Goal: Task Accomplishment & Management: Use online tool/utility

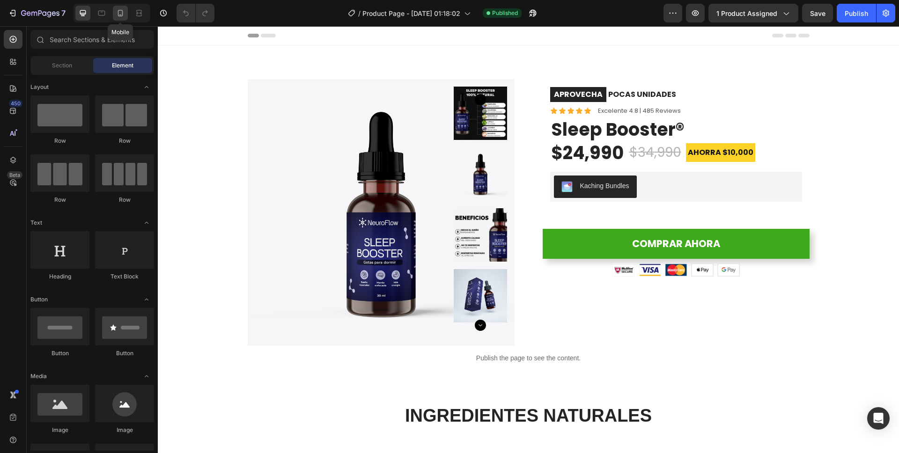
click at [122, 14] on icon at bounding box center [120, 13] width 5 height 7
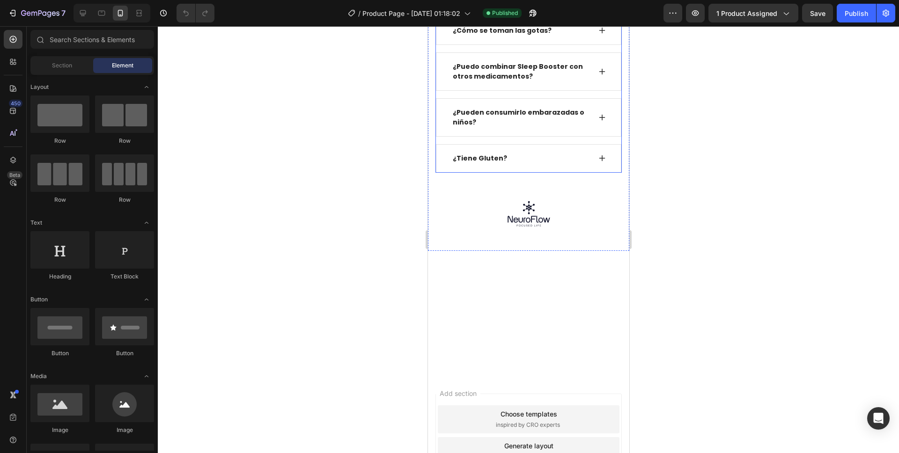
scroll to position [2650, 0]
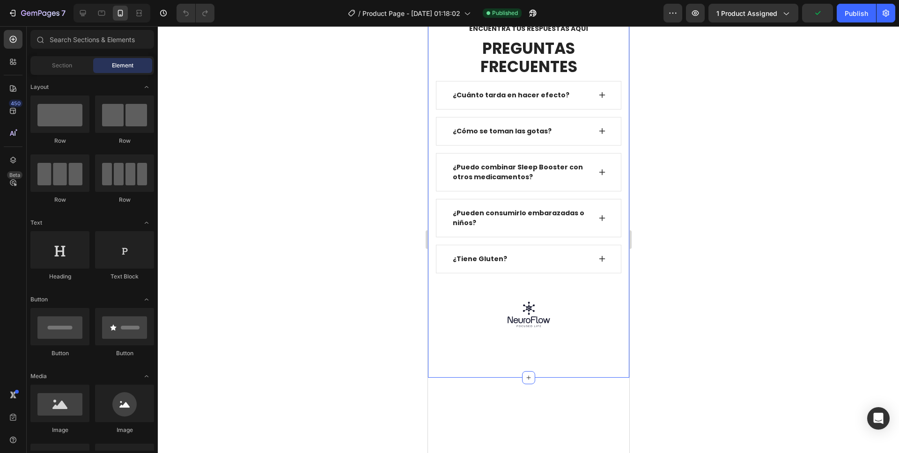
click at [525, 5] on icon at bounding box center [527, 1] width 7 height 7
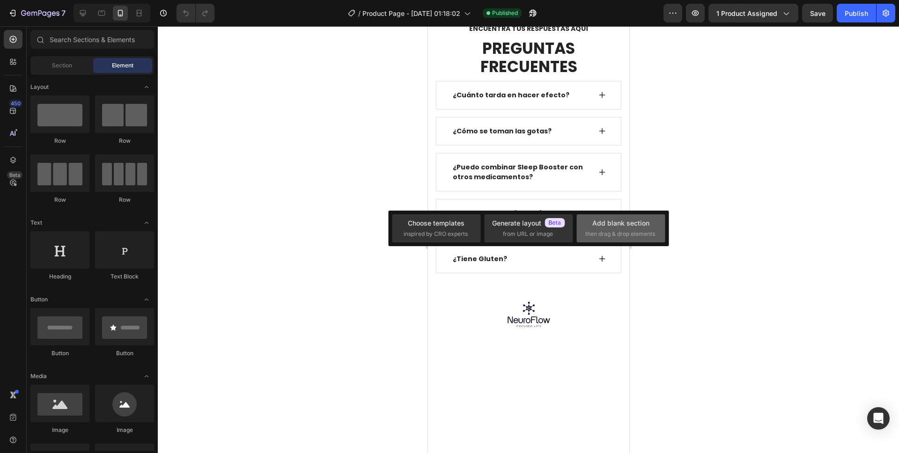
click at [602, 228] on div "Add blank section" at bounding box center [620, 223] width 57 height 10
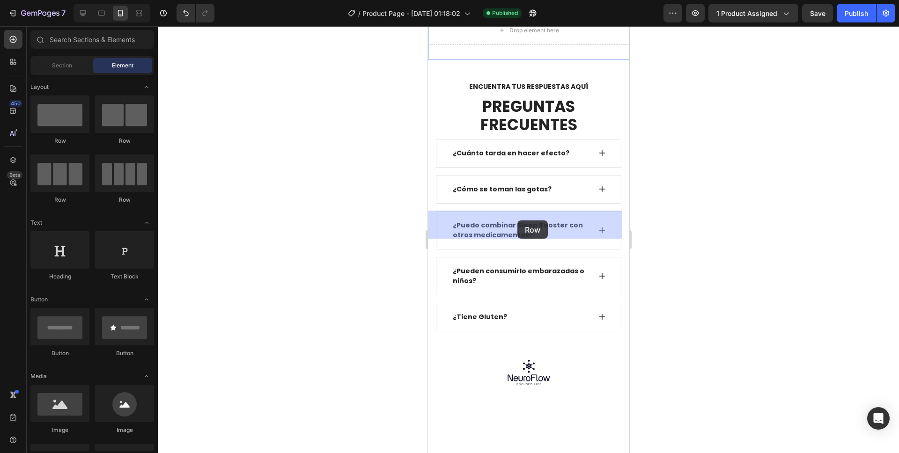
drag, startPoint x: 484, startPoint y: 150, endPoint x: 517, endPoint y: 221, distance: 77.7
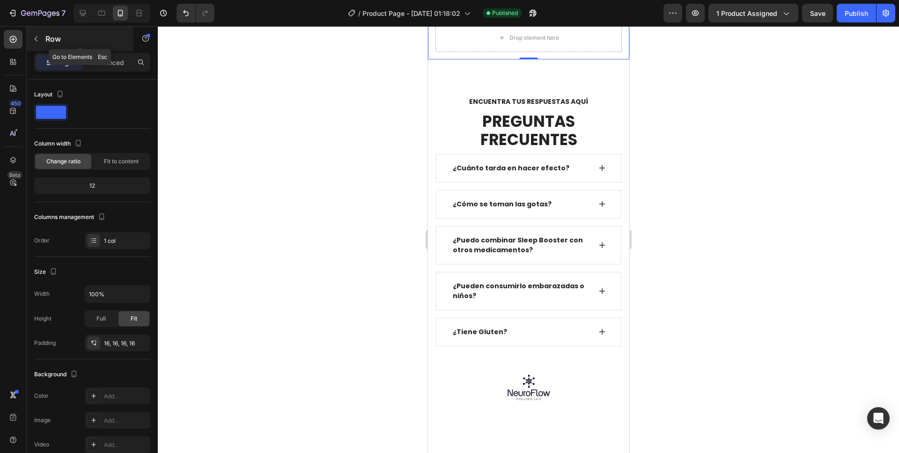
click at [37, 39] on icon "button" at bounding box center [35, 38] width 7 height 7
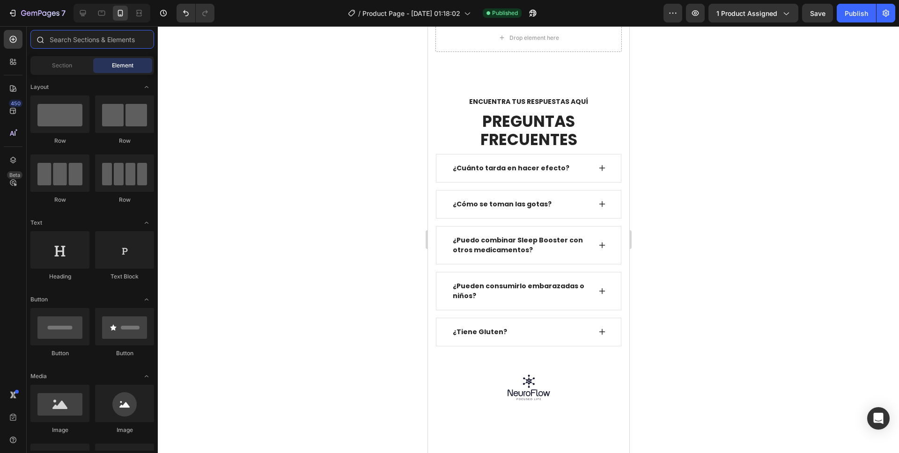
click at [89, 41] on input "text" at bounding box center [92, 39] width 124 height 19
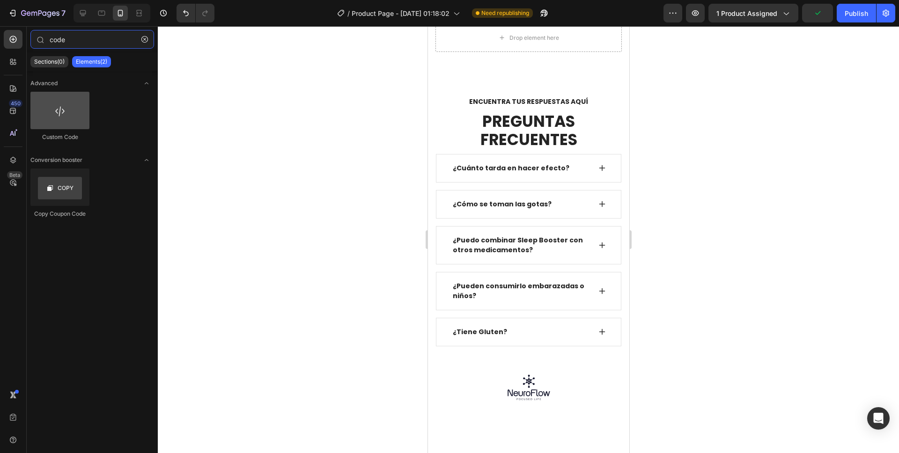
type input "code"
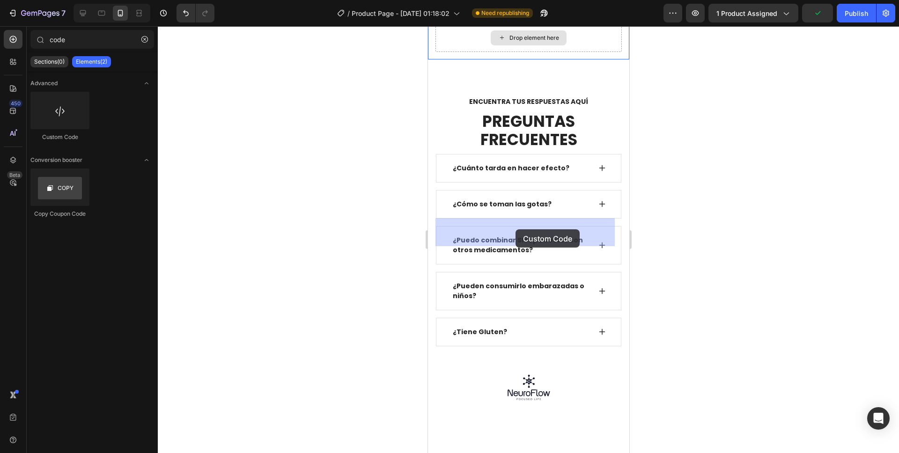
drag, startPoint x: 494, startPoint y: 139, endPoint x: 515, endPoint y: 229, distance: 92.9
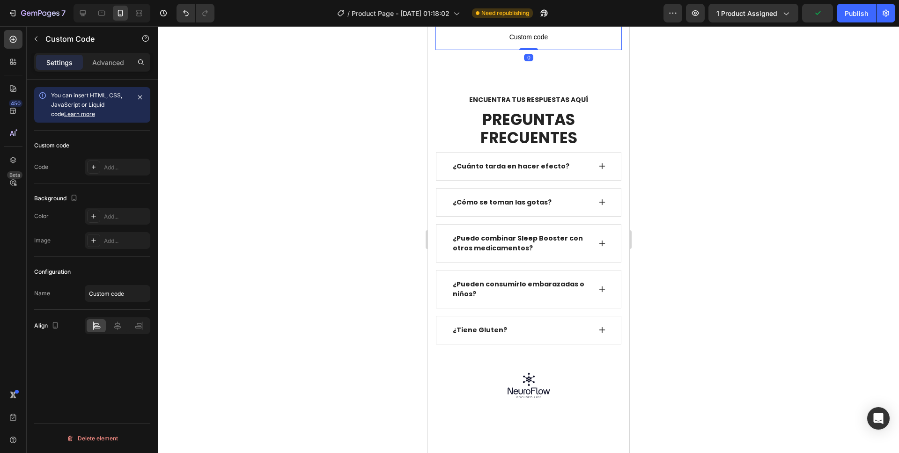
click at [505, 43] on span "Custom code" at bounding box center [528, 36] width 186 height 11
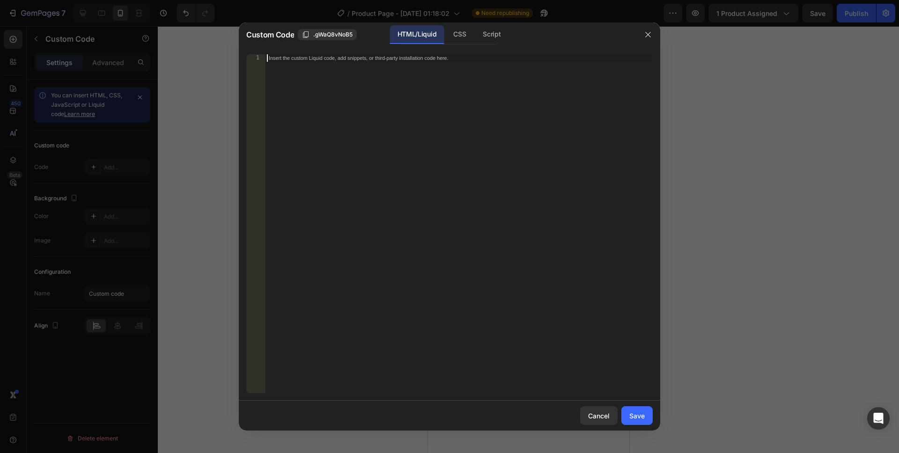
click at [356, 119] on div "Insert the custom Liquid code, add snippets, or third-party installation code h…" at bounding box center [459, 231] width 388 height 354
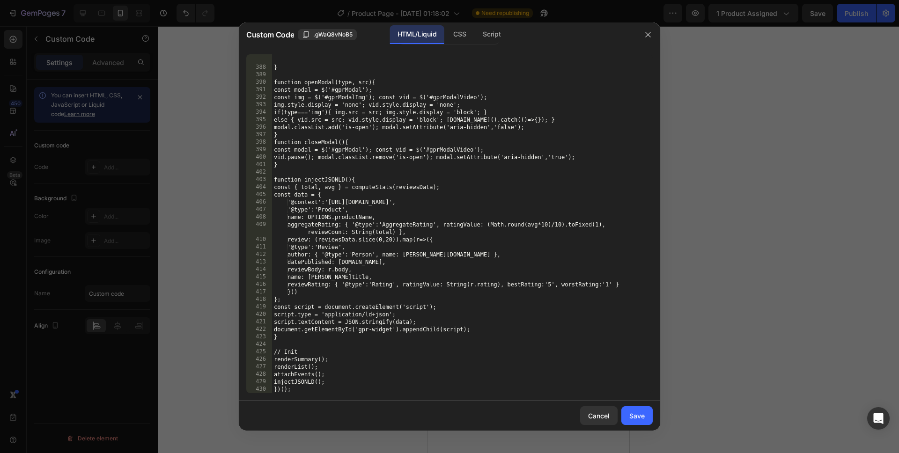
scroll to position [3399, 0]
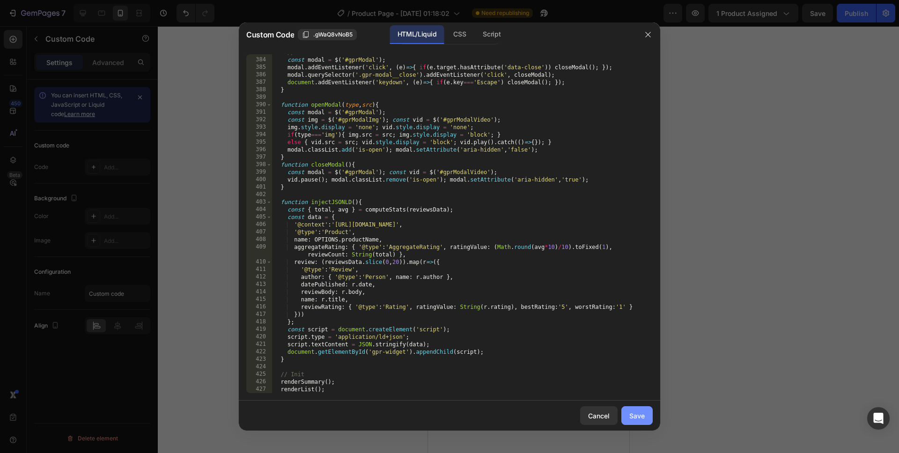
click at [641, 418] on div "Save" at bounding box center [636, 416] width 15 height 10
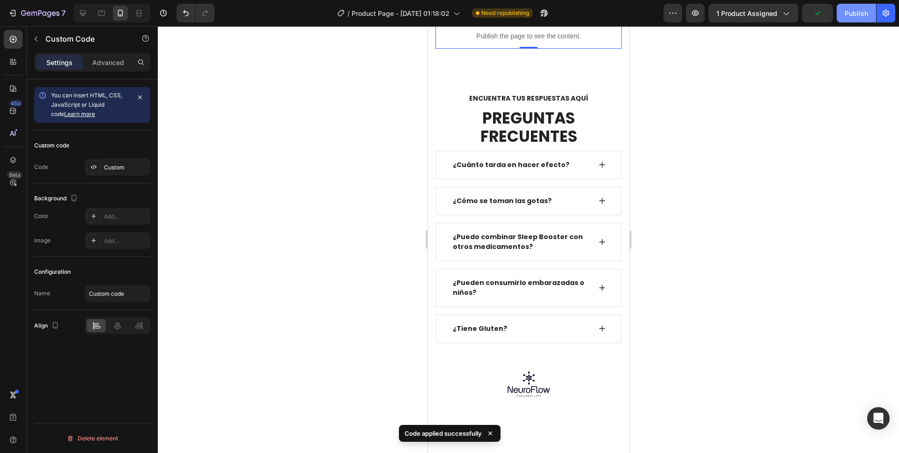
click at [860, 15] on div "Publish" at bounding box center [856, 13] width 23 height 10
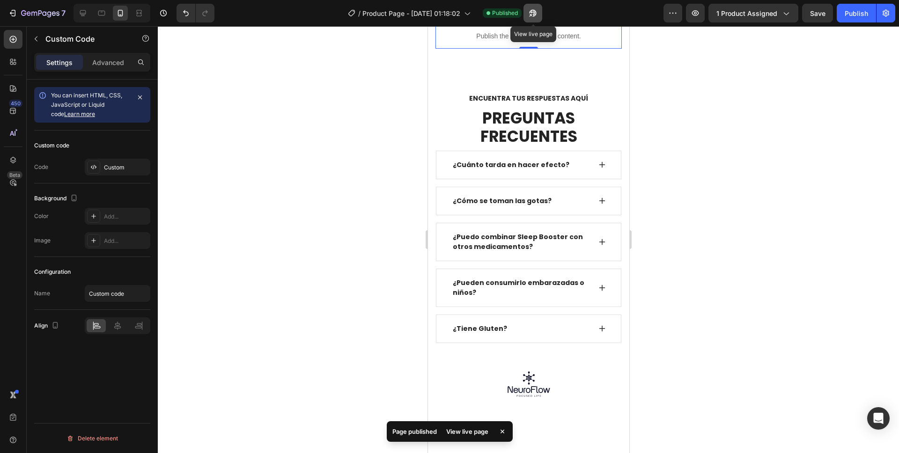
click at [537, 11] on icon "button" at bounding box center [532, 12] width 9 height 9
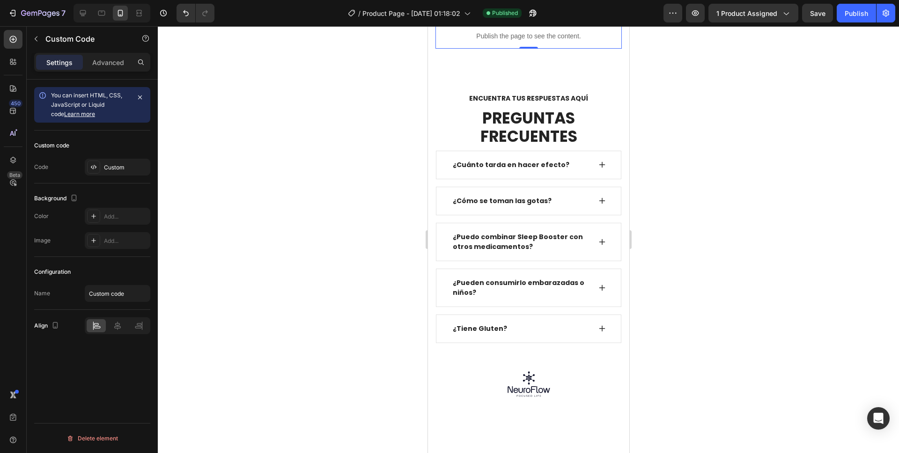
click at [506, 41] on p "Publish the page to see the content." at bounding box center [528, 36] width 186 height 10
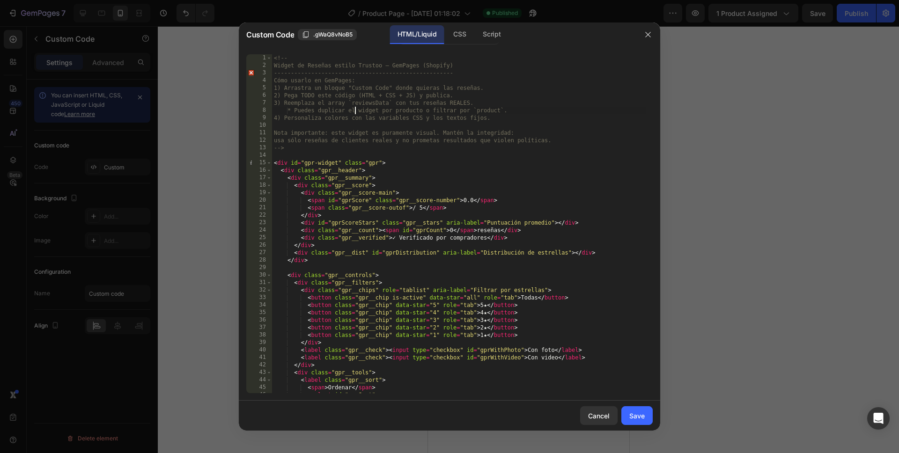
type textarea "</script>"
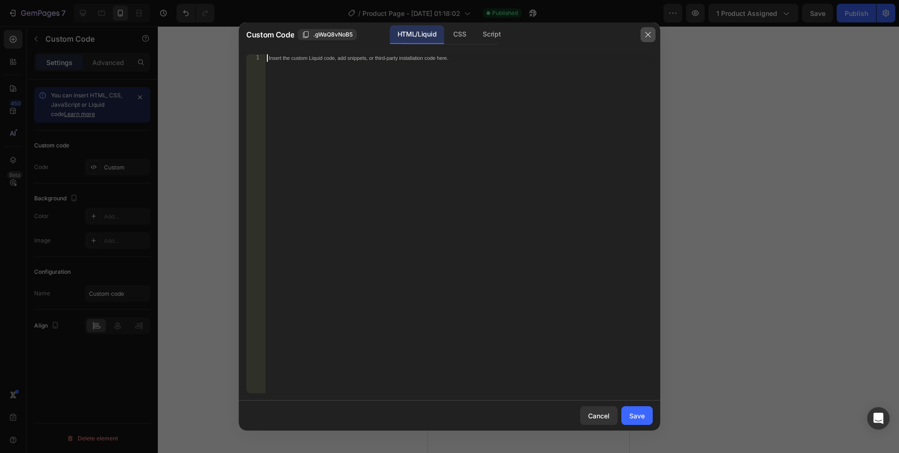
click at [646, 39] on button "button" at bounding box center [648, 34] width 15 height 15
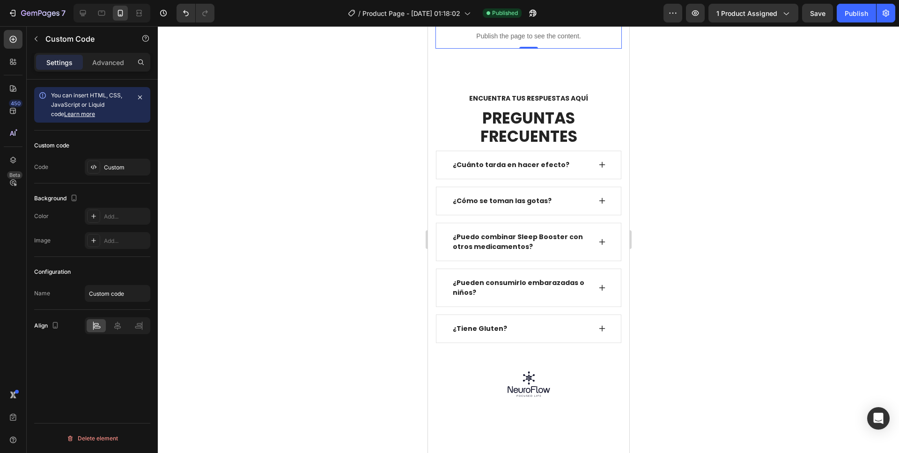
click at [520, 19] on icon at bounding box center [516, 14] width 7 height 7
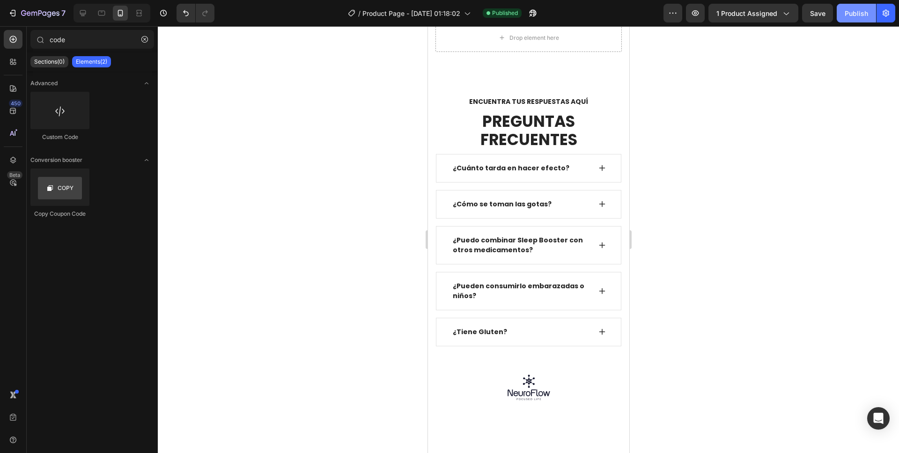
click at [845, 7] on button "Publish" at bounding box center [856, 13] width 39 height 19
click at [545, 42] on div "Drop element here" at bounding box center [534, 37] width 50 height 7
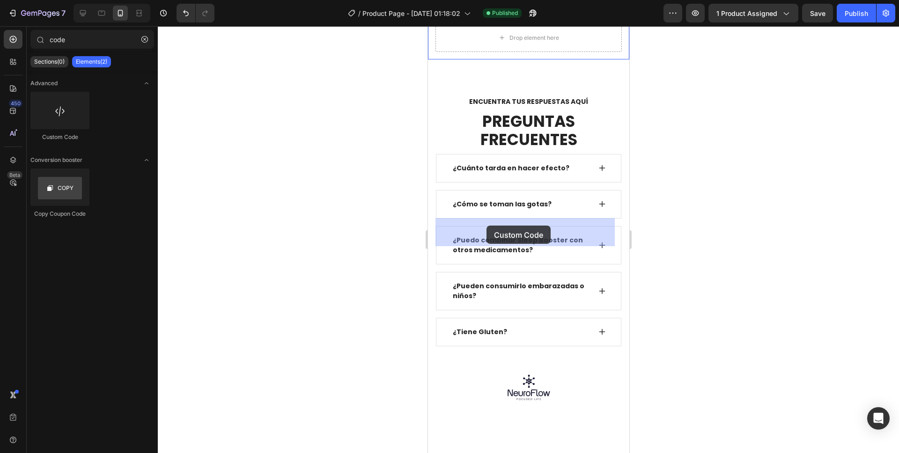
drag, startPoint x: 501, startPoint y: 142, endPoint x: 486, endPoint y: 226, distance: 85.3
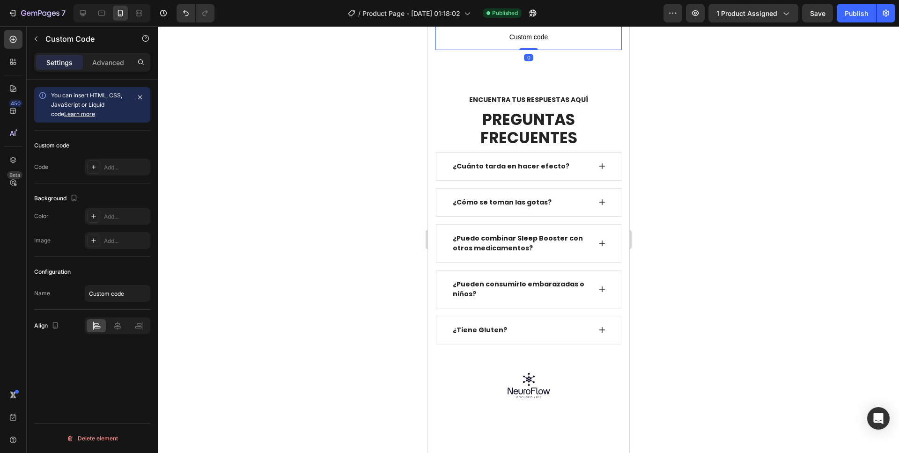
click at [527, 43] on span "Custom code" at bounding box center [528, 36] width 186 height 11
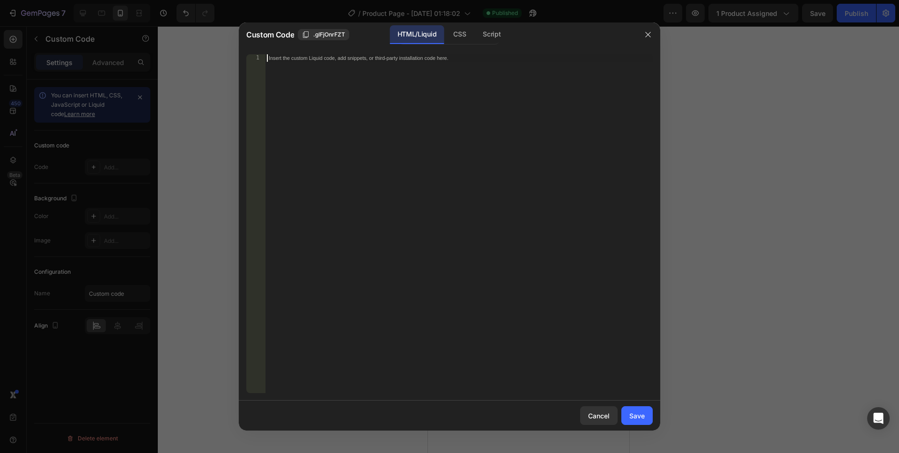
click at [472, 201] on div "Insert the custom Liquid code, add snippets, or third-party installation code h…" at bounding box center [459, 231] width 388 height 354
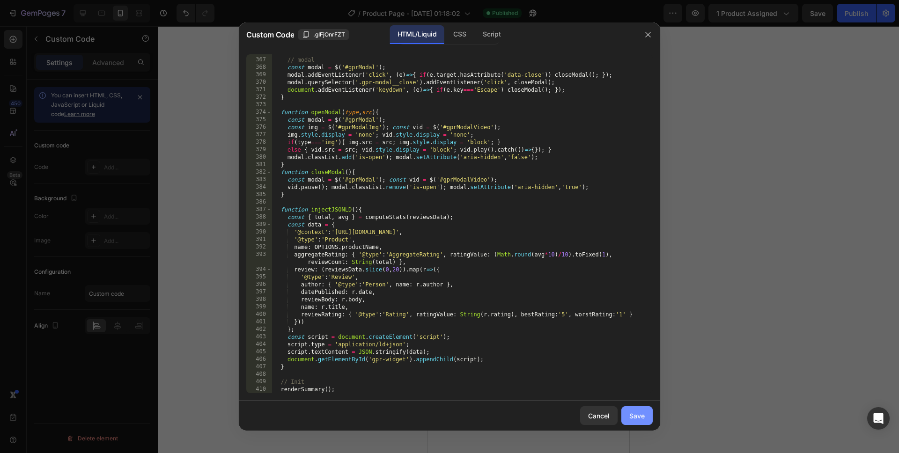
click at [633, 413] on div "Save" at bounding box center [636, 416] width 15 height 10
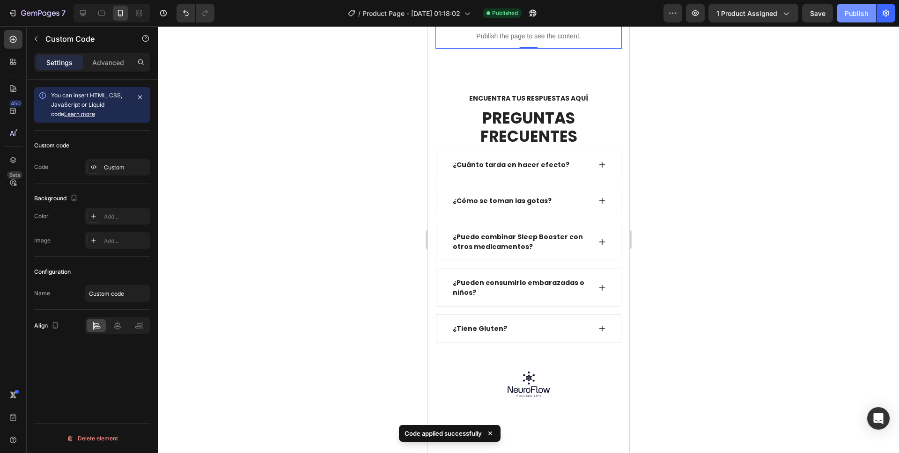
click at [845, 10] on div "Publish" at bounding box center [856, 13] width 23 height 10
click at [526, 41] on p "Publish the page to see the content." at bounding box center [528, 36] width 186 height 10
click at [525, 41] on p "Publish the page to see the content." at bounding box center [528, 36] width 186 height 10
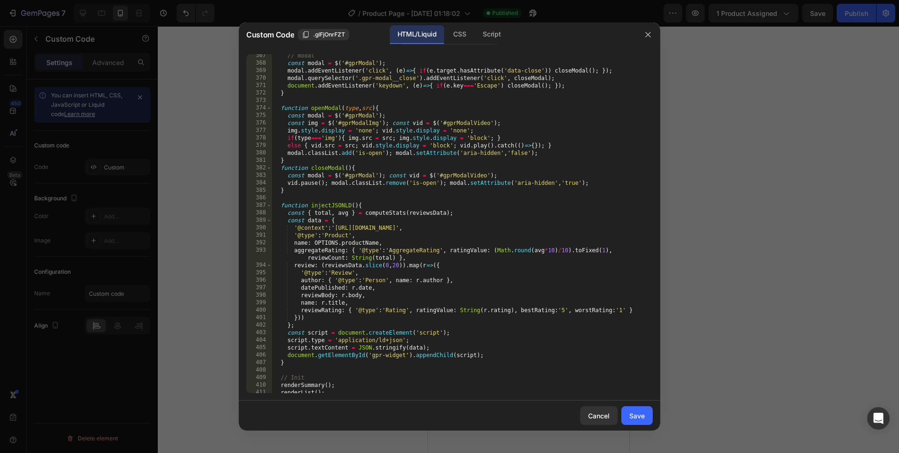
scroll to position [3300, 0]
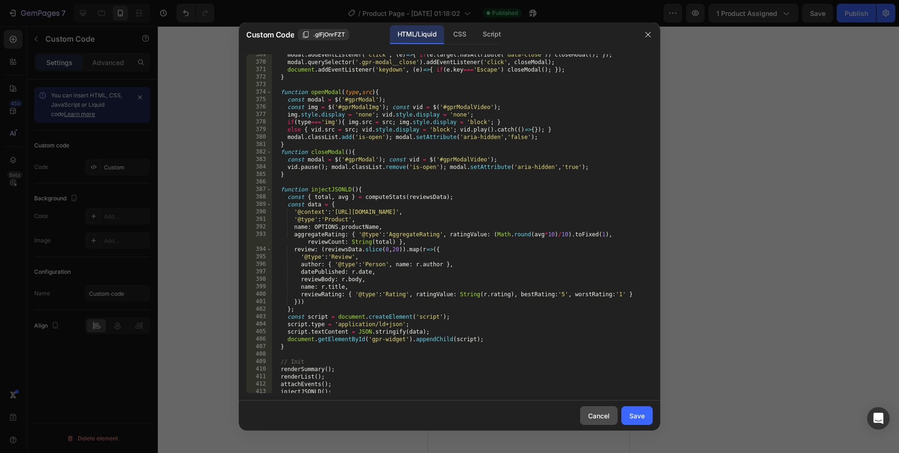
click at [590, 419] on div "Cancel" at bounding box center [599, 416] width 22 height 10
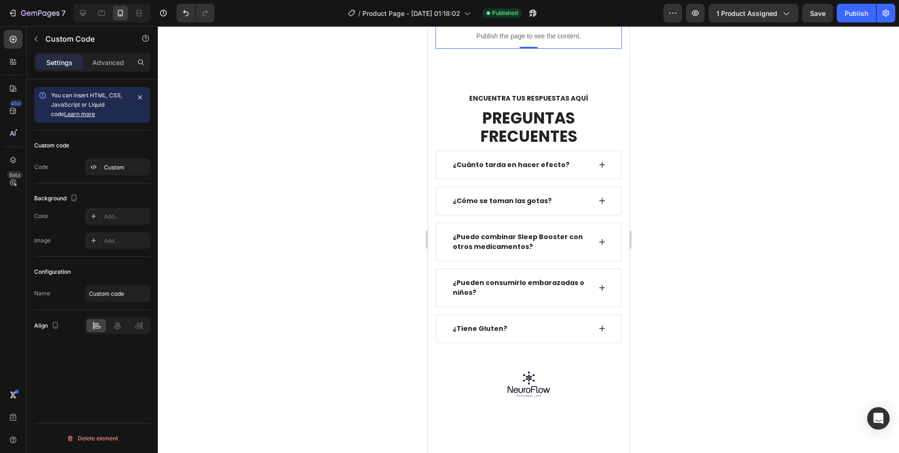
click at [502, 49] on div "Publish the page to see the content." at bounding box center [528, 36] width 186 height 25
click at [519, 21] on div at bounding box center [516, 14] width 11 height 11
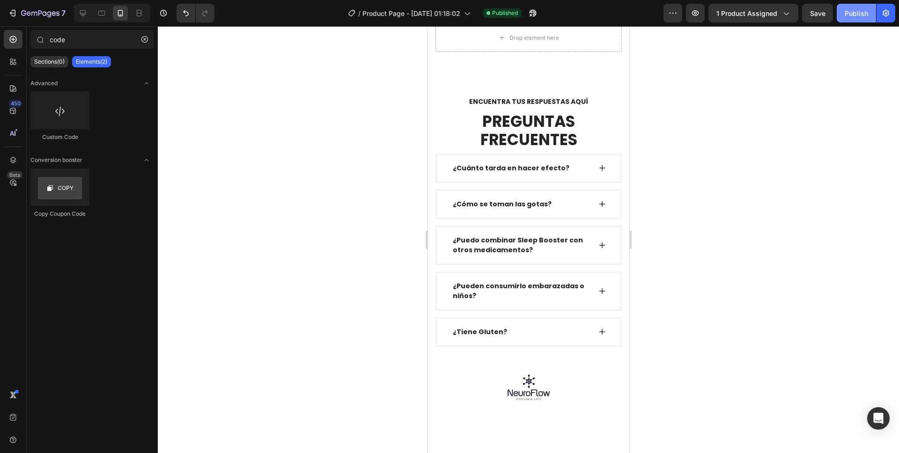
click at [852, 9] on div "Publish" at bounding box center [856, 13] width 23 height 10
click at [61, 42] on input "code" at bounding box center [92, 39] width 124 height 19
click at [62, 41] on input "code" at bounding box center [92, 39] width 124 height 19
click at [68, 40] on input "code" at bounding box center [92, 39] width 124 height 19
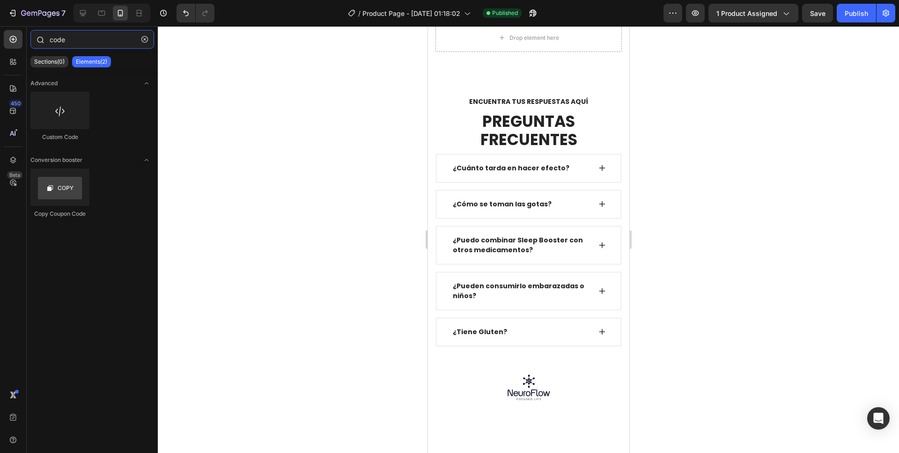
click at [68, 40] on input "code" at bounding box center [92, 39] width 124 height 19
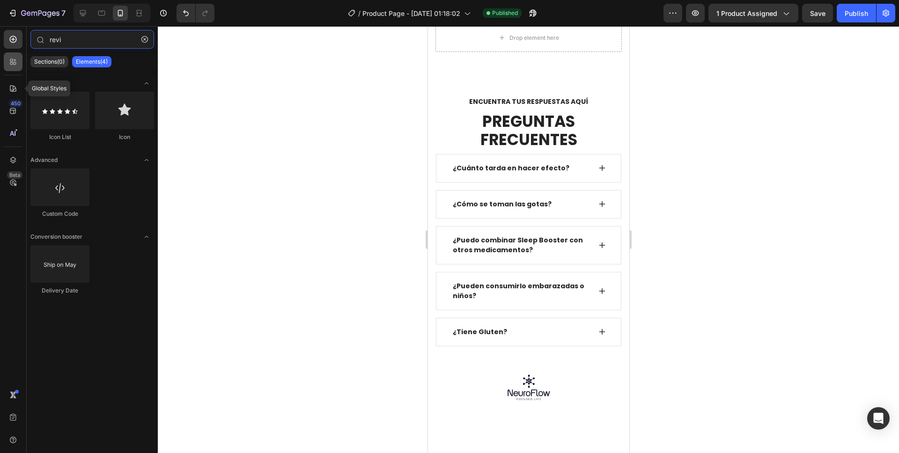
type input "revi"
click at [15, 66] on icon at bounding box center [12, 61] width 9 height 9
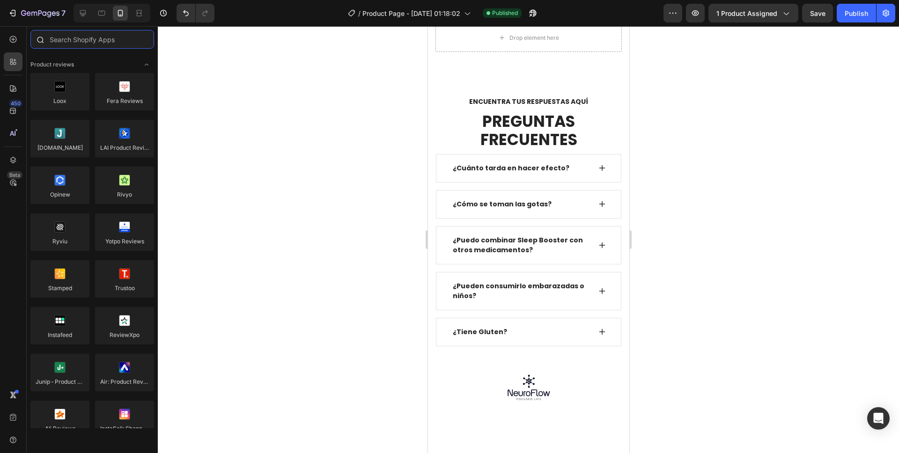
click at [78, 41] on input "text" at bounding box center [92, 39] width 124 height 19
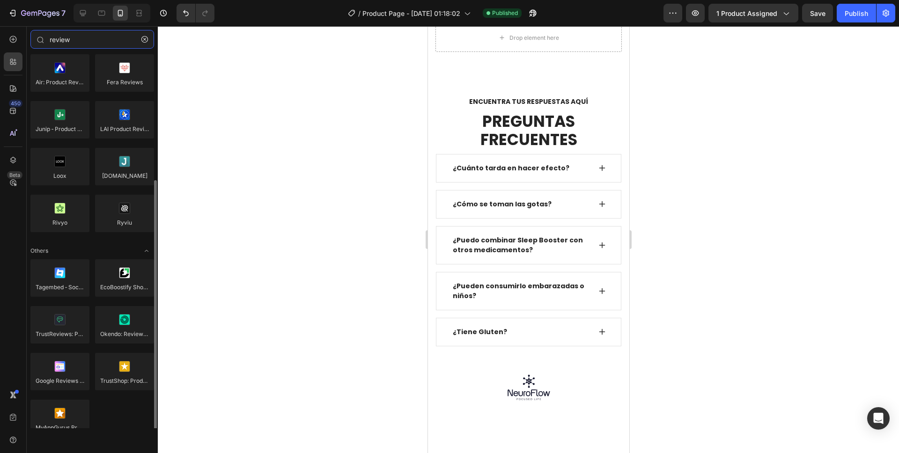
scroll to position [0, 0]
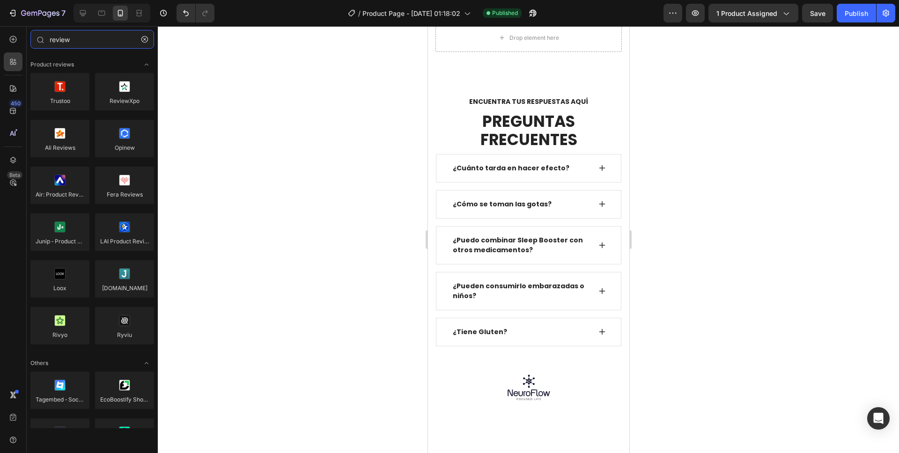
type input "review"
click at [506, 45] on div "Drop element here" at bounding box center [528, 37] width 76 height 15
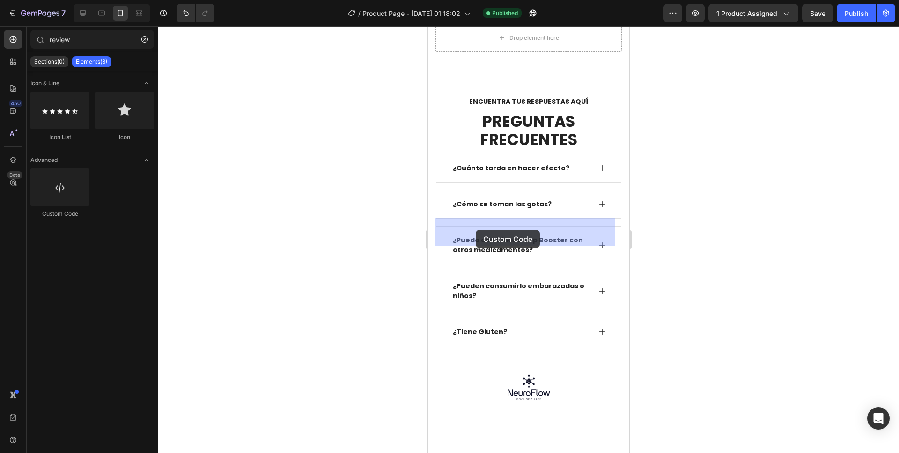
drag, startPoint x: 488, startPoint y: 213, endPoint x: 476, endPoint y: 229, distance: 20.4
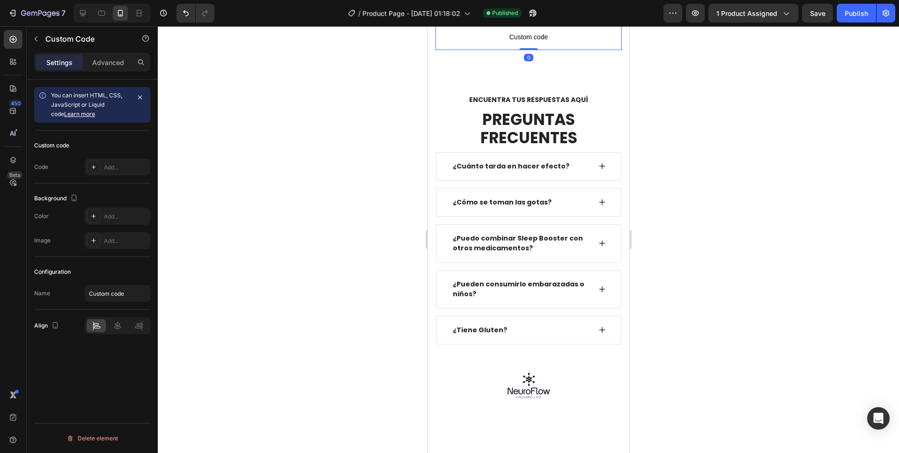
click at [510, 43] on span "Custom code" at bounding box center [528, 36] width 186 height 11
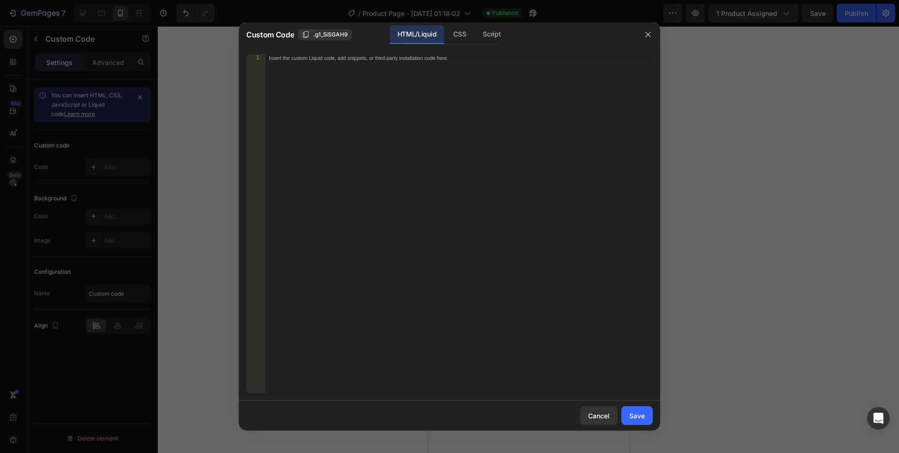
click at [483, 209] on div "Insert the custom Liquid code, add snippets, or third-party installation code h…" at bounding box center [459, 231] width 388 height 354
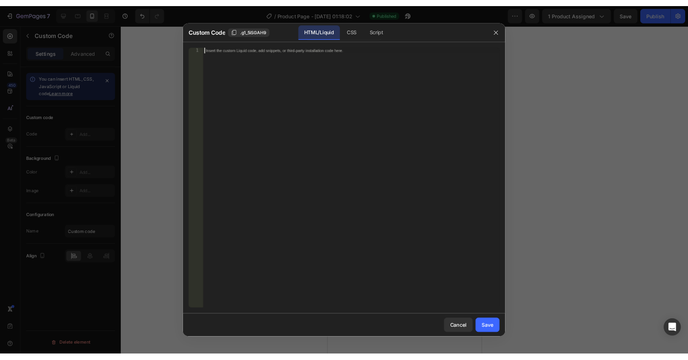
scroll to position [3279, 0]
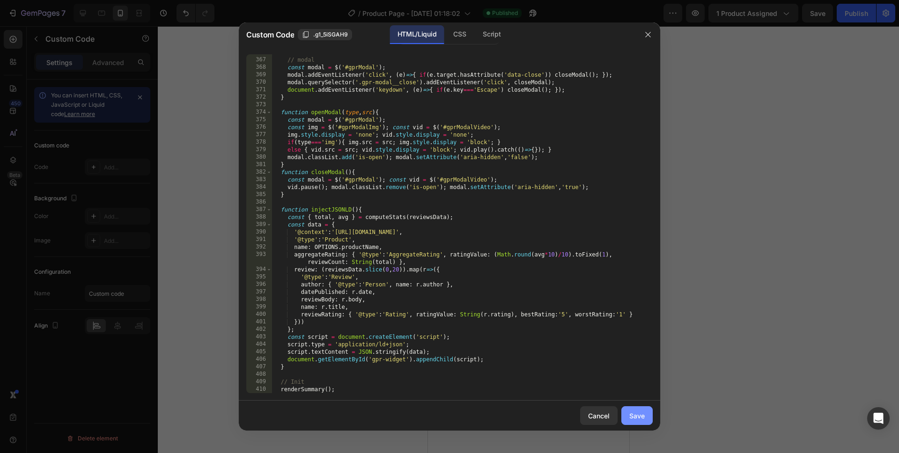
click at [635, 411] on div "Save" at bounding box center [636, 416] width 15 height 10
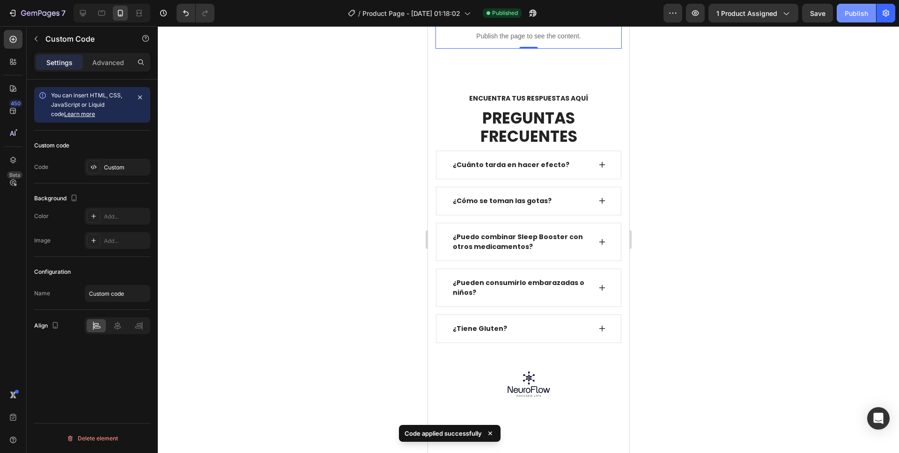
click at [859, 13] on div "Publish" at bounding box center [856, 13] width 23 height 10
click at [849, 17] on div "Publish" at bounding box center [856, 13] width 23 height 10
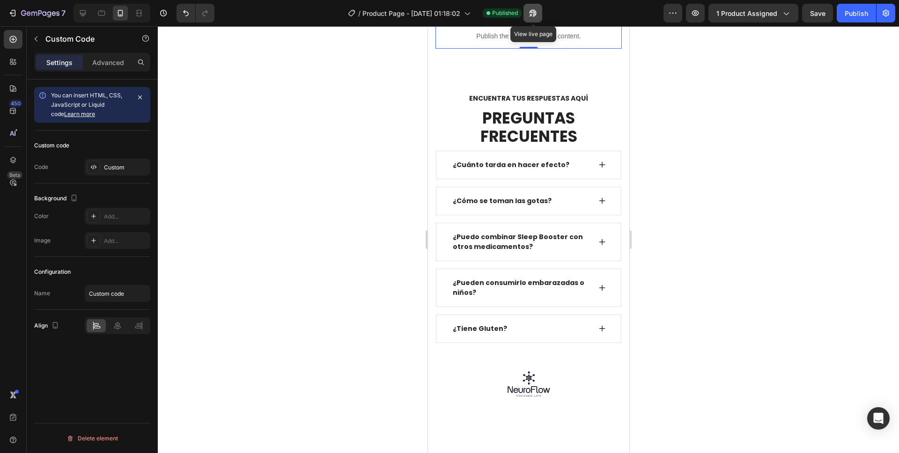
click at [533, 15] on icon "button" at bounding box center [532, 12] width 9 height 9
click at [518, 18] on icon at bounding box center [517, 15] width 6 height 7
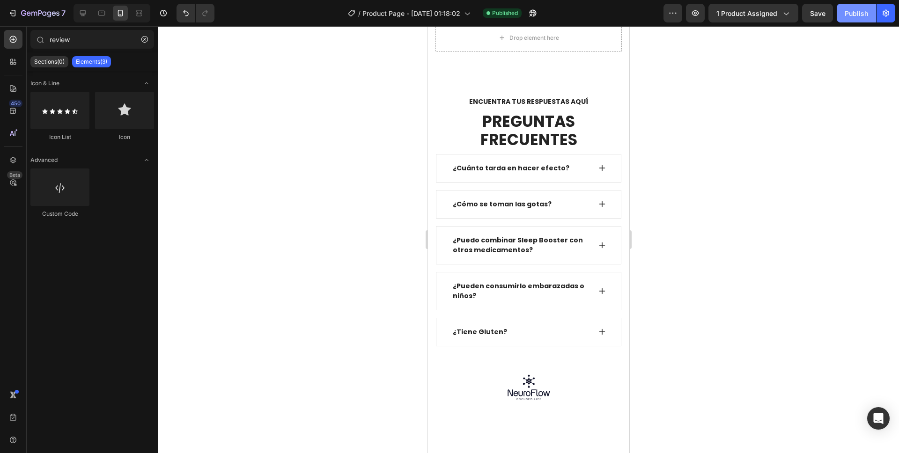
click at [851, 15] on div "Publish" at bounding box center [856, 13] width 23 height 10
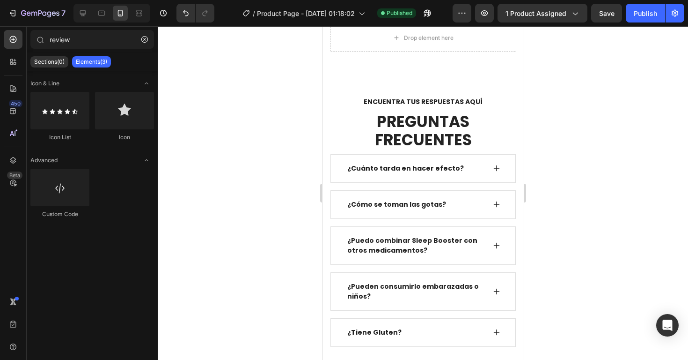
scroll to position [2657, 0]
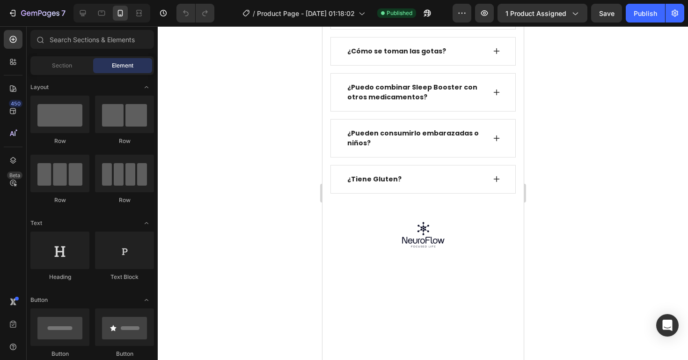
scroll to position [2822, 0]
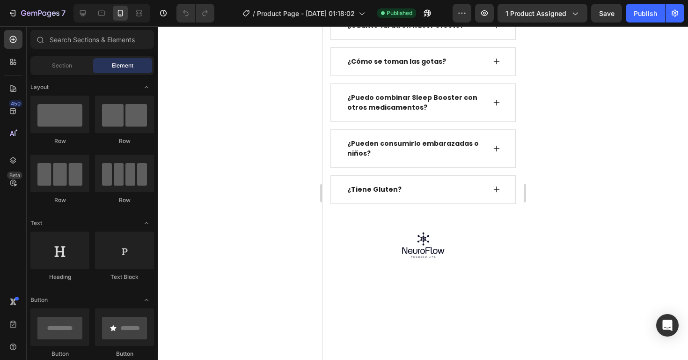
click at [81, 41] on input "text" at bounding box center [92, 39] width 124 height 19
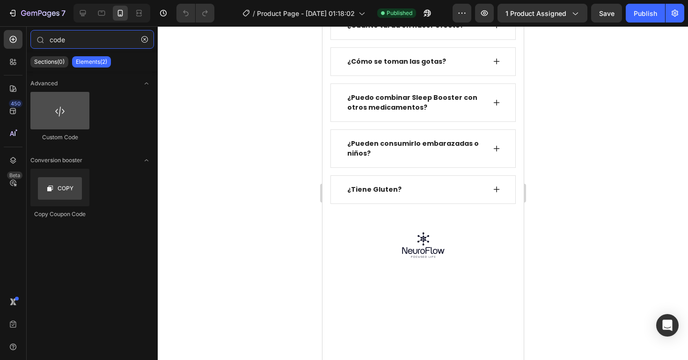
type input "code"
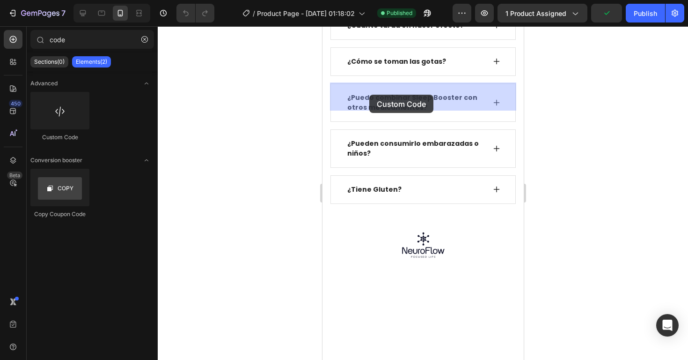
drag, startPoint x: 366, startPoint y: 130, endPoint x: 369, endPoint y: 95, distance: 35.2
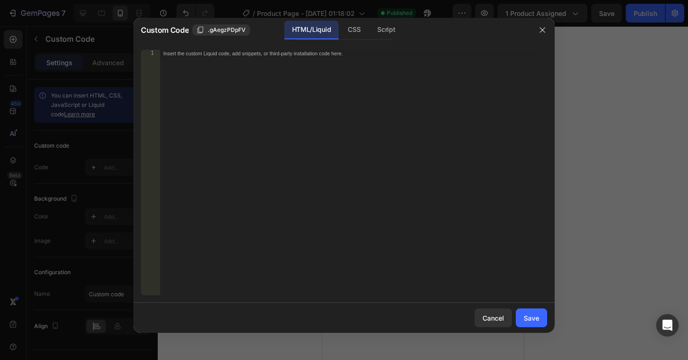
click at [418, 96] on div "Insert the custom Liquid code, add snippets, or third-party installation code h…" at bounding box center [354, 180] width 388 height 260
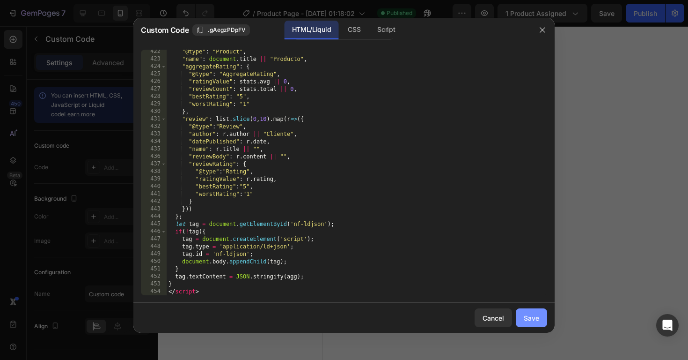
click at [524, 318] on div "Save" at bounding box center [531, 318] width 15 height 10
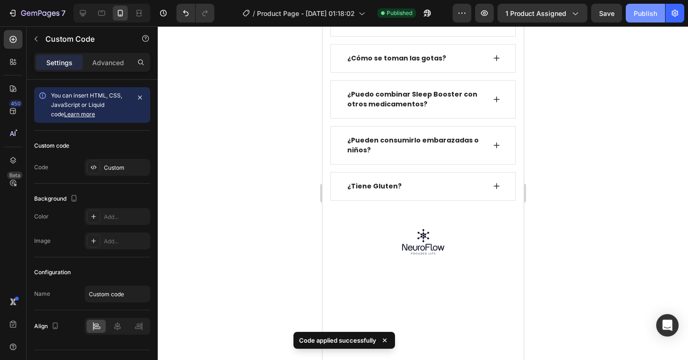
click at [641, 15] on div "Publish" at bounding box center [645, 13] width 23 height 10
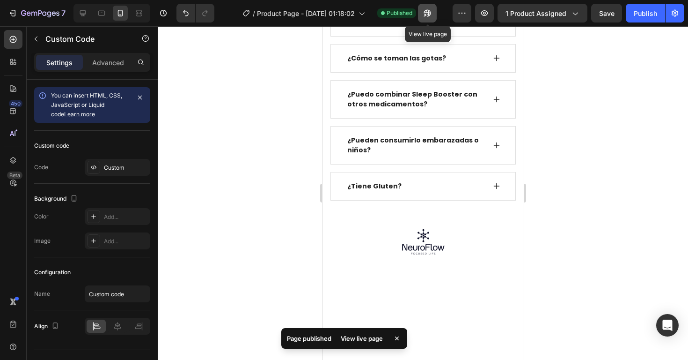
click at [434, 17] on button "button" at bounding box center [427, 13] width 19 height 19
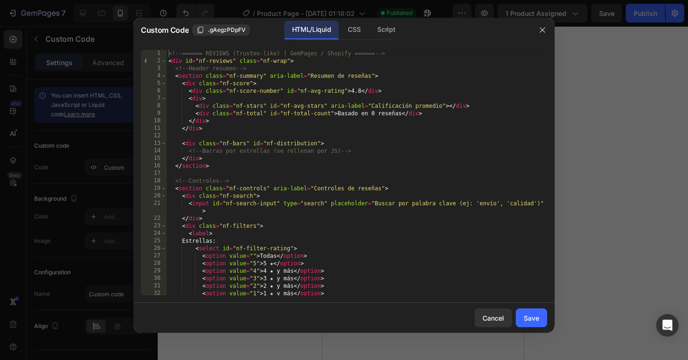
click at [327, 106] on div "<!-- ====== REVIEWS (Trustoo-like) | GemPages / Shopify ====== --> < div id = "…" at bounding box center [357, 180] width 381 height 260
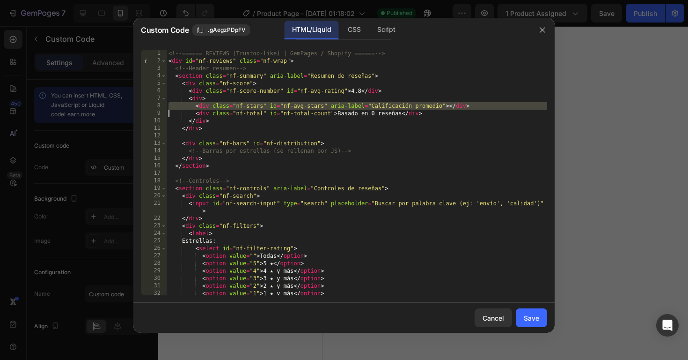
click at [321, 96] on div "<!-- ====== REVIEWS (Trustoo-like) | GemPages / Shopify ====== --> < div id = "…" at bounding box center [357, 180] width 381 height 260
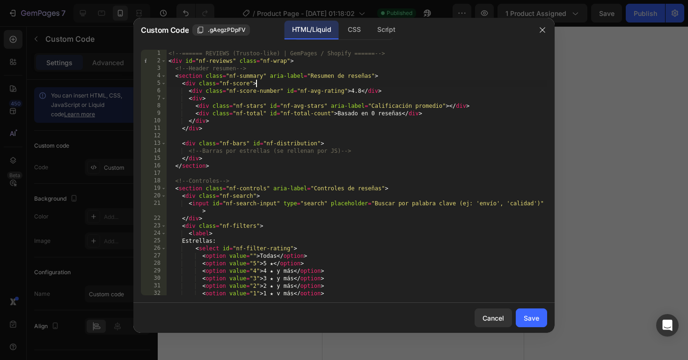
type textarea "</script>"
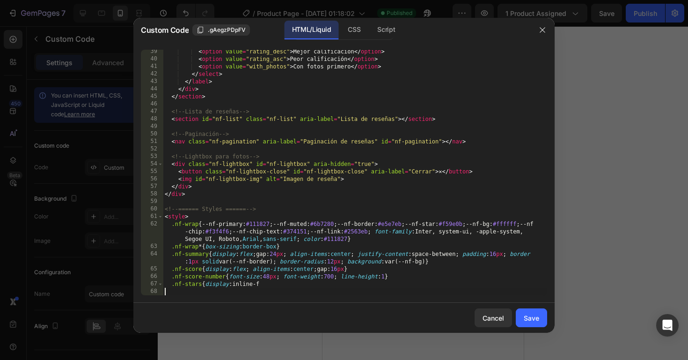
scroll to position [287, 0]
click at [524, 317] on div "Save" at bounding box center [531, 318] width 15 height 10
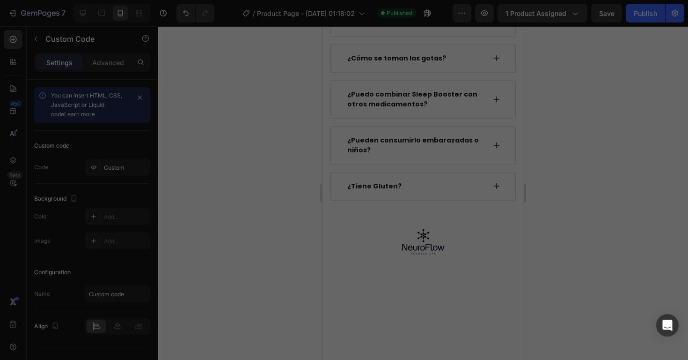
type textarea ".nf-stars{display:inline-f"
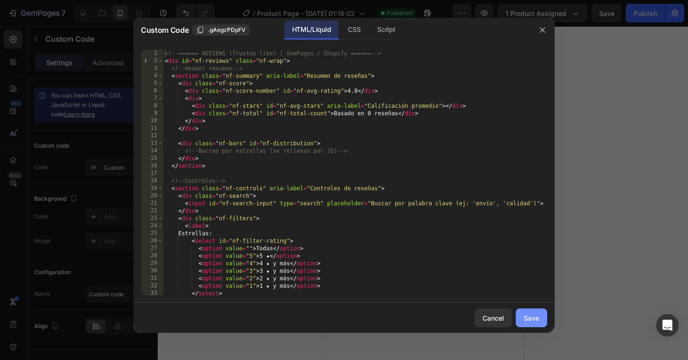
click at [527, 310] on button "Save" at bounding box center [531, 317] width 31 height 19
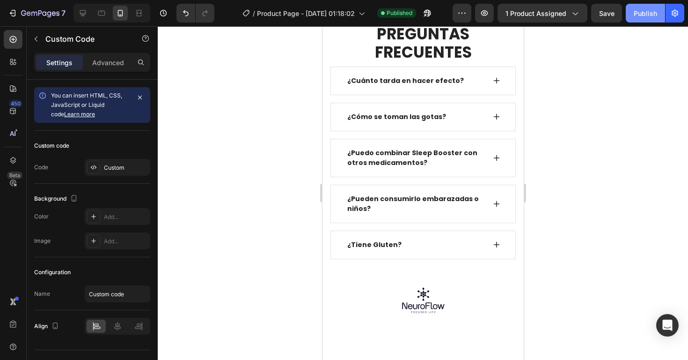
click at [631, 21] on button "Publish" at bounding box center [645, 13] width 39 height 19
click at [577, 144] on div at bounding box center [423, 192] width 530 height 333
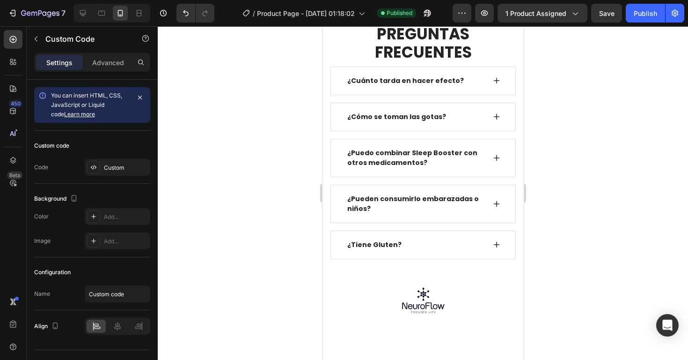
click at [143, 98] on icon "button" at bounding box center [139, 97] width 7 height 7
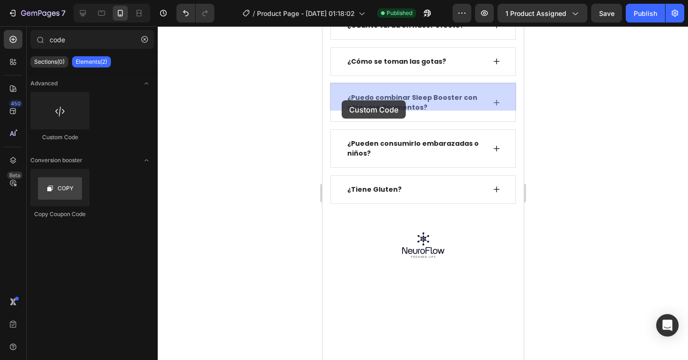
drag, startPoint x: 389, startPoint y: 147, endPoint x: 343, endPoint y: 100, distance: 65.9
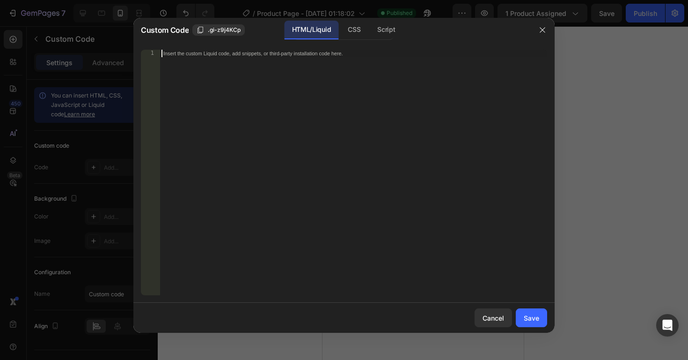
click at [297, 98] on div "Insert the custom Liquid code, add snippets, or third-party installation code h…" at bounding box center [354, 180] width 388 height 260
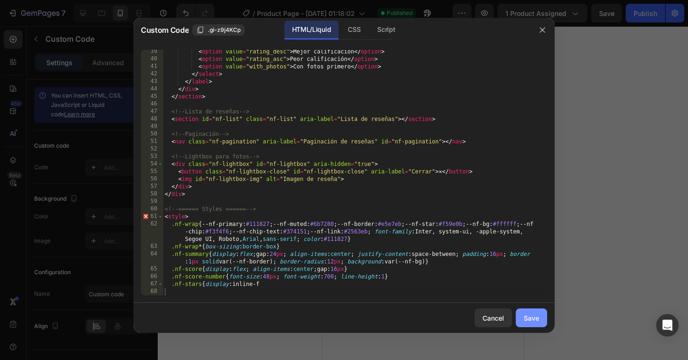
click at [534, 314] on div "Save" at bounding box center [531, 318] width 15 height 10
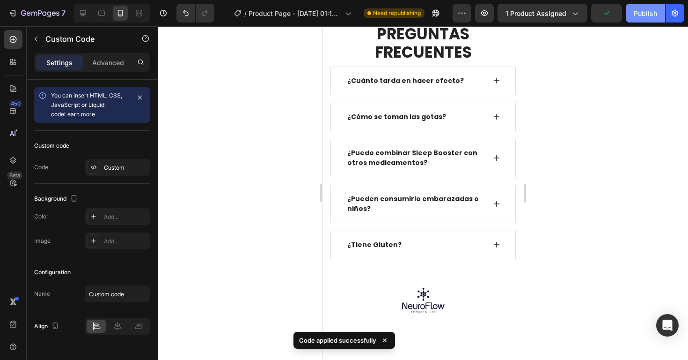
click at [641, 16] on div "Publish" at bounding box center [645, 13] width 23 height 10
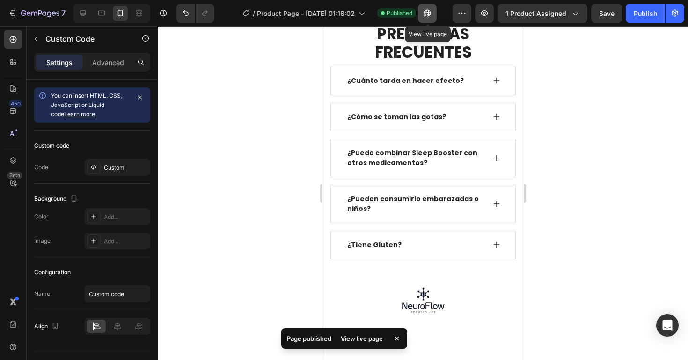
click at [429, 16] on icon "button" at bounding box center [427, 12] width 9 height 9
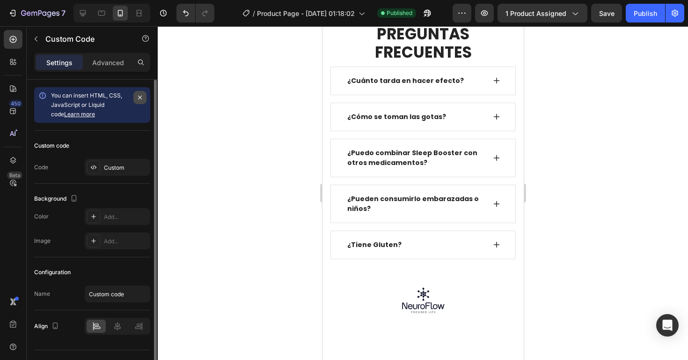
click at [141, 99] on icon "button" at bounding box center [139, 97] width 7 height 7
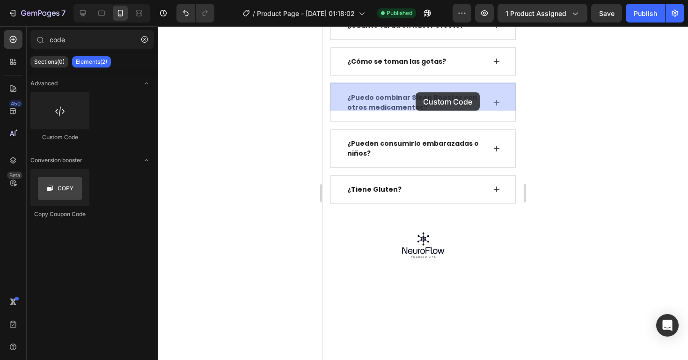
drag, startPoint x: 387, startPoint y: 140, endPoint x: 415, endPoint y: 92, distance: 55.4
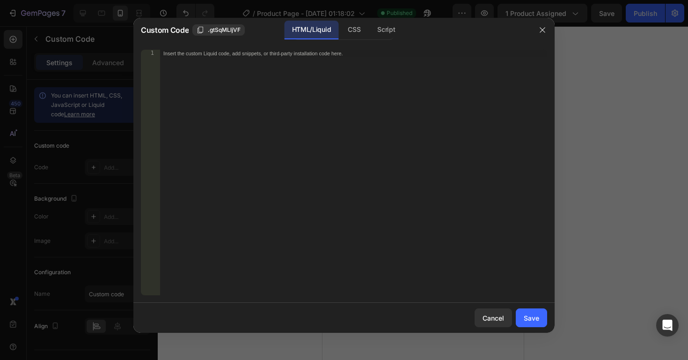
click at [344, 109] on div "Insert the custom Liquid code, add snippets, or third-party installation code h…" at bounding box center [354, 180] width 388 height 260
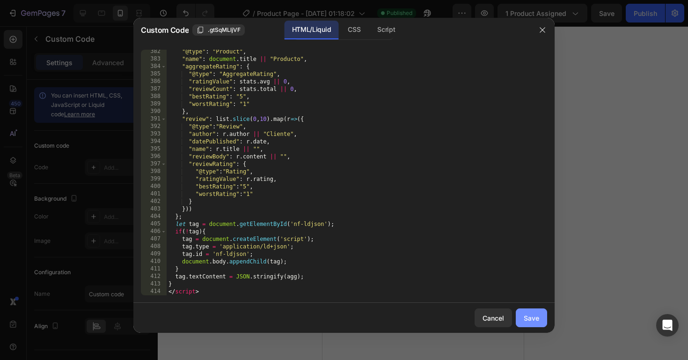
click at [523, 316] on button "Save" at bounding box center [531, 317] width 31 height 19
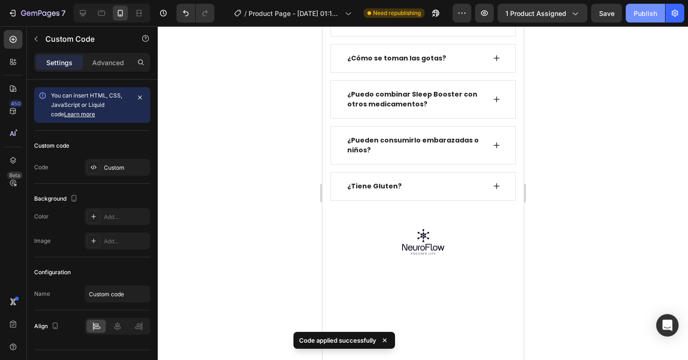
click at [641, 15] on div "Publish" at bounding box center [645, 13] width 23 height 10
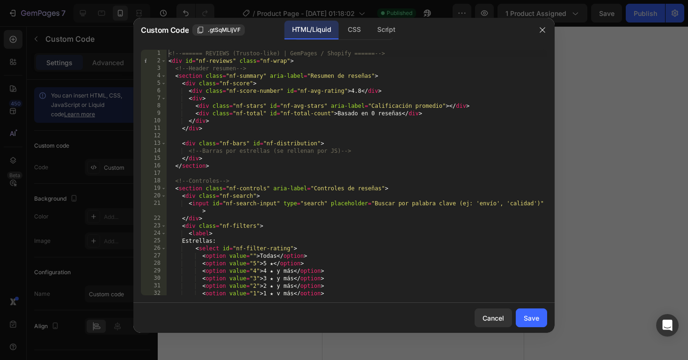
click at [384, 142] on div "<!-- ====== REVIEWS (Trustoo-like) | GemPages / Shopify ====== --> < div id = "…" at bounding box center [357, 180] width 381 height 260
type textarea "</script>"
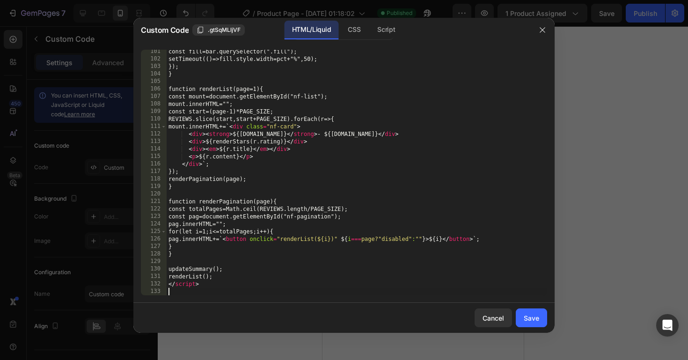
scroll to position [774, 0]
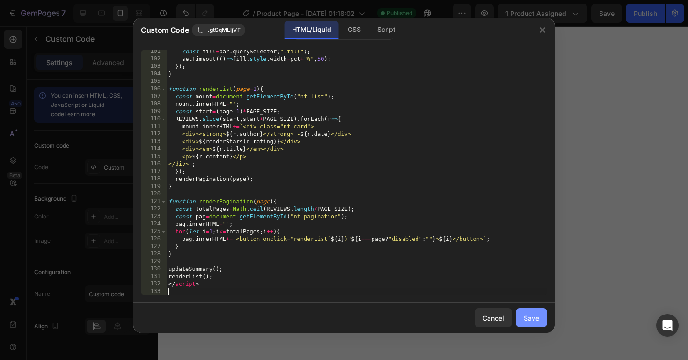
click at [536, 324] on button "Save" at bounding box center [531, 317] width 31 height 19
type textarea "</script>"
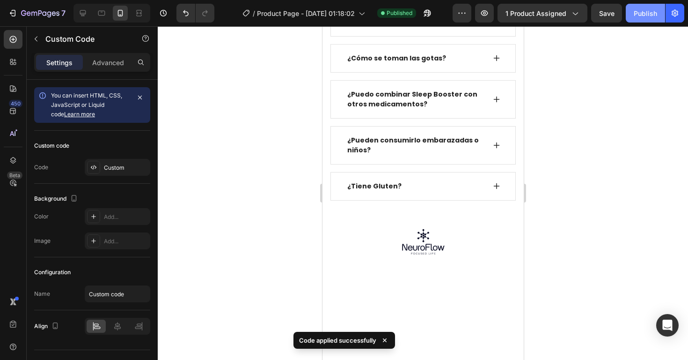
click at [641, 17] on div "Publish" at bounding box center [645, 13] width 23 height 10
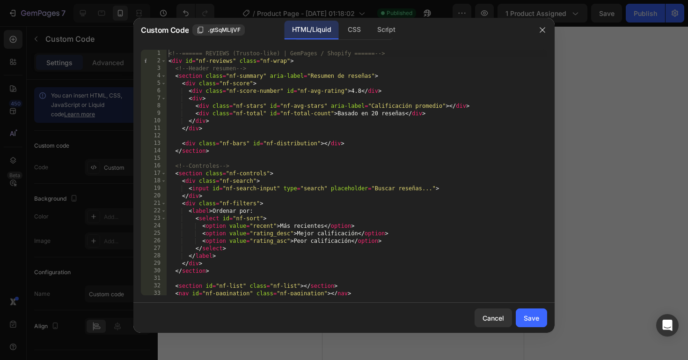
type textarea "<div class="nf-search">"
paste textarea
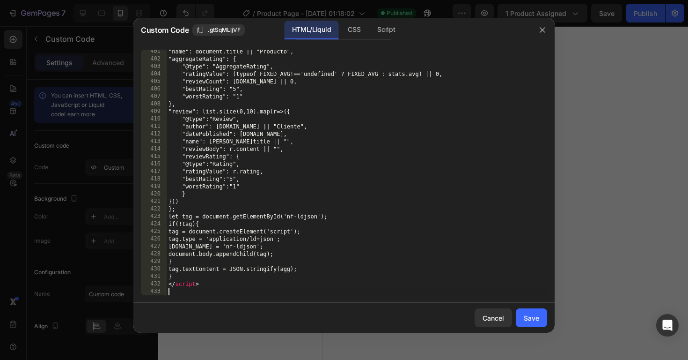
scroll to position [3433, 0]
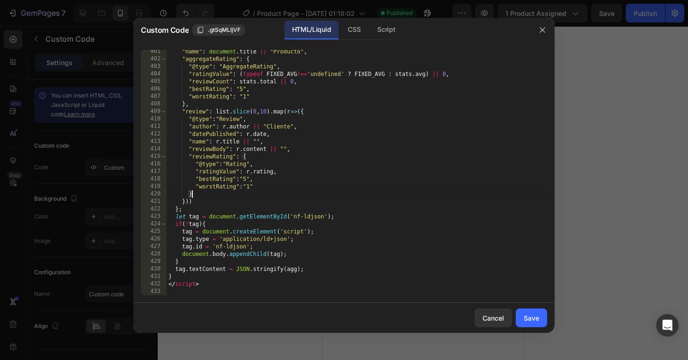
type textarea "</script>"
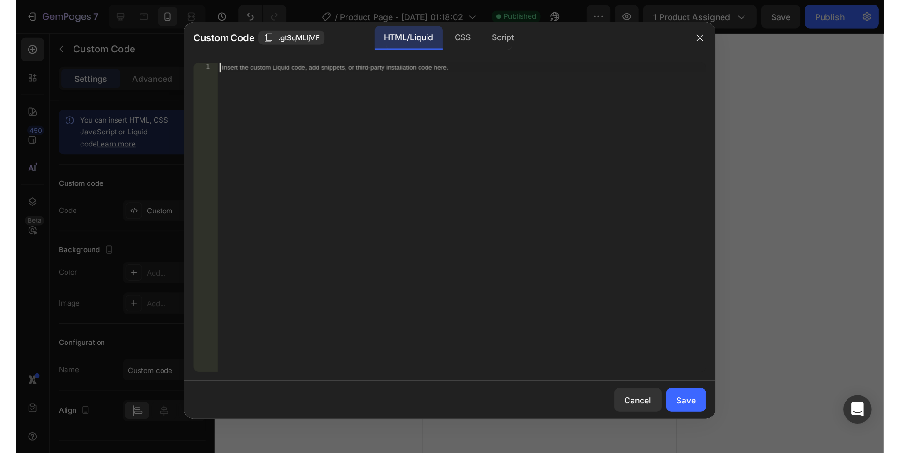
scroll to position [3298, 0]
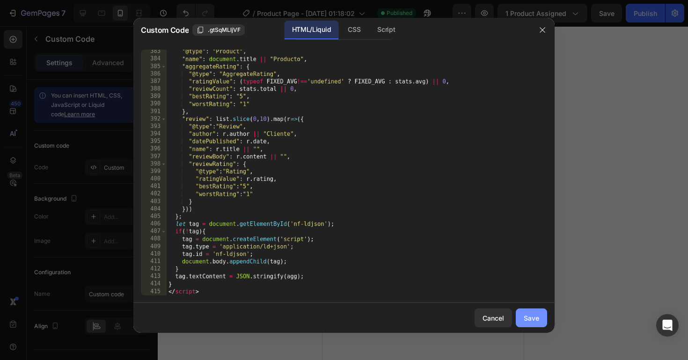
click at [539, 309] on button "Save" at bounding box center [531, 317] width 31 height 19
type textarea "</script>"
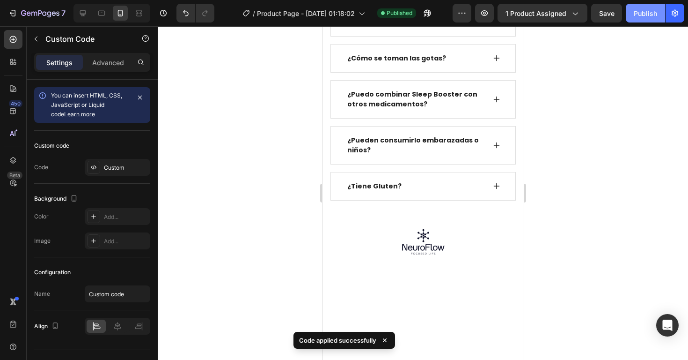
click at [635, 15] on div "Publish" at bounding box center [645, 13] width 23 height 10
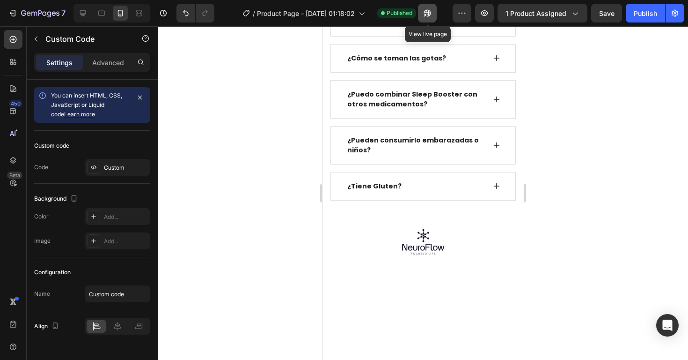
click at [427, 16] on icon "button" at bounding box center [427, 12] width 9 height 9
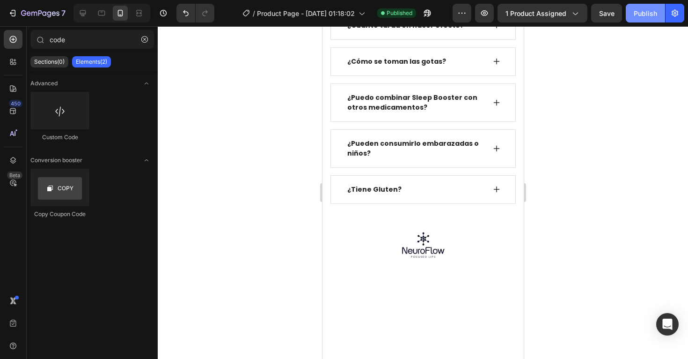
click at [638, 11] on div "Publish" at bounding box center [645, 13] width 23 height 10
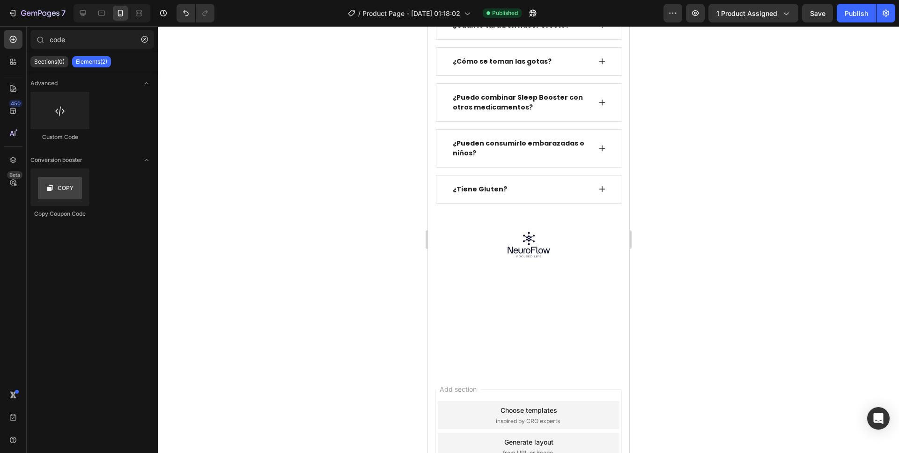
drag, startPoint x: 266, startPoint y: 103, endPoint x: 260, endPoint y: 91, distance: 14.2
click at [266, 103] on div at bounding box center [528, 239] width 741 height 427
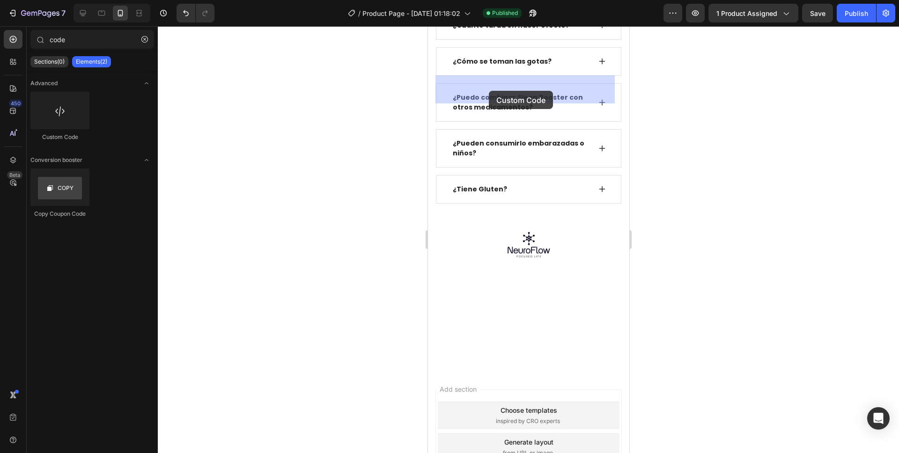
drag, startPoint x: 494, startPoint y: 142, endPoint x: 488, endPoint y: 91, distance: 51.4
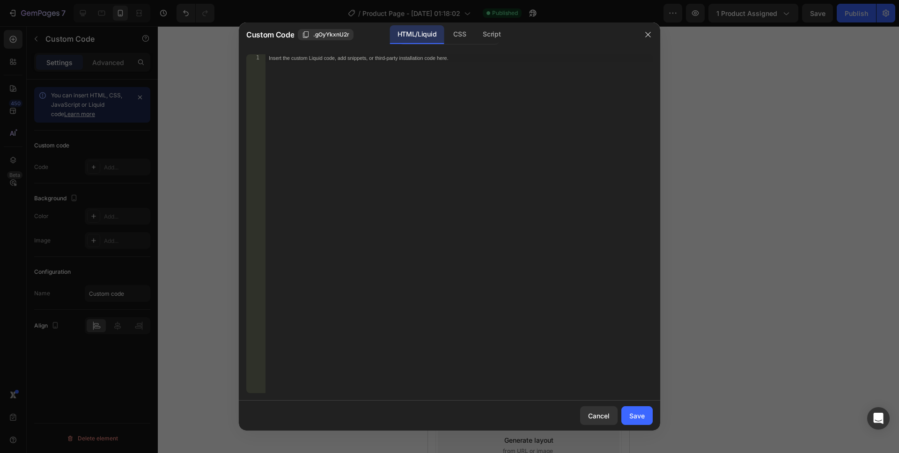
click at [447, 90] on div "Insert the custom Liquid code, add snippets, or third-party installation code h…" at bounding box center [459, 231] width 388 height 354
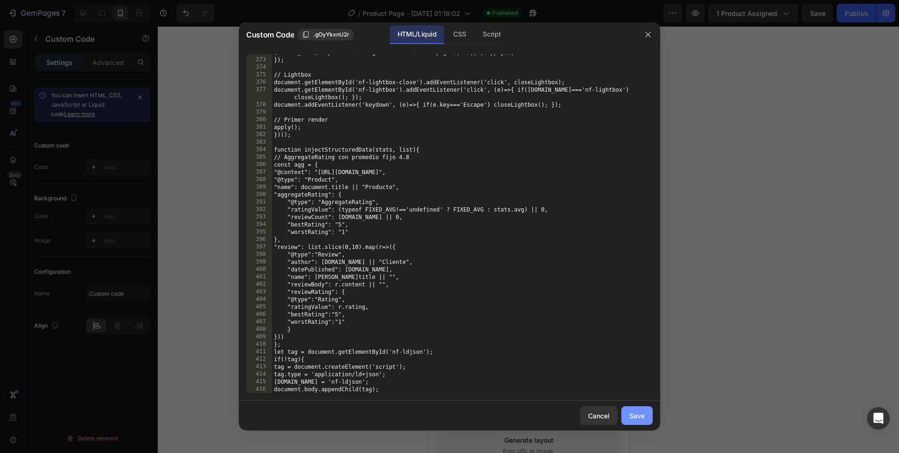
click at [633, 359] on button "Save" at bounding box center [636, 415] width 31 height 19
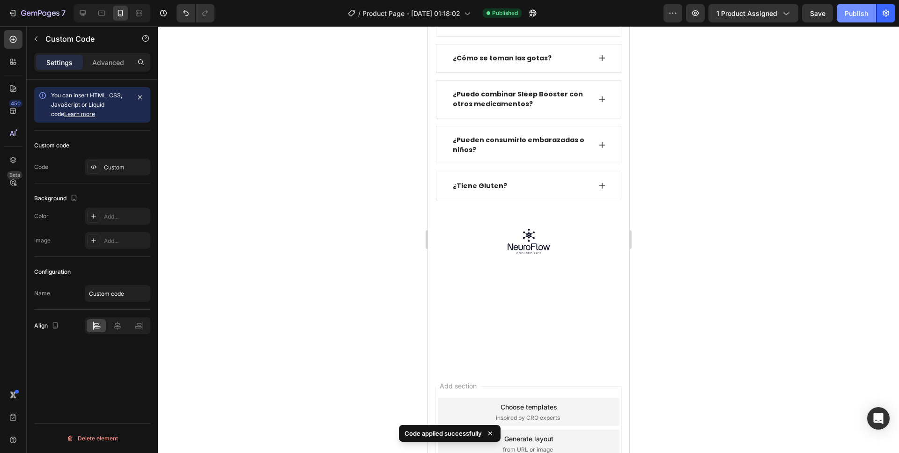
click at [688, 12] on div "Publish" at bounding box center [856, 13] width 23 height 10
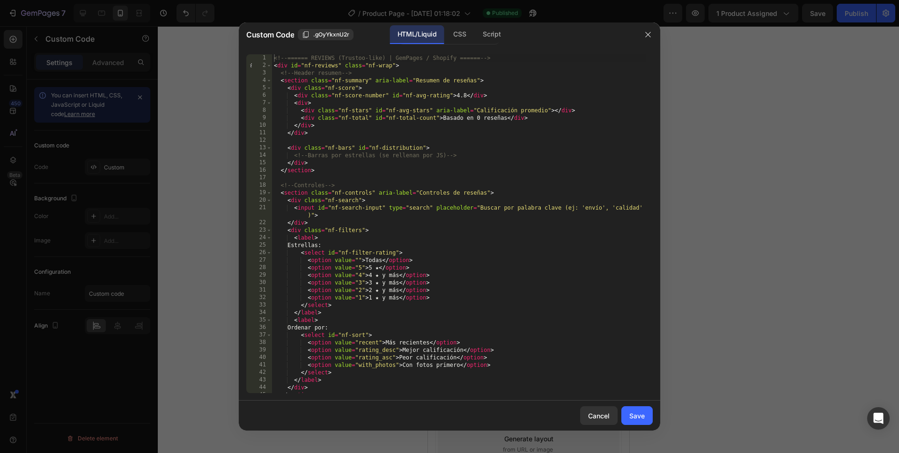
type textarea "</section>"
click at [418, 167] on div "<!-- ====== REVIEWS (Trustoo-like) | GemPages / Shopify ====== --> < div id = "…" at bounding box center [459, 231] width 374 height 354
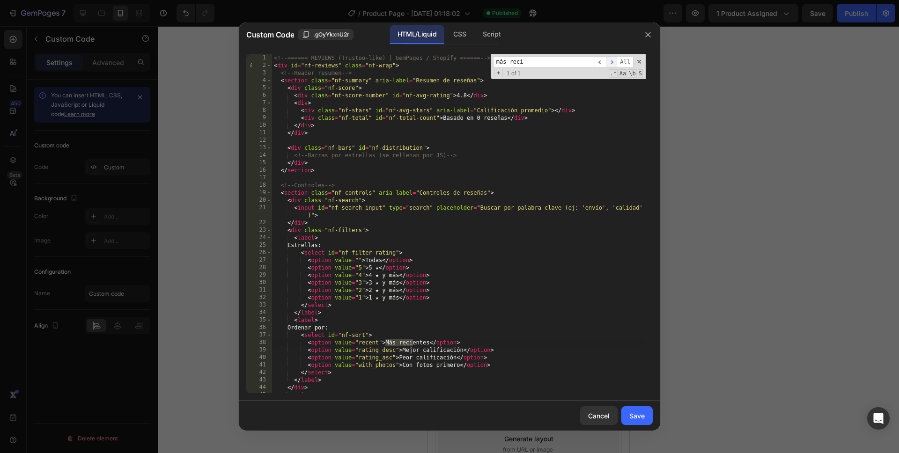
click at [611, 64] on span "​" at bounding box center [611, 62] width 11 height 12
drag, startPoint x: 573, startPoint y: 62, endPoint x: 536, endPoint y: 63, distance: 37.0
click at [541, 63] on input "más reci" at bounding box center [544, 62] width 102 height 12
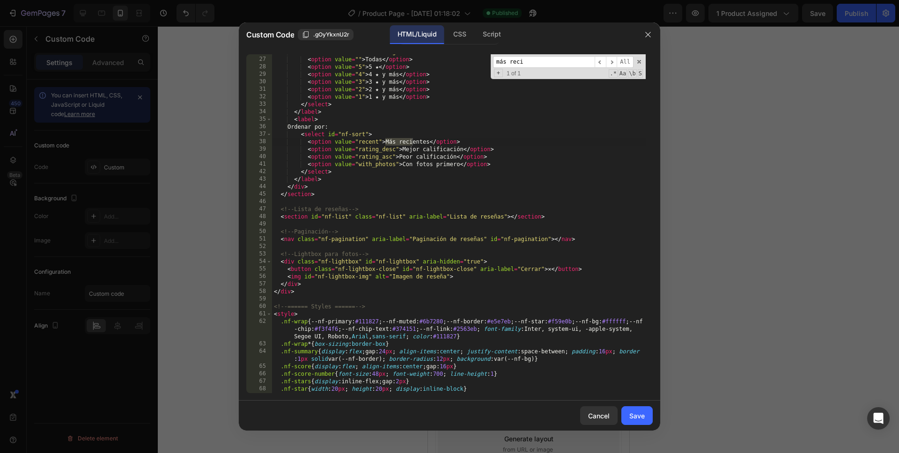
scroll to position [18, 0]
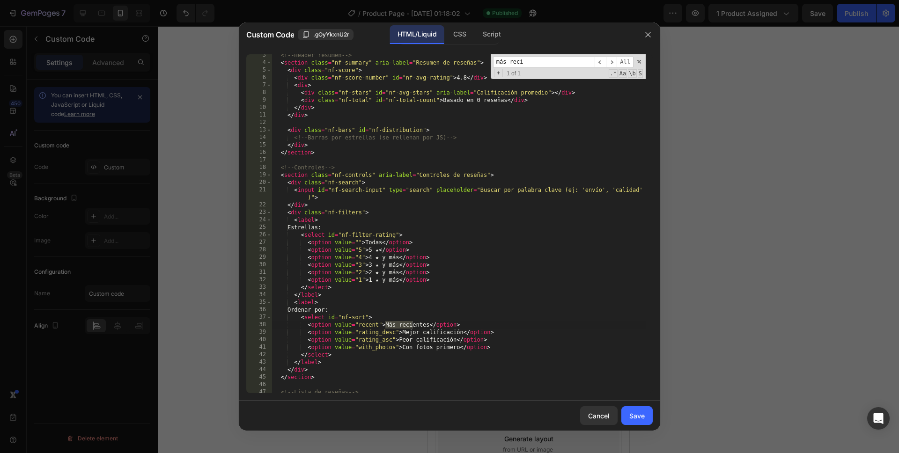
drag, startPoint x: 545, startPoint y: 61, endPoint x: 405, endPoint y: 52, distance: 140.3
click at [405, 52] on div "</section> 3 4 5 6 7 8 9 10 11 12 13 14 15 16 17 18 19 20 21 22 23 24 25 26 27 …" at bounding box center [449, 224] width 421 height 354
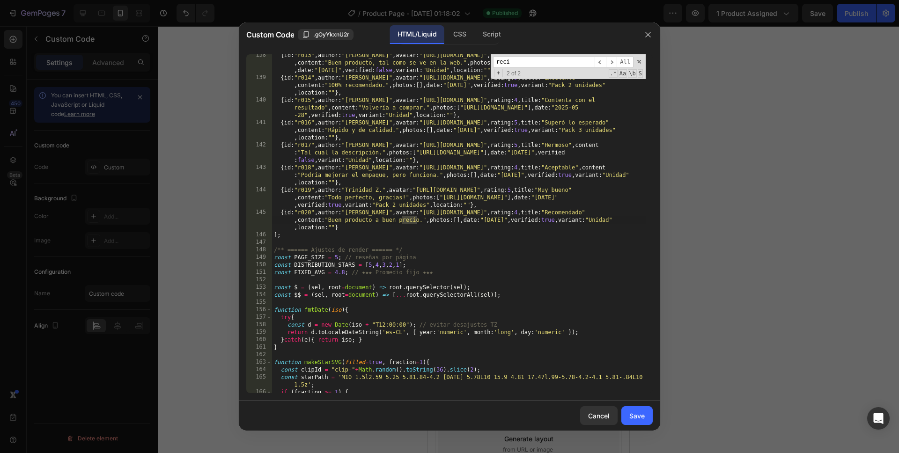
scroll to position [115, 0]
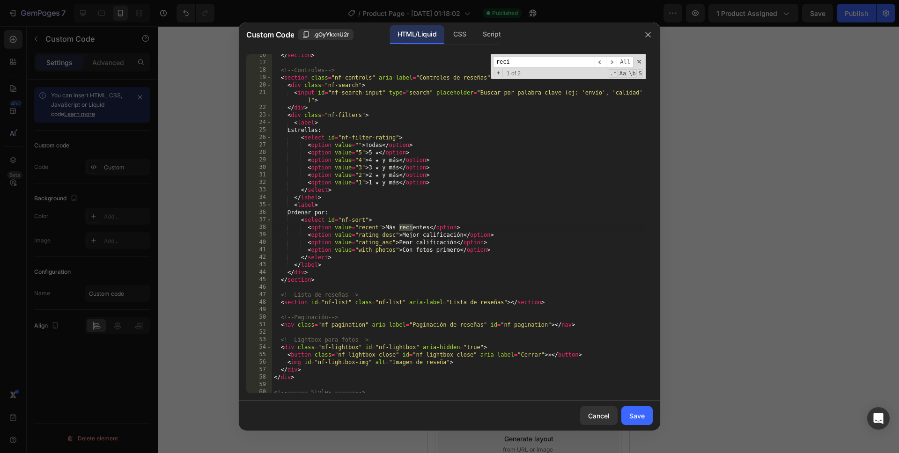
type input "reci"
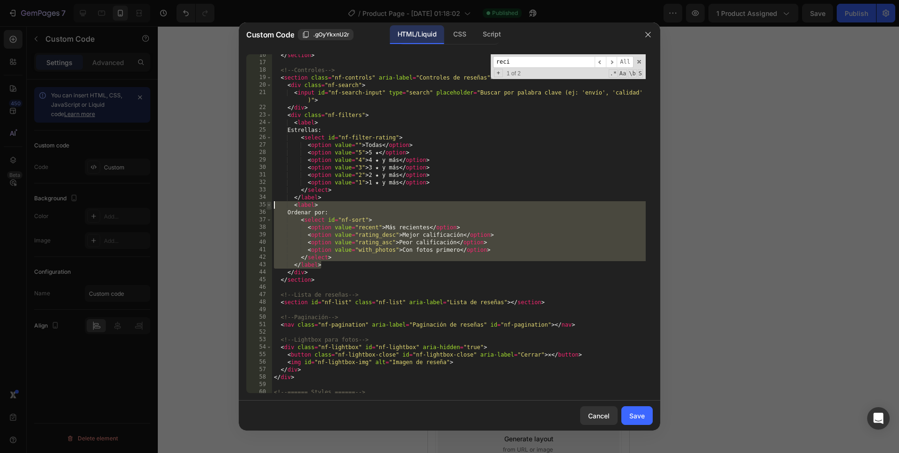
drag, startPoint x: 329, startPoint y: 265, endPoint x: 271, endPoint y: 203, distance: 85.1
click at [271, 203] on div "</label> 16 17 18 19 20 21 22 23 24 25 26 27 28 29 30 31 32 33 34 35 36 37 38 3…" at bounding box center [449, 223] width 406 height 339
type textarea "<label> Ordenar por:"
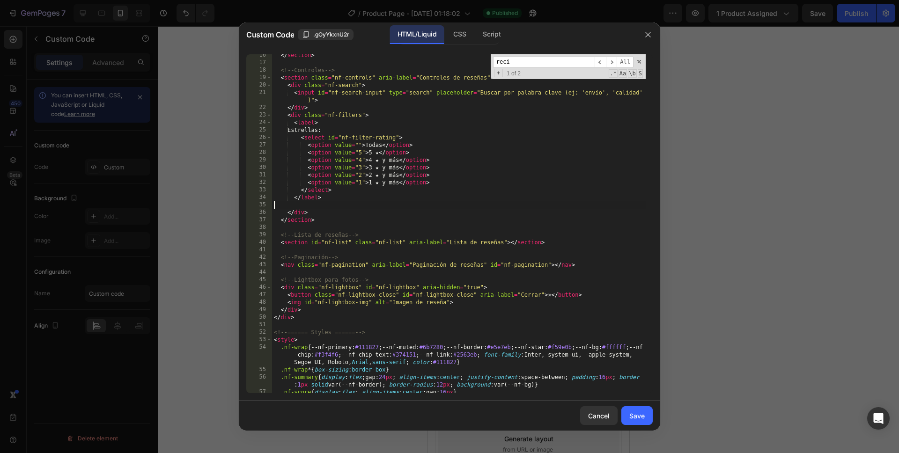
type textarea "</label>"
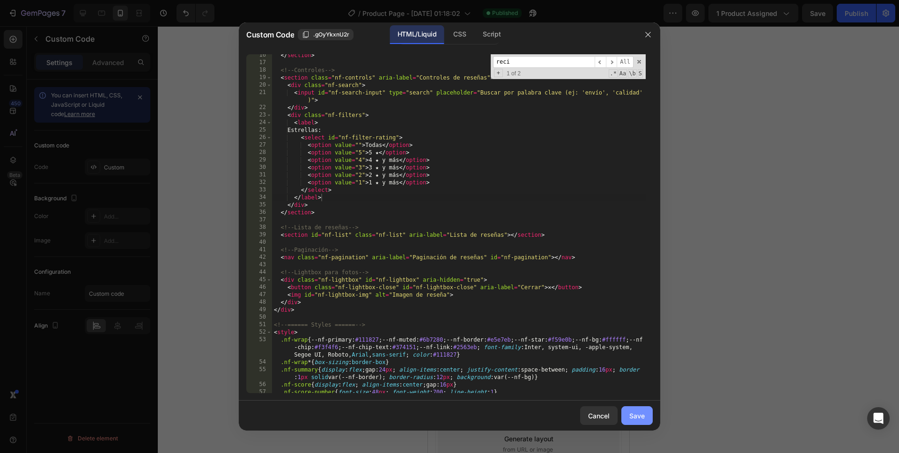
click at [634, 359] on div "Save" at bounding box center [636, 416] width 15 height 10
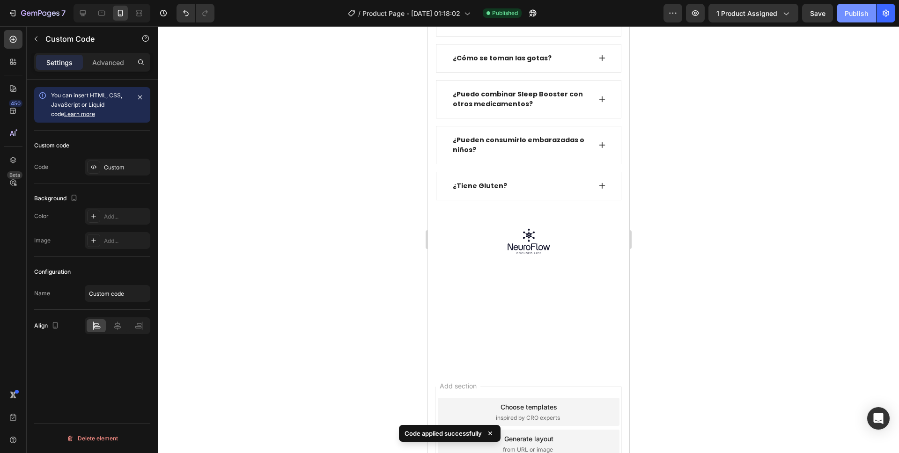
click at [688, 16] on button "Publish" at bounding box center [856, 13] width 39 height 19
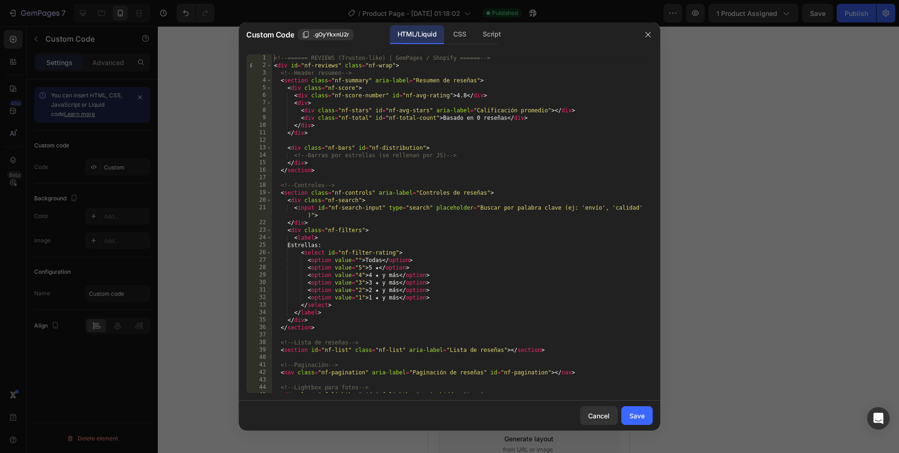
type textarea "<div class="nf-total" id="nf-total-count">Basado en 0 reseñas</div>"
click at [468, 116] on div "<!-- ====== REVIEWS (Trustoo-like) | GemPages / Shopify ====== --> < div id = "…" at bounding box center [459, 231] width 374 height 354
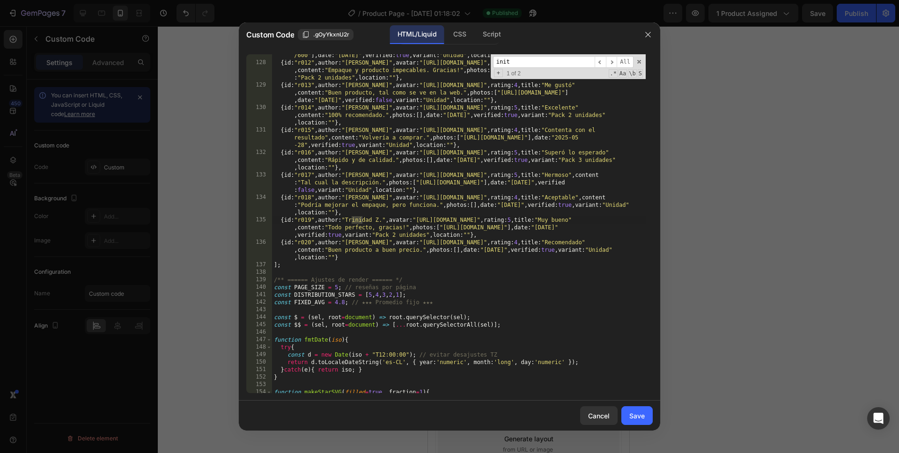
scroll to position [2527, 0]
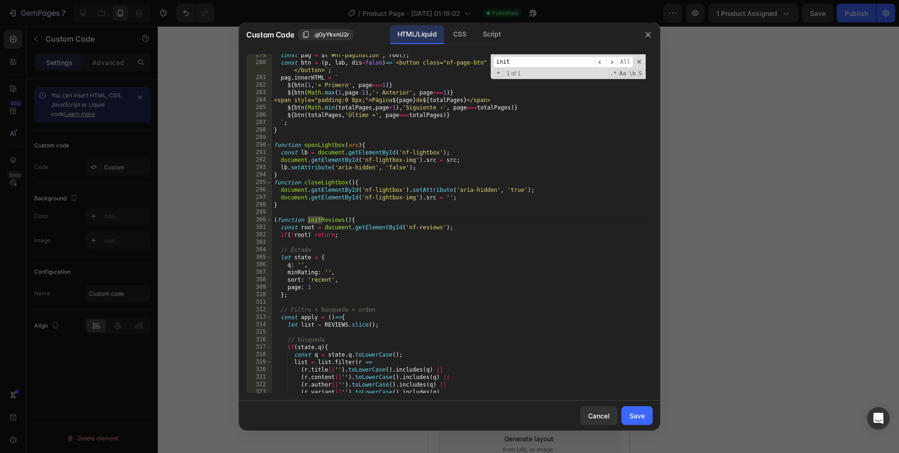
type input "init"
click at [420, 144] on div "const pag = $ ( '#nf-pagination' , root ) ; const btn = ( p , lab , dis = false…" at bounding box center [459, 229] width 374 height 354
type textarea "</script>"
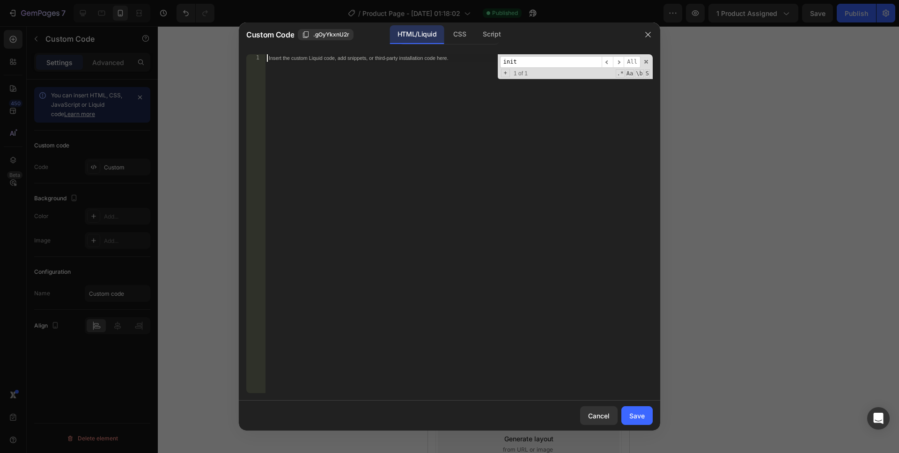
scroll to position [3257, 0]
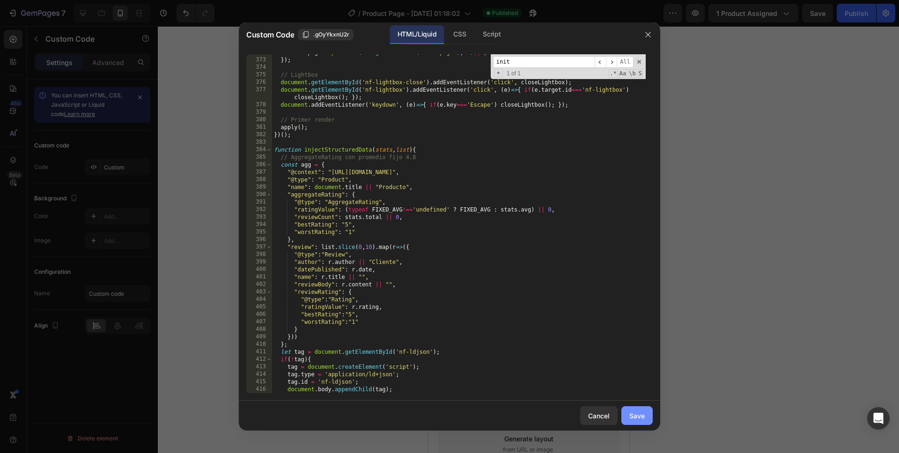
click at [640, 359] on button "Save" at bounding box center [636, 415] width 31 height 19
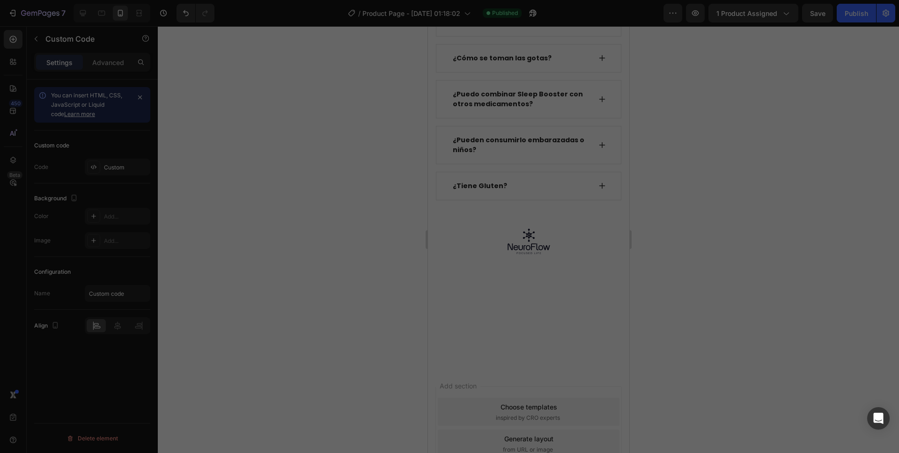
type textarea "</script>"
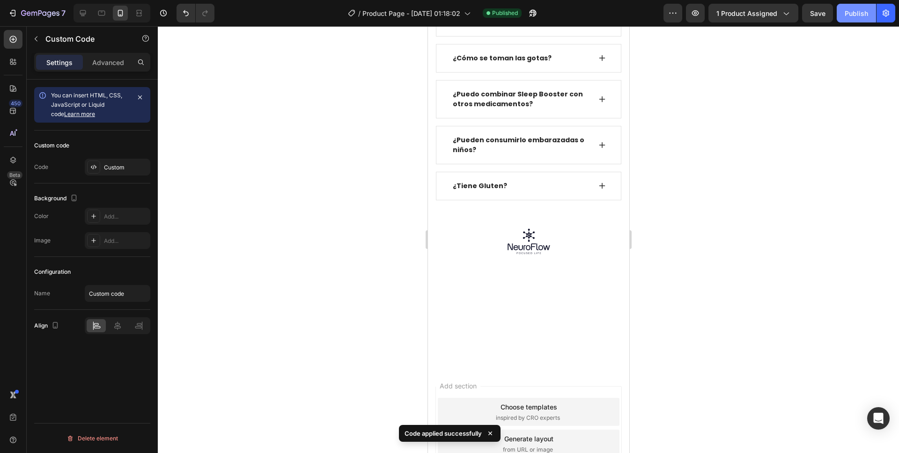
click at [688, 19] on button "Publish" at bounding box center [856, 13] width 39 height 19
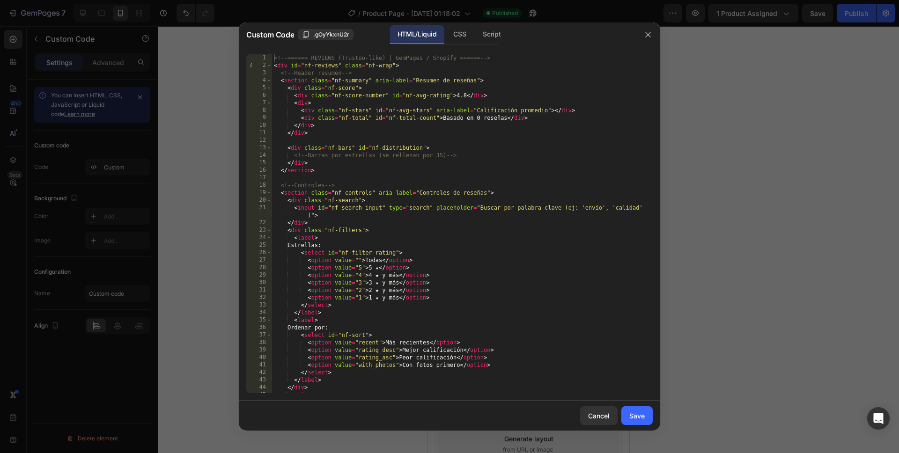
click at [398, 196] on div "<!-- ====== REVIEWS (Trustoo-like) | GemPages / Shopify ====== --> < div id = "…" at bounding box center [459, 231] width 374 height 354
click at [433, 170] on div "<!-- ====== REVIEWS (Trustoo-like) | GemPages / Shopify ====== --> < div id = "…" at bounding box center [459, 231] width 374 height 354
type textarea "</section>"
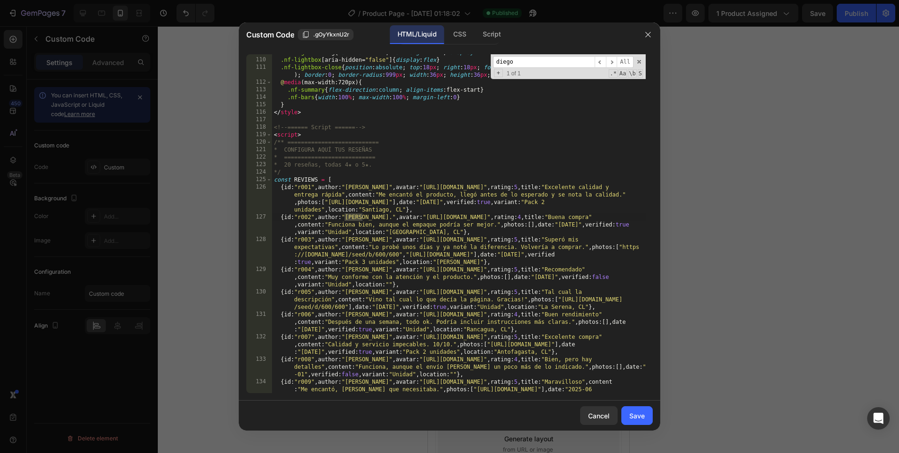
scroll to position [916, 0]
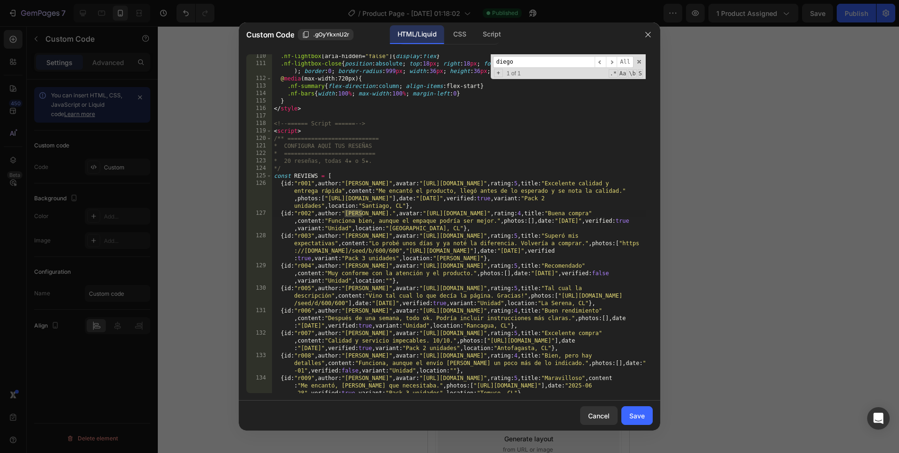
type input "diego"
type textarea "{id:"r003",author:"[PERSON_NAME]",avatar:"[URL][DOMAIN_NAME]",rating:5,title:"S…"
click at [334, 257] on div ".nf-lightbox [ aria-hidden = " false " ] { display : flex } .nf-lightbox-close …" at bounding box center [459, 236] width 374 height 369
click at [522, 62] on input "diego" at bounding box center [544, 62] width 102 height 12
click at [522, 61] on input "diego" at bounding box center [544, 62] width 102 height 12
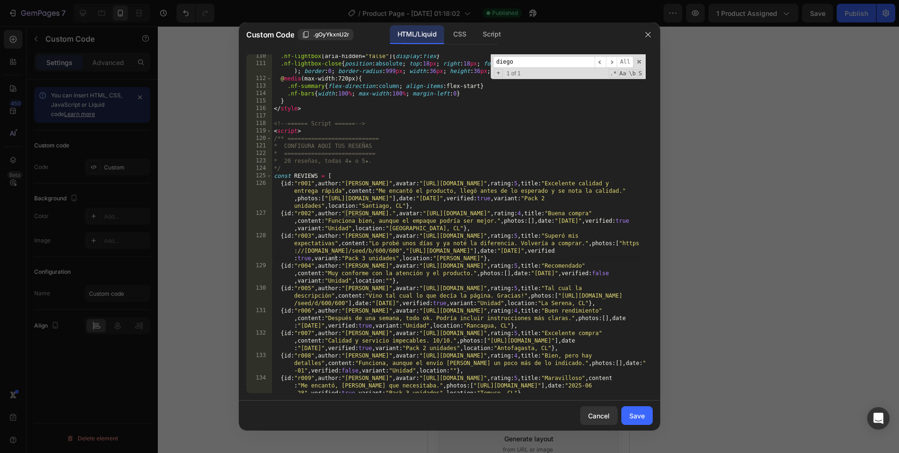
click at [522, 61] on input "diego" at bounding box center [544, 62] width 102 height 12
type input "[PERSON_NAME]"
drag, startPoint x: 413, startPoint y: 265, endPoint x: 457, endPoint y: 264, distance: 45.0
click at [413, 265] on div ".nf-lightbox [ aria-hidden = " false " ] { display : flex } .nf-lightbox-close …" at bounding box center [459, 236] width 374 height 369
paste textarea "[DOMAIN_NAME][URL]"
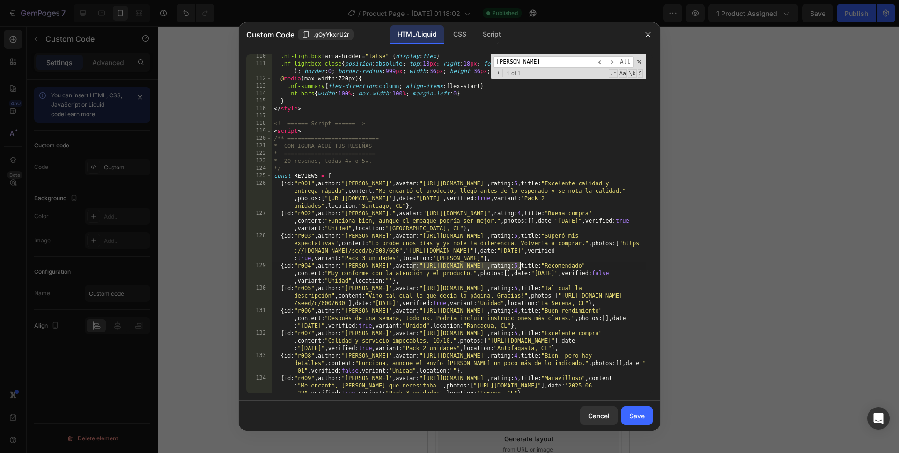
type textarea "{id:"r004",author:"[PERSON_NAME]",avatar:"[URL][DOMAIN_NAME]",rating:5,title:"R…"
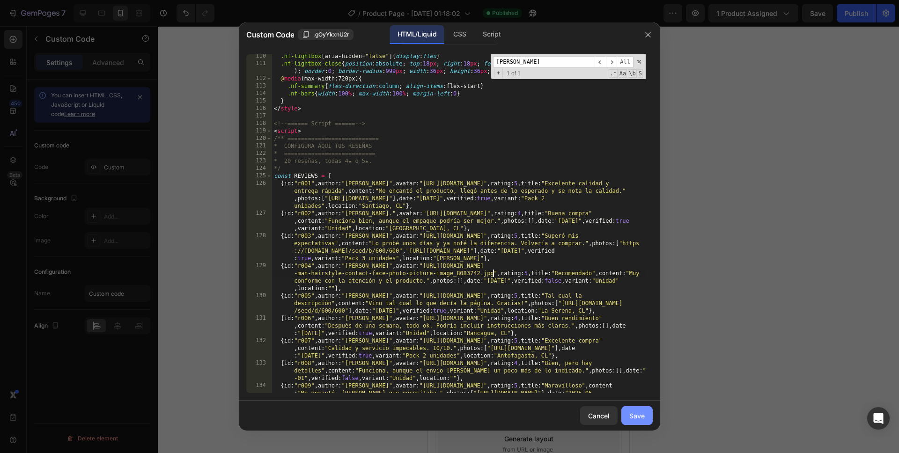
click at [639, 359] on div "Save" at bounding box center [636, 416] width 15 height 10
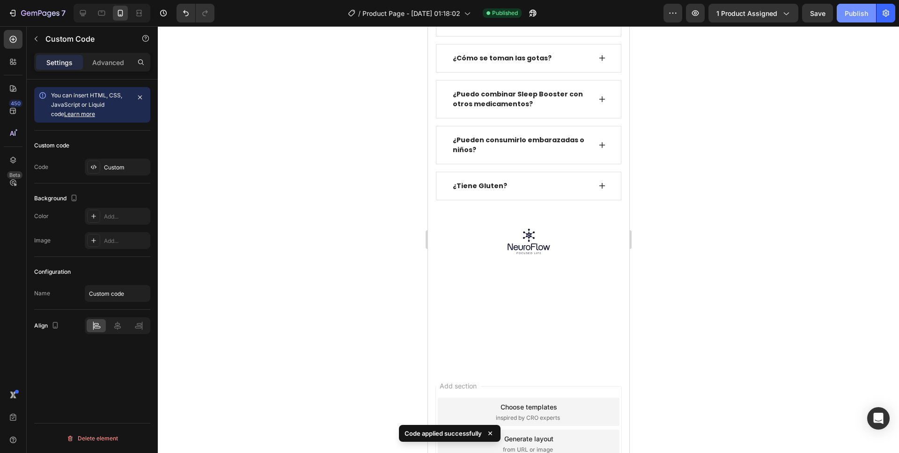
click at [688, 14] on div "Publish" at bounding box center [856, 13] width 23 height 10
drag, startPoint x: 533, startPoint y: 89, endPoint x: 960, endPoint y: 115, distance: 428.3
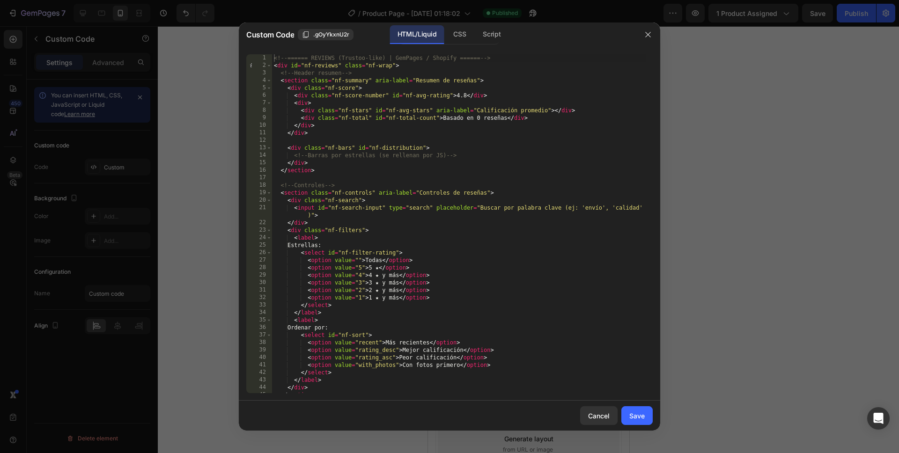
type textarea "</div>"
click at [384, 164] on div "<!-- ====== REVIEWS (Trustoo-like) | GemPages / Shopify ====== --> < div id = "…" at bounding box center [459, 231] width 374 height 354
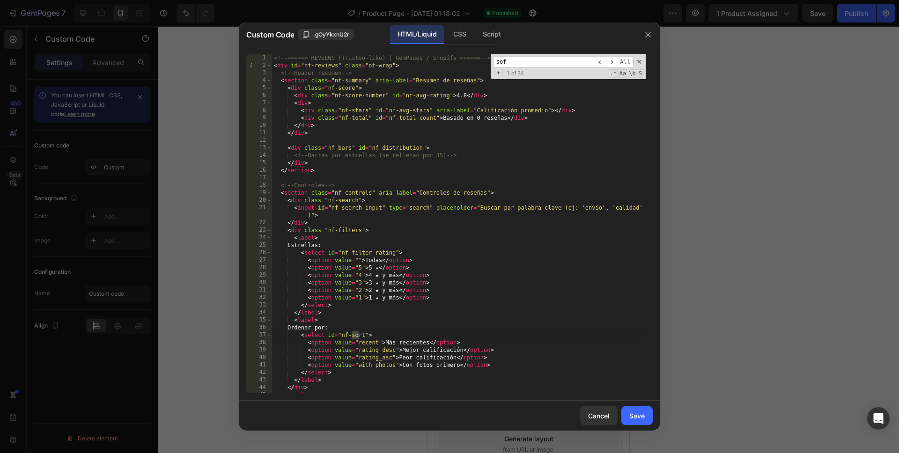
scroll to position [992, 0]
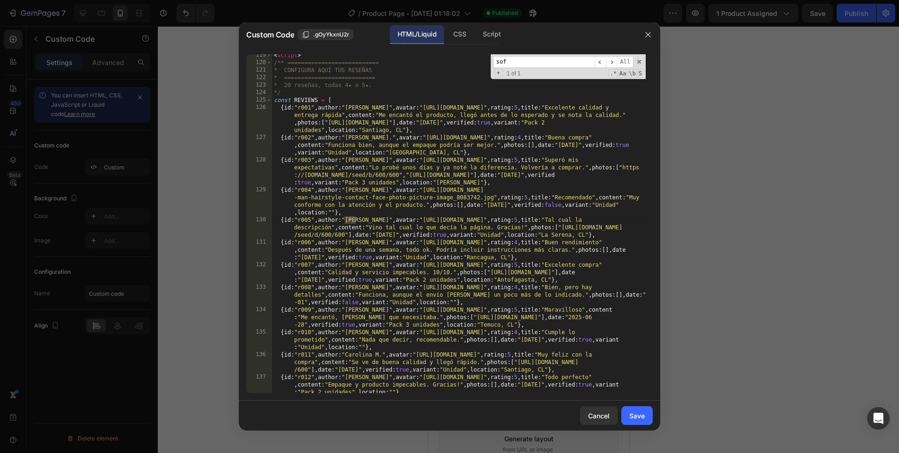
type input "sof"
drag, startPoint x: 405, startPoint y: 222, endPoint x: 434, endPoint y: 216, distance: 29.2
click at [406, 222] on div "< script > /** =========================== * CONFIGURA AQUÍ TUS RESEÑAS * =====…" at bounding box center [459, 236] width 374 height 369
paste textarea "[DOMAIN_NAME][URL]"
type textarea "{id:"r005",author:"[PERSON_NAME]",avatar:"[URL][DOMAIN_NAME]",rating:5,title:"T…"
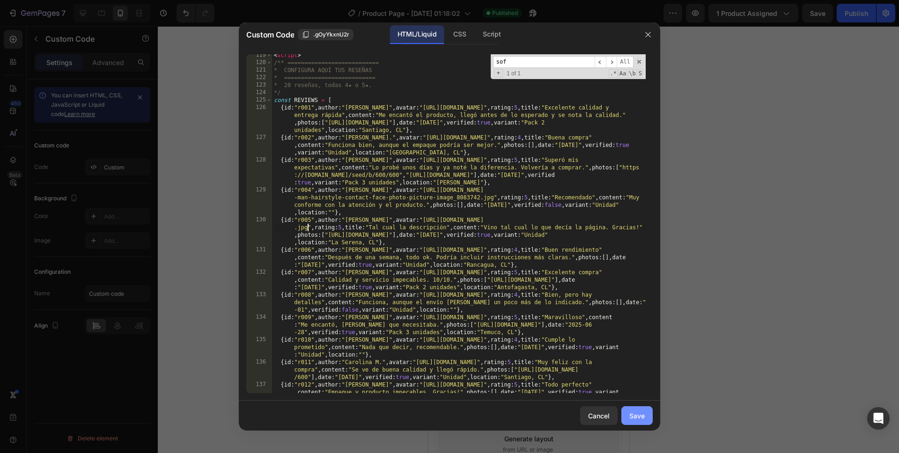
click at [631, 359] on button "Save" at bounding box center [636, 415] width 31 height 19
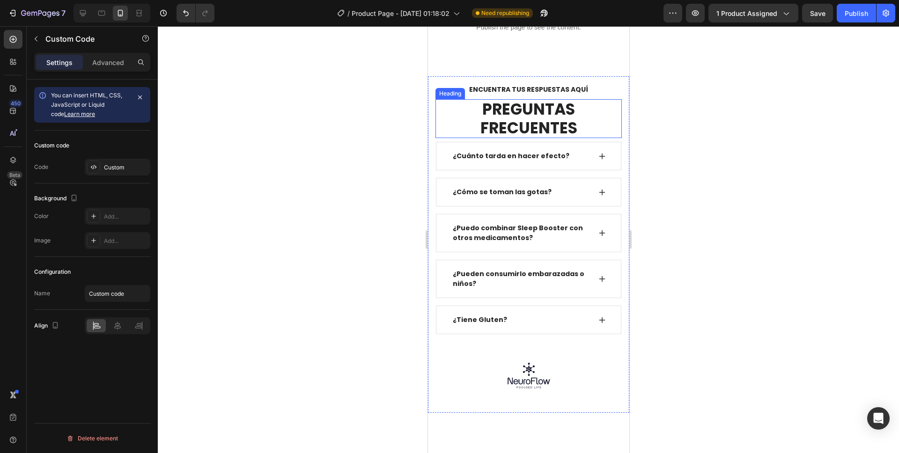
scroll to position [2820, 0]
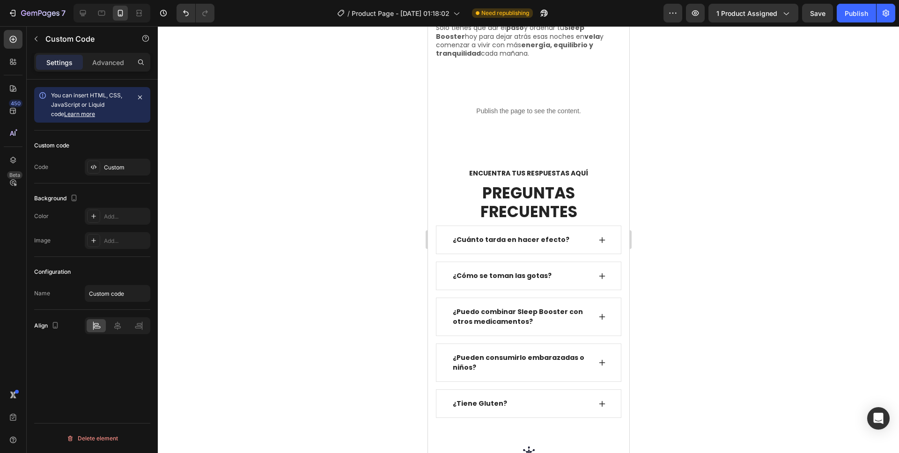
click at [537, 107] on p "Publish the page to see the content." at bounding box center [528, 111] width 186 height 10
click at [538, 106] on p "Publish the page to see the content." at bounding box center [528, 111] width 186 height 10
drag, startPoint x: 62, startPoint y: 101, endPoint x: 101, endPoint y: 107, distance: 39.3
click at [62, 101] on span "You can insert HTML, CSS, JavaScript or Liquid code Learn more" at bounding box center [86, 105] width 71 height 26
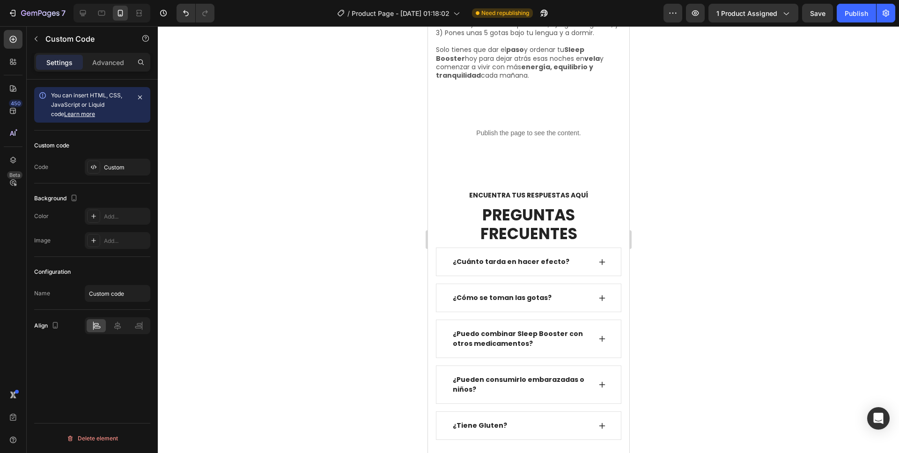
scroll to position [2795, 0]
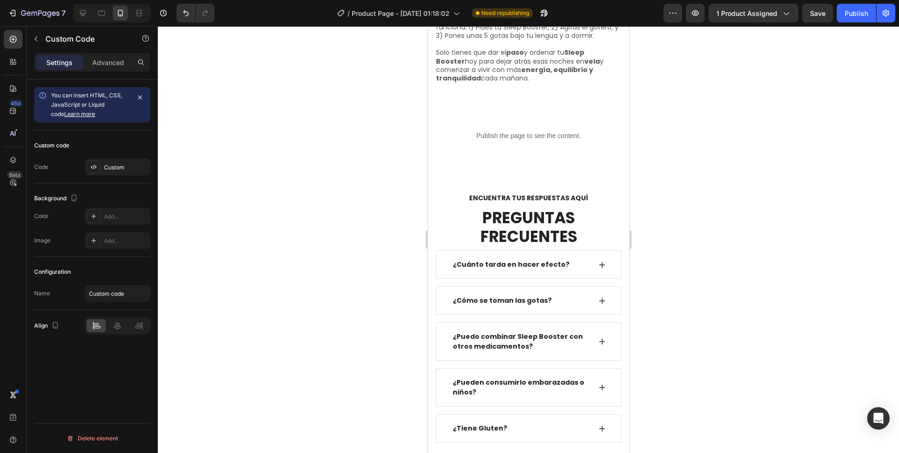
click at [540, 131] on p "Publish the page to see the content." at bounding box center [528, 136] width 186 height 10
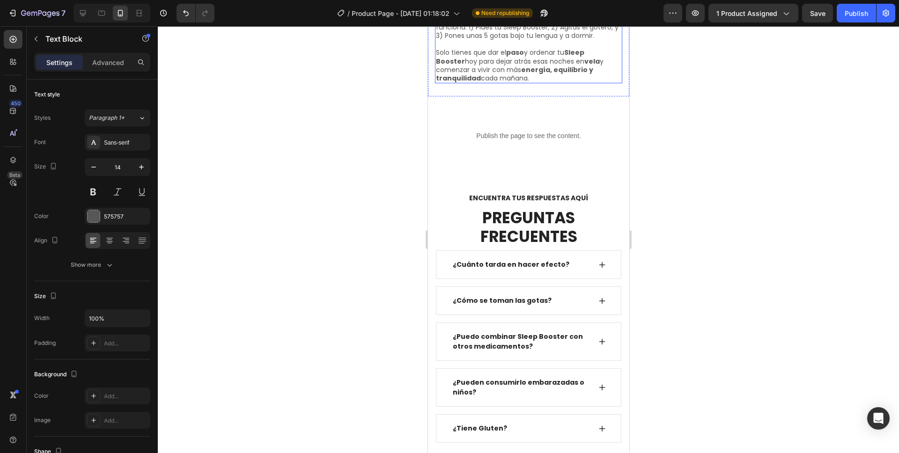
click at [493, 57] on p "Solo tienes que dar el paso y ordenar tu Sleep Booster hoy para dejar atrás esa…" at bounding box center [527, 65] width 185 height 34
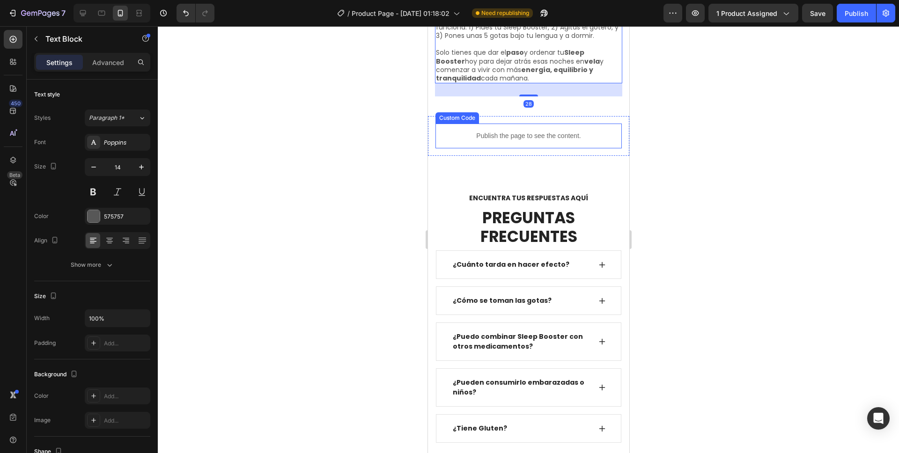
click at [483, 134] on div "Publish the page to see the content." at bounding box center [528, 136] width 186 height 25
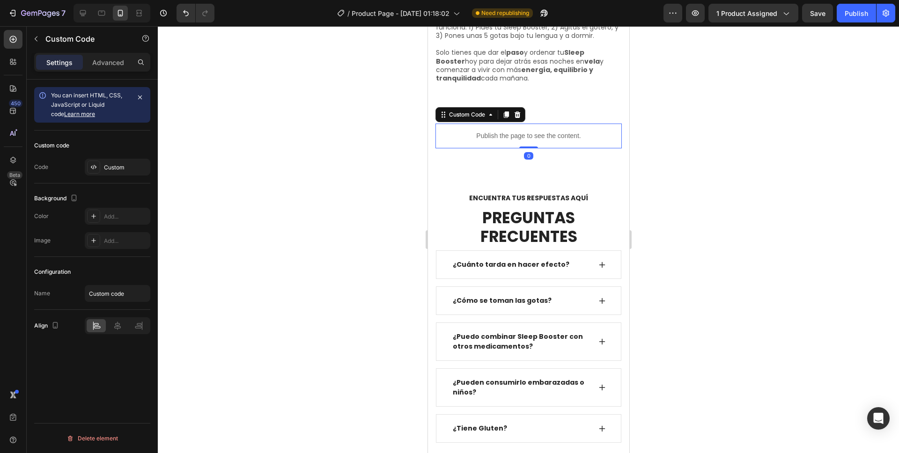
click at [504, 131] on p "Publish the page to see the content." at bounding box center [528, 136] width 186 height 10
drag, startPoint x: 504, startPoint y: 127, endPoint x: 932, endPoint y: 154, distance: 428.3
click at [504, 131] on p "Publish the page to see the content." at bounding box center [528, 136] width 186 height 10
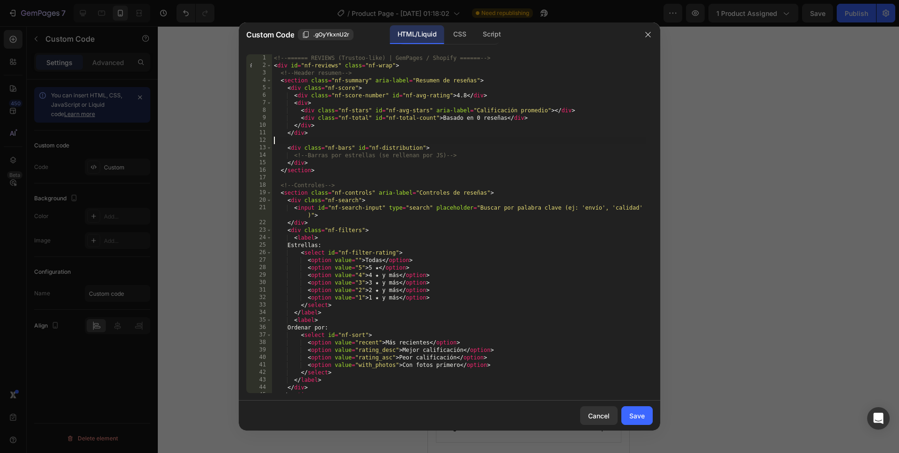
click at [466, 143] on div "<!-- ====== REVIEWS (Trustoo-like) | GemPages / Shopify ====== --> < div id = "…" at bounding box center [459, 231] width 374 height 354
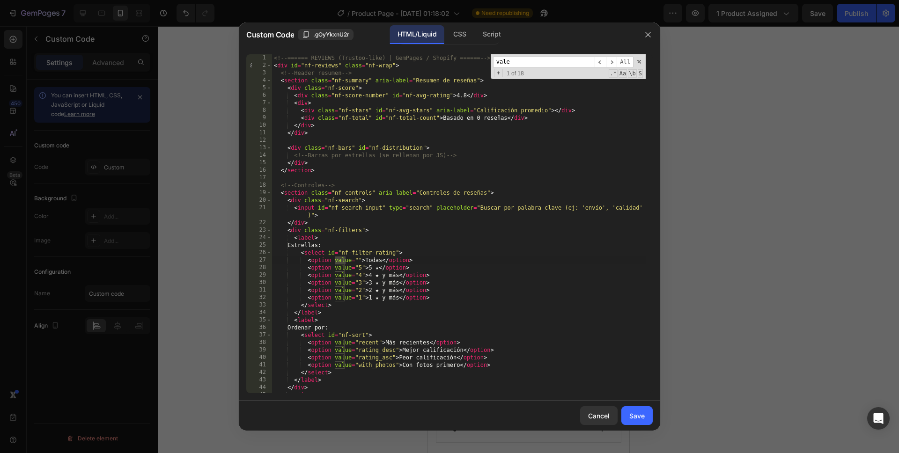
scroll to position [1044, 0]
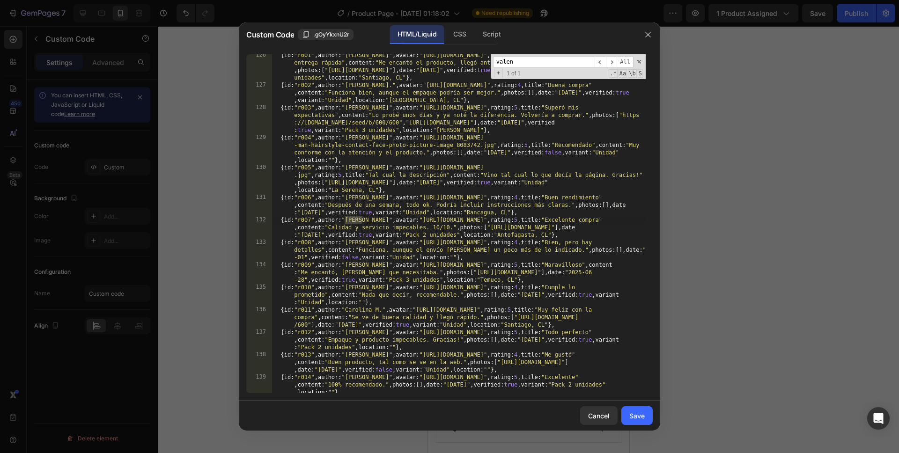
type input "valen"
click at [421, 221] on div "{ id : "r001" , author : "[PERSON_NAME]" , avatar : "[URL][DOMAIN_NAME]" , rati…" at bounding box center [459, 247] width 374 height 391
paste textarea "[DOMAIN_NAME][URL]",rating:5,title:"Excelente compra",content:"Calidad y servic…"
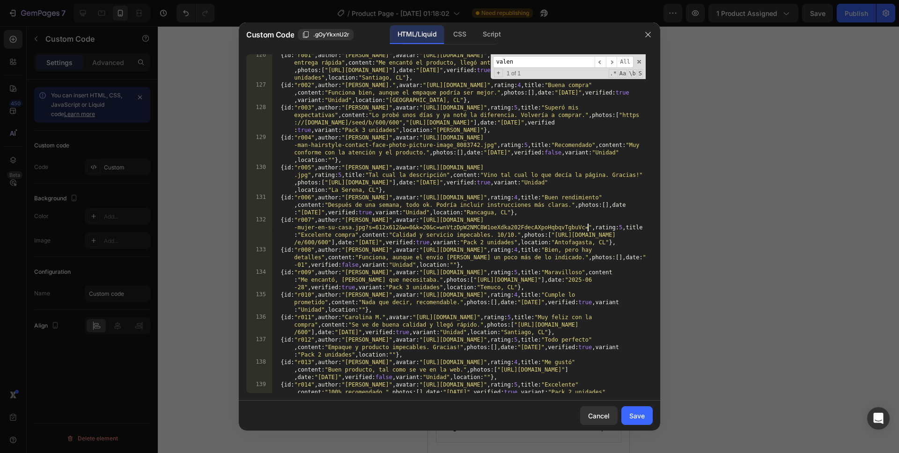
drag, startPoint x: 416, startPoint y: 250, endPoint x: 443, endPoint y: 247, distance: 27.7
click at [416, 250] on div "{ id : "r001" , author : "[PERSON_NAME]" , avatar : "[URL][DOMAIN_NAME]" , rati…" at bounding box center [459, 247] width 374 height 391
paste textarea "[DOMAIN_NAME][URL]"
click at [370, 274] on div "{ id : "r001" , author : "[PERSON_NAME]" , avatar : "[URL][DOMAIN_NAME]" , rati…" at bounding box center [459, 247] width 374 height 391
click at [406, 273] on div "{ id : "r001" , author : "[PERSON_NAME]" , avatar : "[URL][DOMAIN_NAME]" , rati…" at bounding box center [459, 247] width 374 height 391
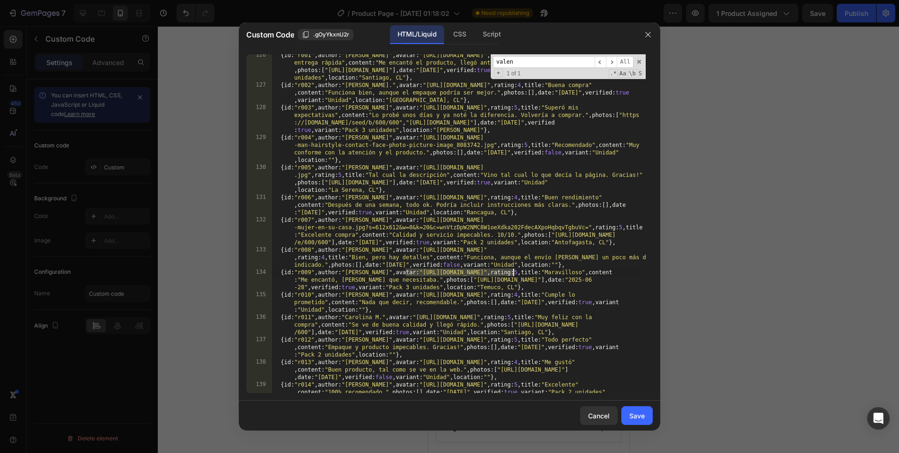
paste textarea "[DOMAIN_NAME][URL]"
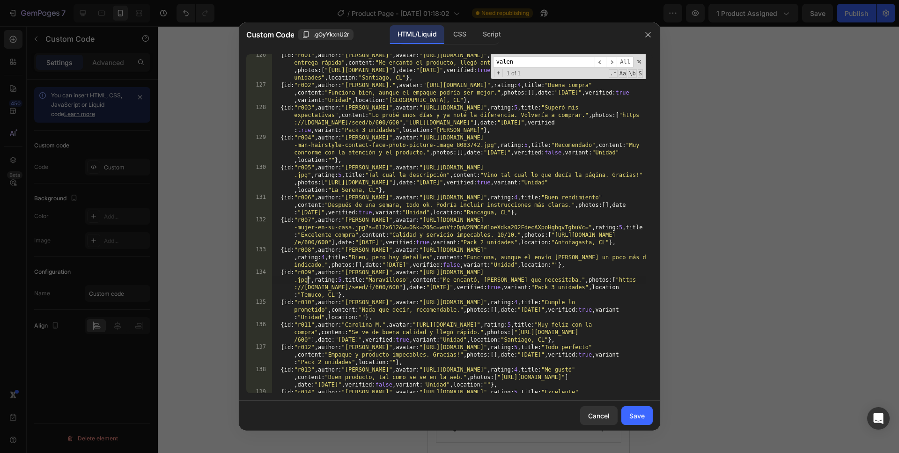
click at [410, 324] on div "{ id : "r001" , author : "[PERSON_NAME]" , avatar : "[URL][DOMAIN_NAME]" , rati…" at bounding box center [459, 247] width 374 height 391
paste textarea "[DOMAIN_NAME][URL]"
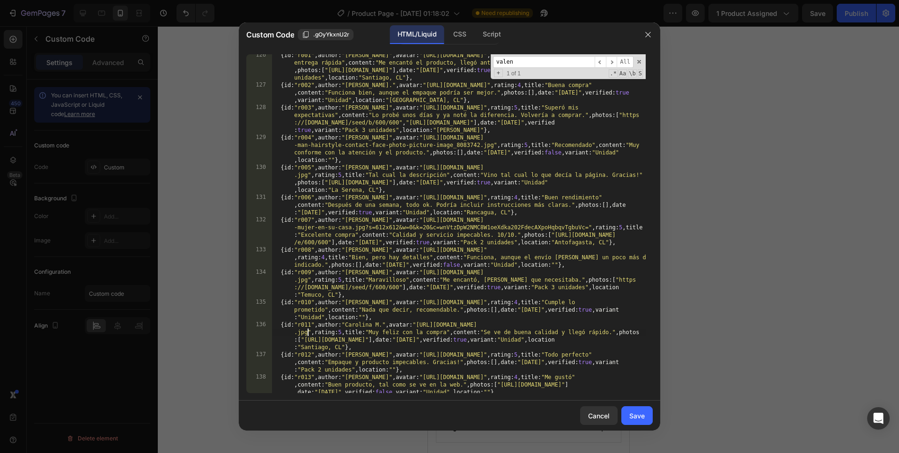
drag, startPoint x: 377, startPoint y: 355, endPoint x: 442, endPoint y: 365, distance: 65.4
click at [377, 355] on div "{ id : "r001" , author : "[PERSON_NAME]" , avatar : "[URL][DOMAIN_NAME]" , rati…" at bounding box center [459, 247] width 374 height 391
paste textarea "[DOMAIN_NAME][URL][PERSON_NAME]"
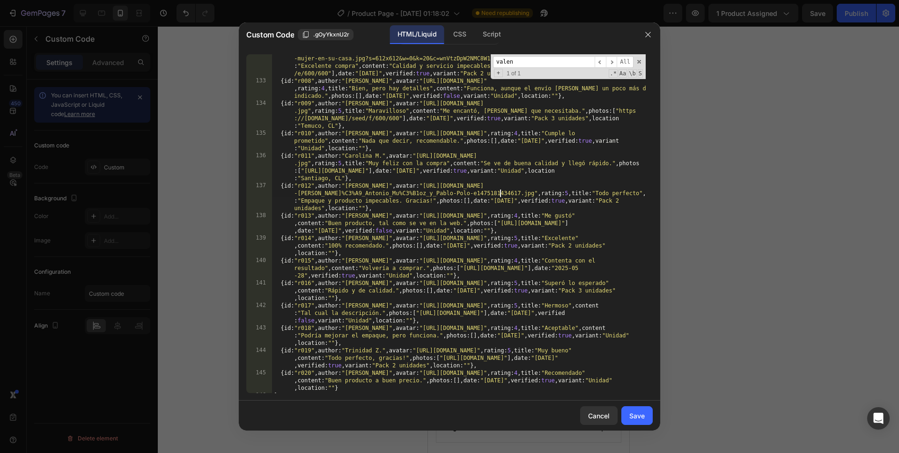
scroll to position [1287, 0]
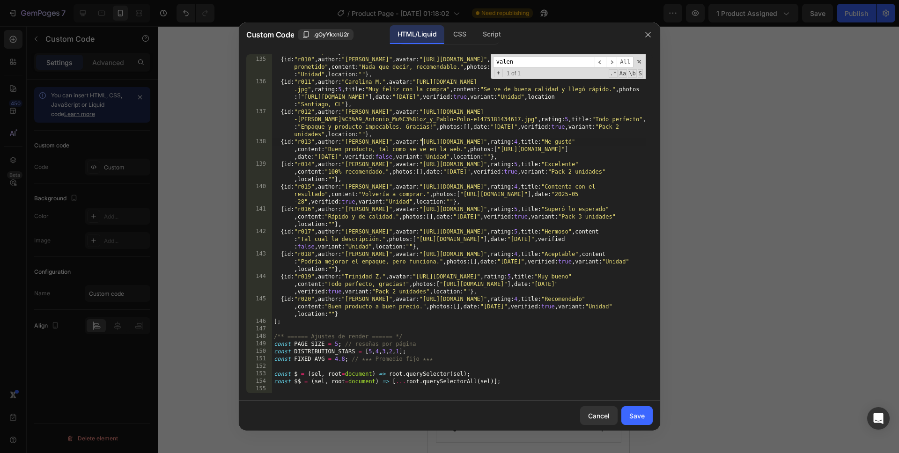
click at [423, 143] on div "{ id : "r009" , author : "[PERSON_NAME]" , avatar : "[URL][DOMAIN_NAME] .jpg" ,…" at bounding box center [459, 214] width 374 height 376
paste textarea "[DOMAIN_NAME][URL]"
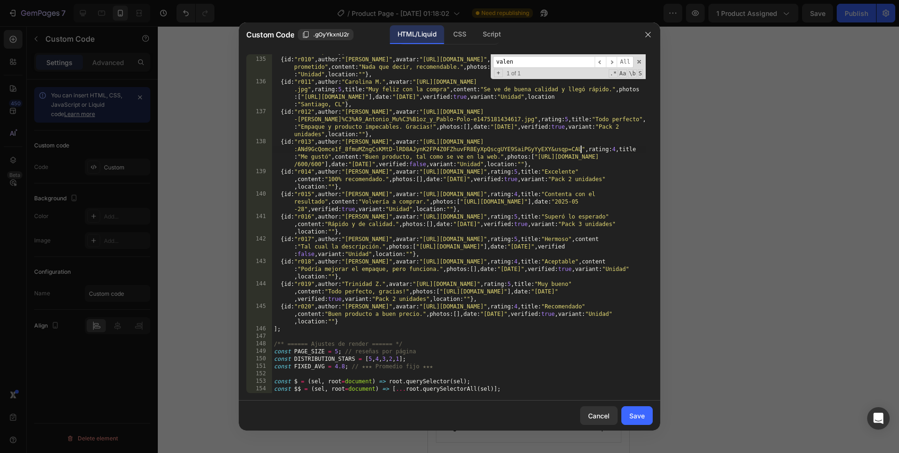
click at [380, 195] on div "{ id : "r009" , author : "[PERSON_NAME]" , avatar : "[URL][DOMAIN_NAME] .jpg" ,…" at bounding box center [459, 214] width 374 height 376
click at [395, 170] on div "{ id : "r009" , author : "[PERSON_NAME]" , avatar : "[URL][DOMAIN_NAME] .jpg" ,…" at bounding box center [459, 214] width 374 height 376
click at [418, 170] on div "{ id : "r009" , author : "[PERSON_NAME]" , avatar : "[URL][DOMAIN_NAME] .jpg" ,…" at bounding box center [459, 214] width 374 height 376
paste textarea "[DOMAIN_NAME][URL]"
click at [384, 216] on div "{ id : "r009" , author : "[PERSON_NAME]" , avatar : "[URL][DOMAIN_NAME] .jpg" ,…" at bounding box center [459, 214] width 374 height 376
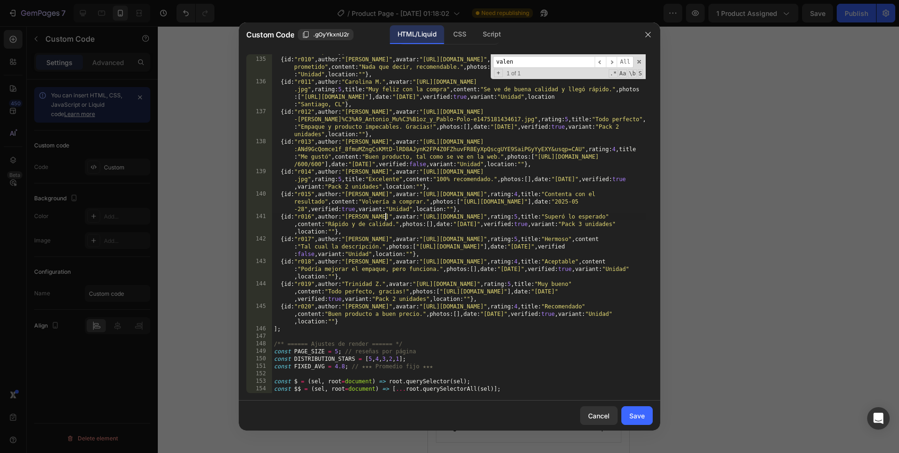
click at [431, 213] on div "{ id : "r009" , author : "[PERSON_NAME]" , avatar : "[URL][DOMAIN_NAME] .jpg" ,…" at bounding box center [459, 214] width 374 height 376
paste textarea "[DOMAIN_NAME][URL]"
type textarea "{id:"r016",author:"[PERSON_NAME]",avatar:"[URL][DOMAIN_NAME]",rating:5,title:"S…"
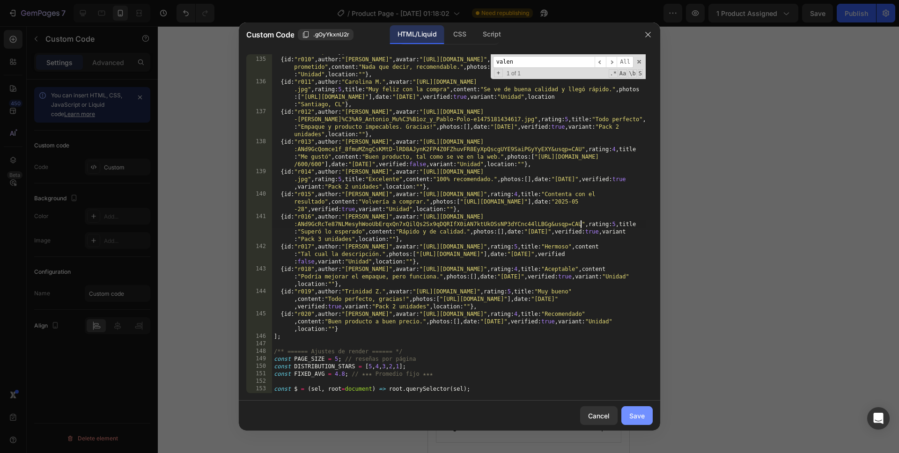
click at [641, 359] on div "Save" at bounding box center [636, 416] width 15 height 10
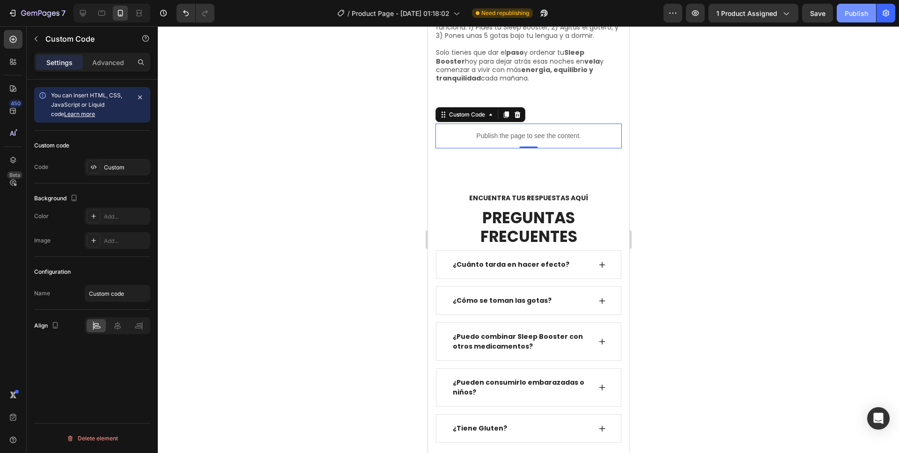
click at [688, 17] on button "Publish" at bounding box center [856, 13] width 39 height 19
click at [497, 131] on p "Publish the page to see the content." at bounding box center [528, 136] width 186 height 10
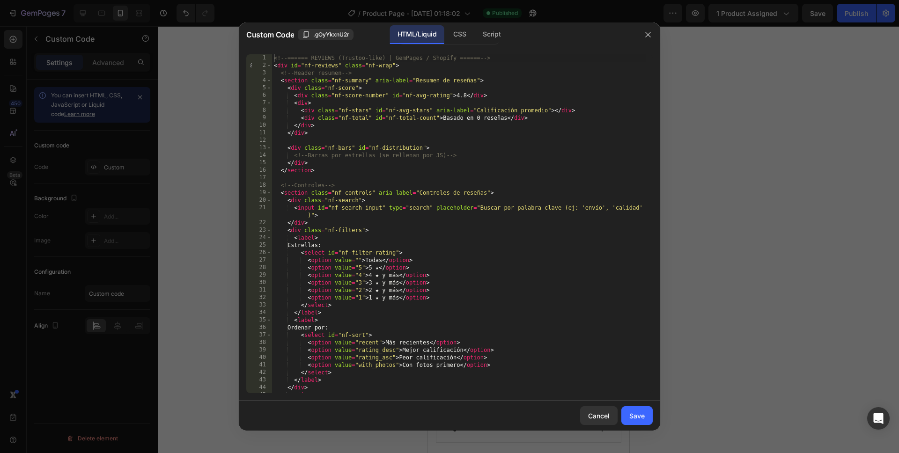
type textarea "<div class="nf-stars" id="nf-avg-stars" aria-label="Calificación promedio"></di…"
click at [425, 111] on div "<!-- ====== REVIEWS (Trustoo-like) | GemPages / Shopify ====== --> < div id = "…" at bounding box center [459, 231] width 374 height 354
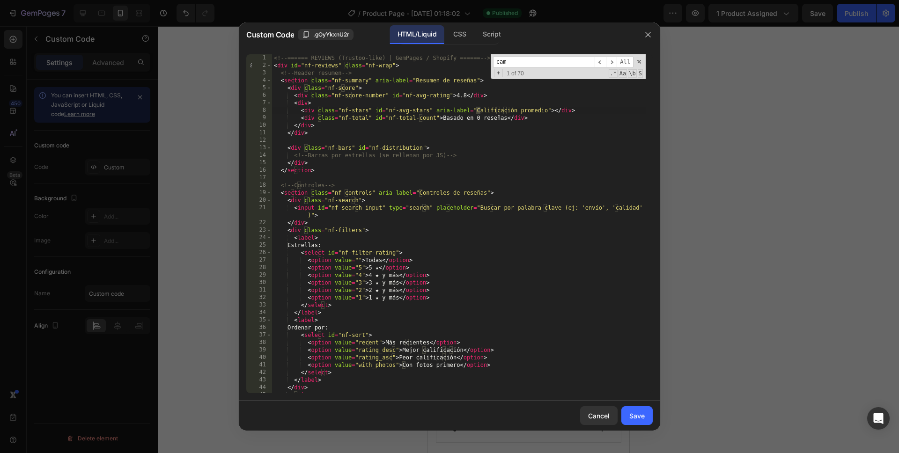
scroll to position [879, 0]
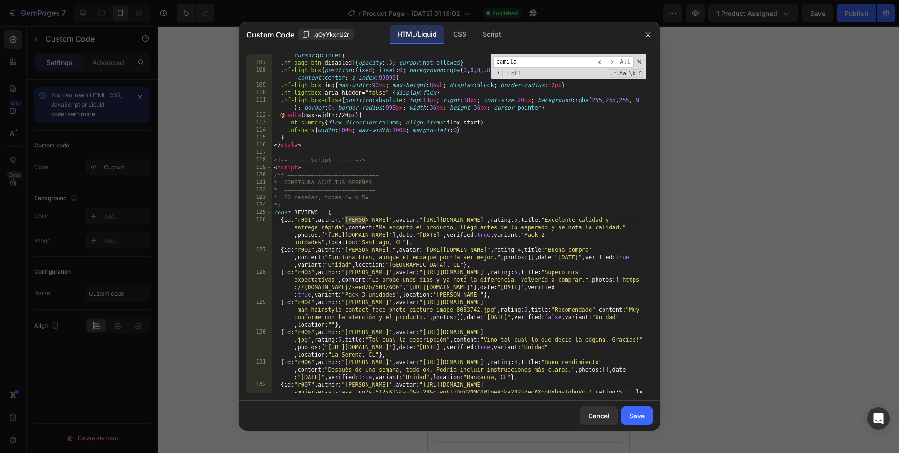
type input "camila"
click at [415, 221] on div ".nf-page-btn { border : 1 px solid var(--nf-border) ; background : #fff ; paddi…" at bounding box center [459, 236] width 374 height 384
click at [410, 223] on div ".nf-page-btn { border : 1 px solid var(--nf-border) ; background : #fff ; paddi…" at bounding box center [459, 236] width 374 height 384
paste textarea "[DOMAIN_NAME][URL]"
type textarea "{id:"r001",author:"[PERSON_NAME]",avatar:"[URL][DOMAIN_NAME]",rating:5,title:"E…"
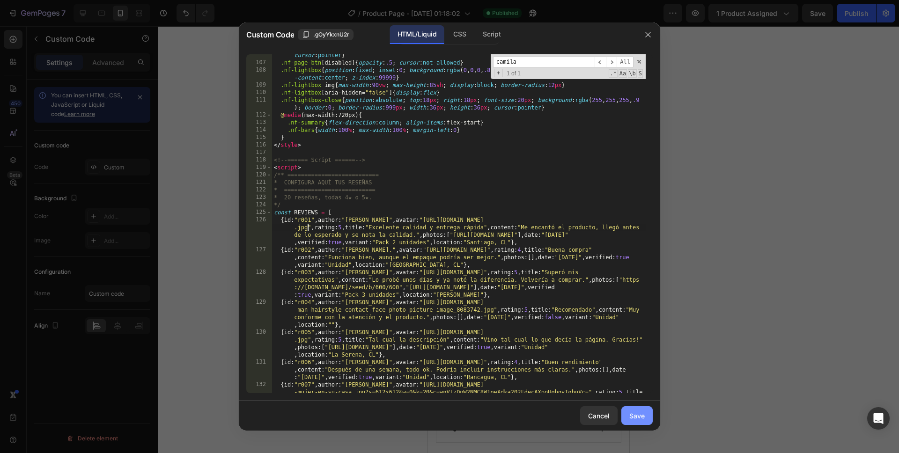
click at [640, 359] on div "Save" at bounding box center [636, 416] width 15 height 10
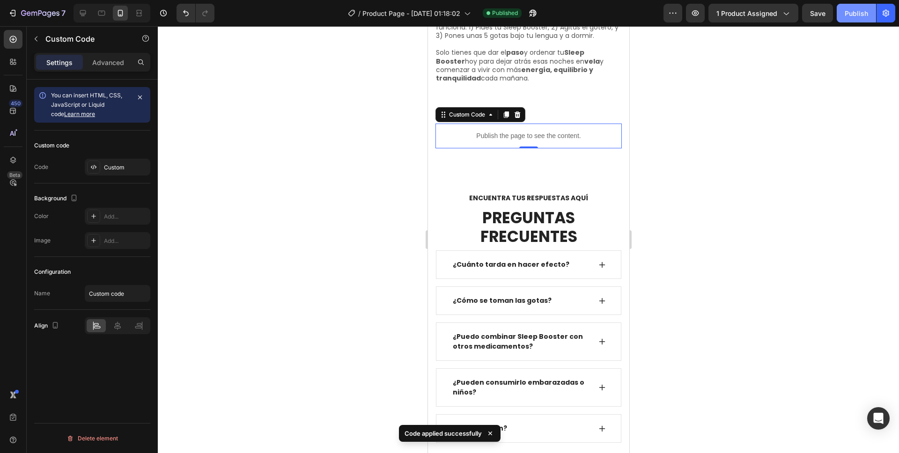
click at [688, 12] on div "Publish" at bounding box center [856, 13] width 23 height 10
click at [516, 132] on p "Publish the page to see the content." at bounding box center [528, 136] width 186 height 10
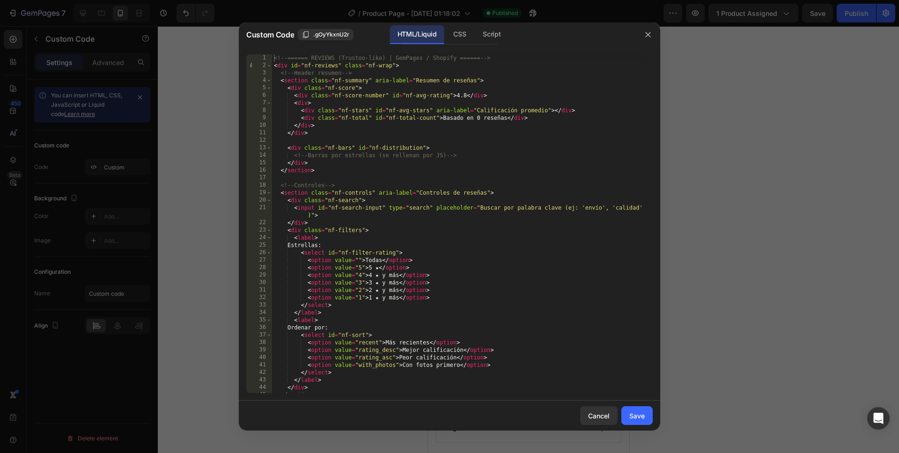
type textarea "<section class="nf-controls" aria-label="Controles de reseñas">"
click at [431, 190] on div "<!-- ====== REVIEWS (Trustoo-like) | GemPages / Shopify ====== --> < div id = "…" at bounding box center [459, 231] width 374 height 354
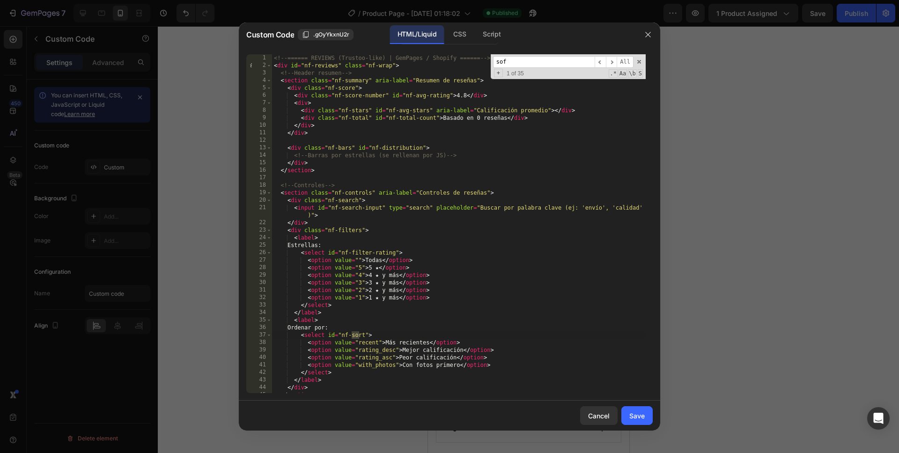
scroll to position [992, 0]
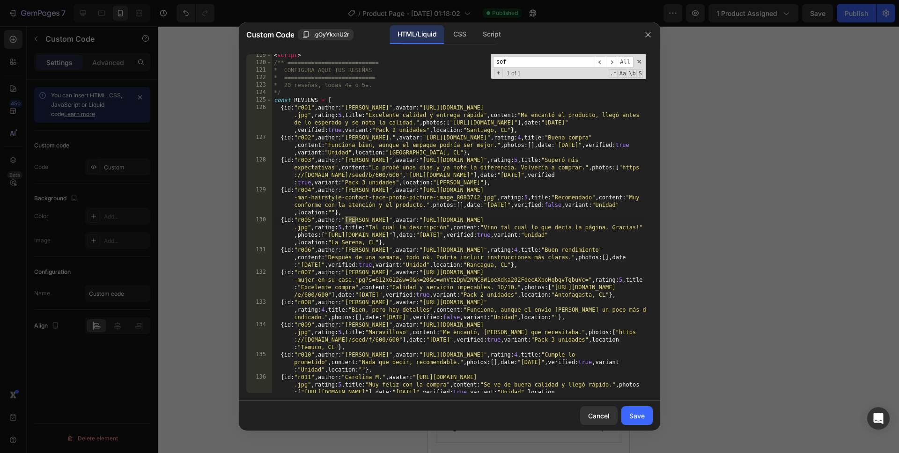
type input "sof"
click at [368, 174] on div "< script > /** =========================== * CONFIGURA AQUÍ TUS RESEÑAS * =====…" at bounding box center [459, 240] width 374 height 376
click at [381, 209] on div "< script > /** =========================== * CONFIGURA AQUÍ TUS RESEÑAS * =====…" at bounding box center [459, 240] width 374 height 376
type textarea "{id:"r004",author:"[PERSON_NAME]",avatar:"[URL][DOMAIN_NAME]",rating:5,title:"R…"
type input "fernan"
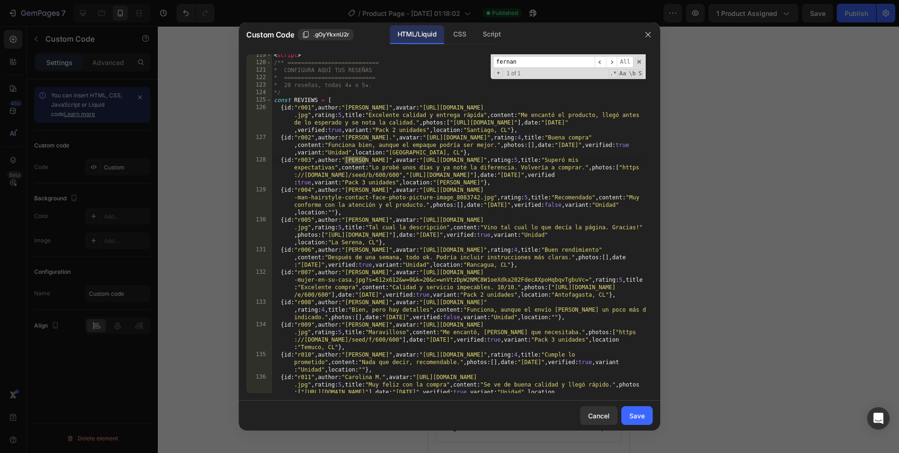
click at [621, 167] on div "< script > /** =========================== * CONFIGURA AQUÍ TUS RESEÑAS * =====…" at bounding box center [459, 240] width 374 height 376
paste textarea "[DOMAIN_NAME][URL][DATE]","[URL][DOMAIN_NAME]"],date:"[DATE]",verified:true,var…"
type textarea "{id:"r003",author:"[PERSON_NAME]",avatar:"[URL][DOMAIN_NAME]",rating:5,title:"S…"
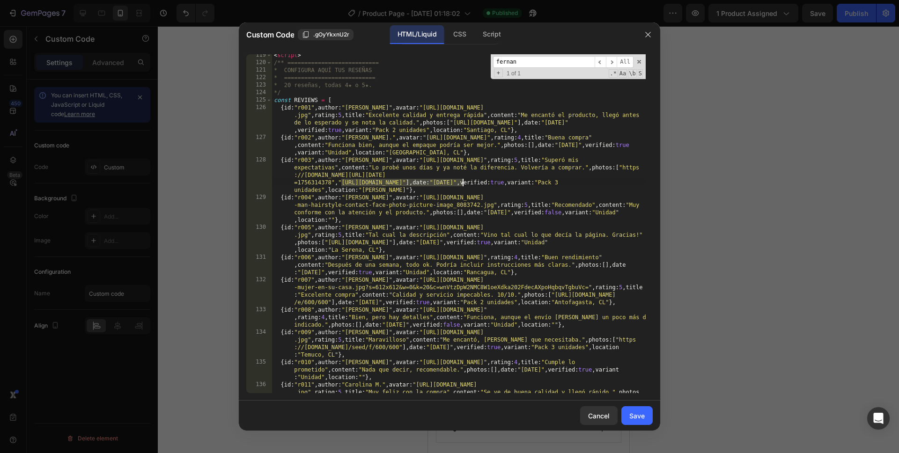
paste textarea
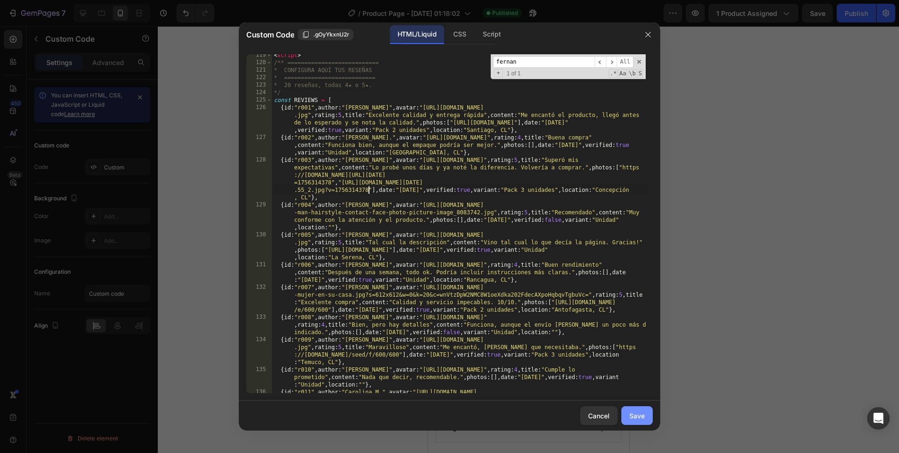
click at [626, 359] on button "Save" at bounding box center [636, 415] width 31 height 19
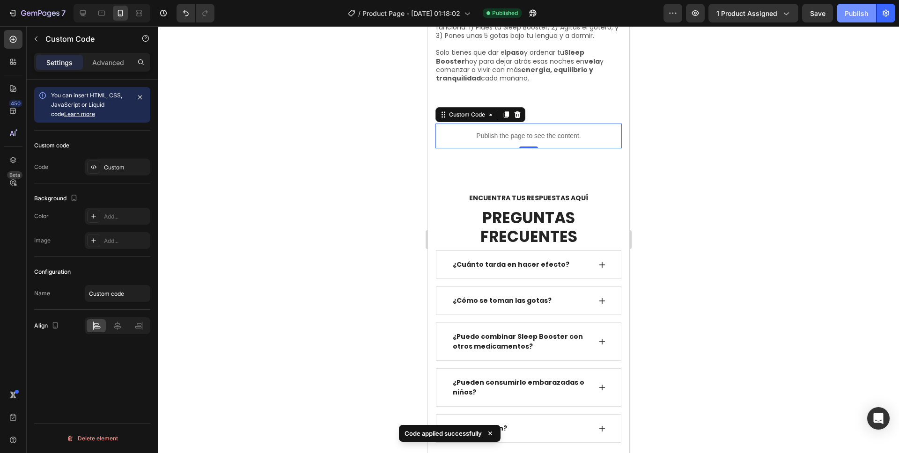
click at [688, 19] on button "Publish" at bounding box center [856, 13] width 39 height 19
click at [480, 135] on div "Publish the page to see the content." at bounding box center [528, 136] width 186 height 25
click at [490, 132] on p "Publish the page to see the content." at bounding box center [528, 136] width 186 height 10
drag, startPoint x: 490, startPoint y: 132, endPoint x: 918, endPoint y: 158, distance: 428.8
click at [490, 132] on p "Publish the page to see the content." at bounding box center [528, 136] width 186 height 10
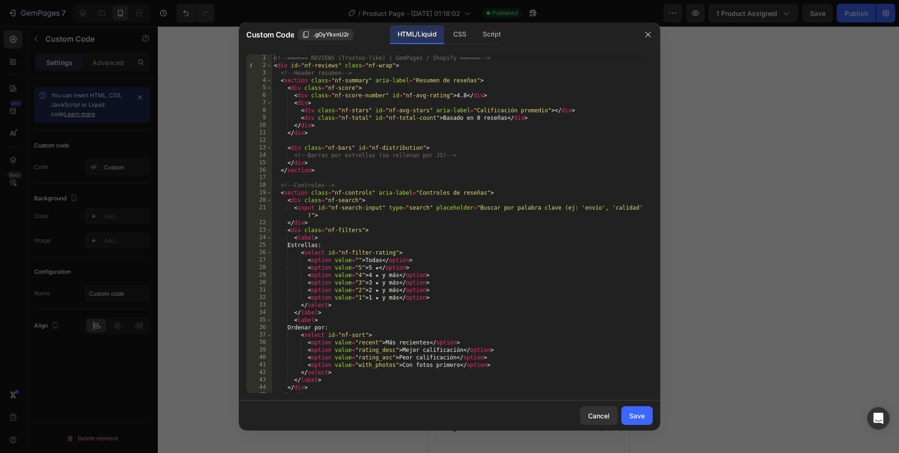
type textarea "<section class="nf-controls" aria-label="Controles de reseñas">"
click at [441, 192] on div "<!-- ====== REVIEWS (Trustoo-like) | GemPages / Shopify ====== --> < div id = "…" at bounding box center [459, 231] width 374 height 354
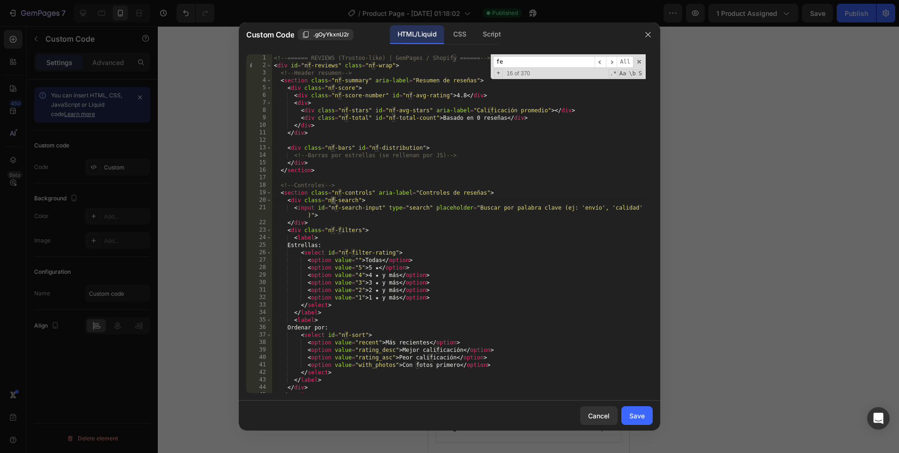
scroll to position [932, 0]
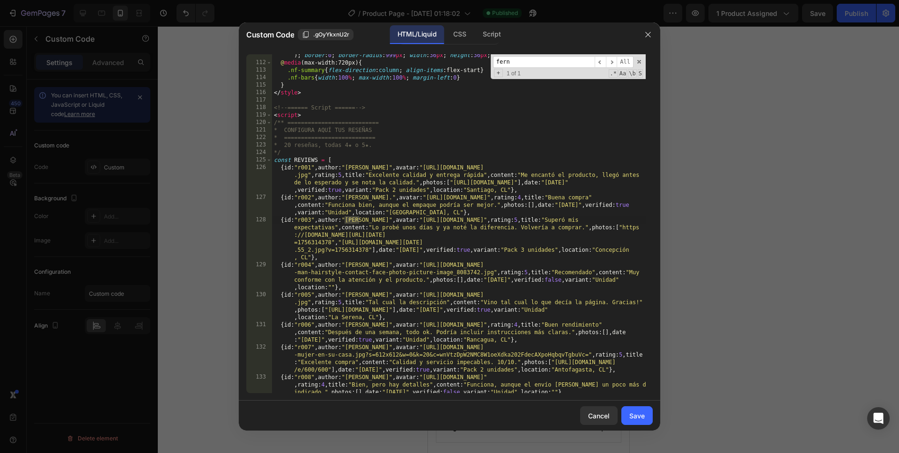
type input "fern"
drag, startPoint x: 618, startPoint y: 227, endPoint x: 648, endPoint y: 258, distance: 43.4
click at [618, 227] on div ".nf-lightbox-close { position : absolute ; top : 18 px ; right : 18 px ; font-s…" at bounding box center [459, 236] width 374 height 384
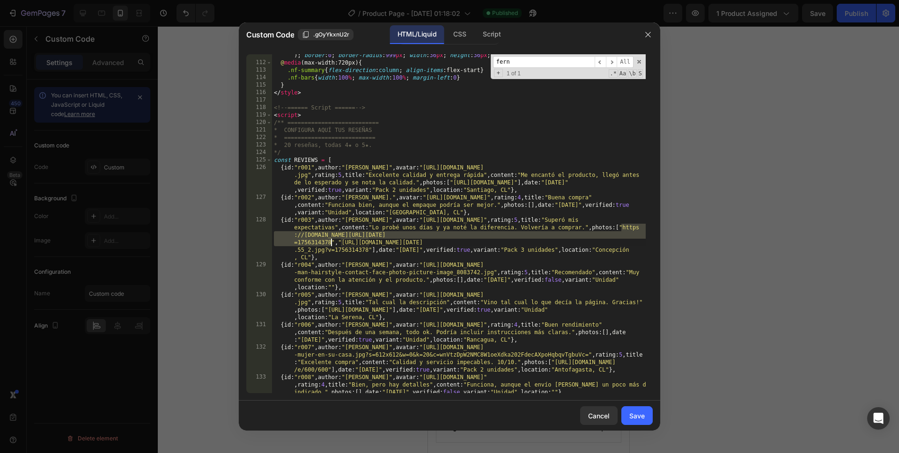
paste textarea "1"
type textarea "{id:"r003",author:"[PERSON_NAME]",avatar:"[URL][DOMAIN_NAME]",rating:5,title:"S…"
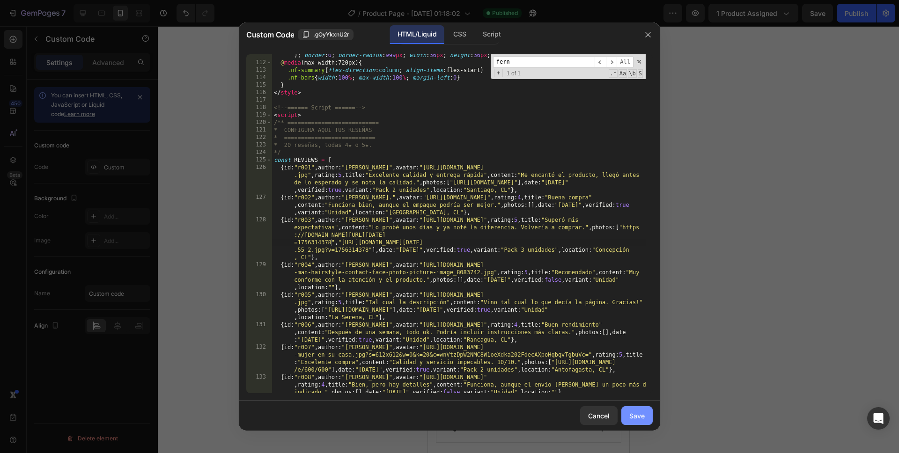
click at [639, 359] on button "Save" at bounding box center [636, 415] width 31 height 19
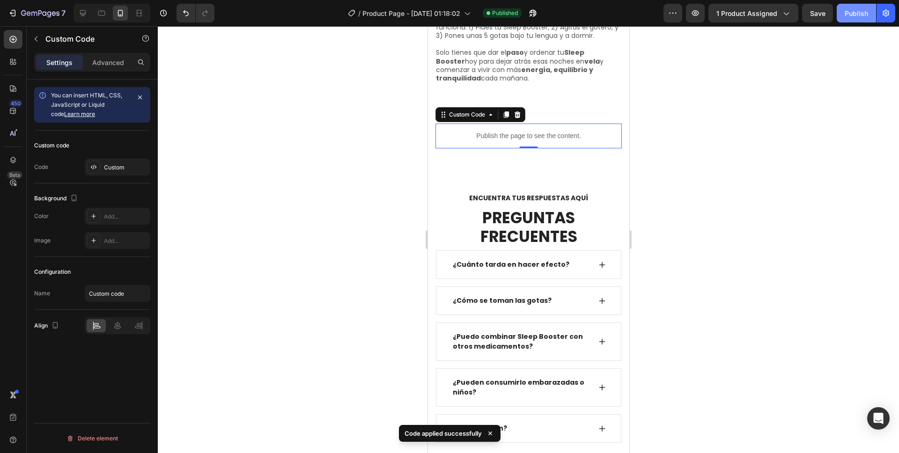
click at [688, 12] on div "Publish" at bounding box center [856, 13] width 23 height 10
click at [514, 131] on p "Publish the page to see the content." at bounding box center [528, 136] width 186 height 10
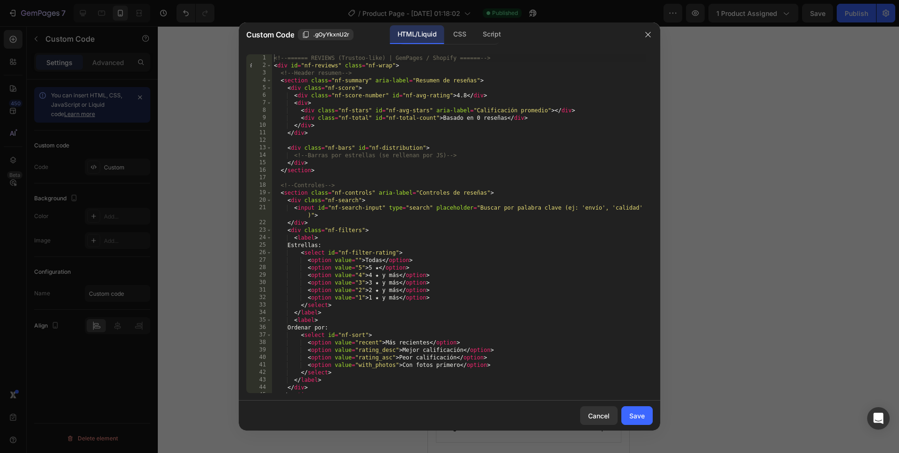
type textarea "</div>"
click at [494, 166] on div "<!-- ====== REVIEWS (Trustoo-like) | GemPages / Shopify ====== --> < div id = "…" at bounding box center [459, 231] width 374 height 354
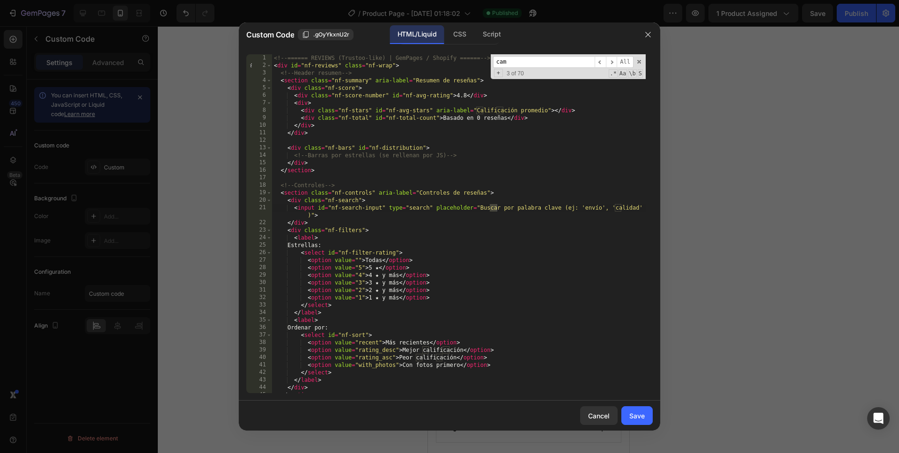
scroll to position [879, 0]
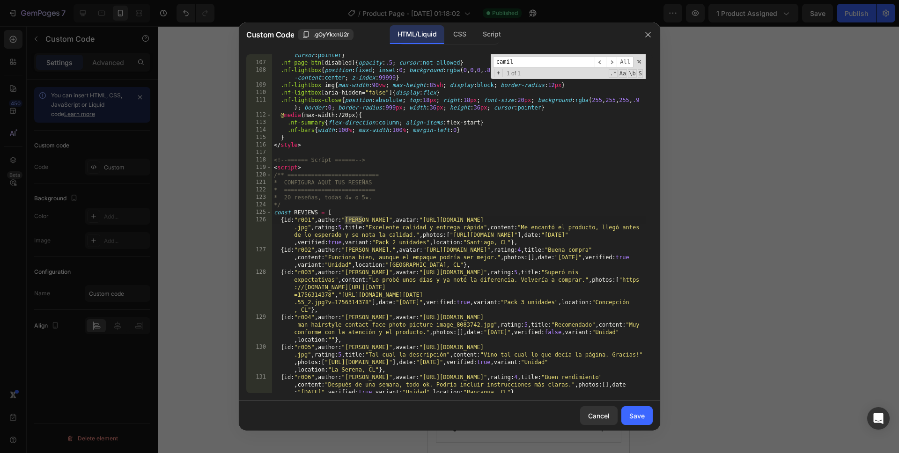
type input "camil"
drag, startPoint x: 453, startPoint y: 236, endPoint x: 494, endPoint y: 247, distance: 42.3
click at [453, 236] on div ".nf-page-btn { border : 1 px solid var(--nf-border) ; background : #fff ; paddi…" at bounding box center [459, 236] width 374 height 384
paste textarea "[DOMAIN_NAME][URL][DATE][DATE]"],date:"[DATE]",verified:true"
type textarea "{id:"r001",author:"Camila R.",avatar:"[URL][DOMAIN_NAME]",rating:5,title:"Excel…"
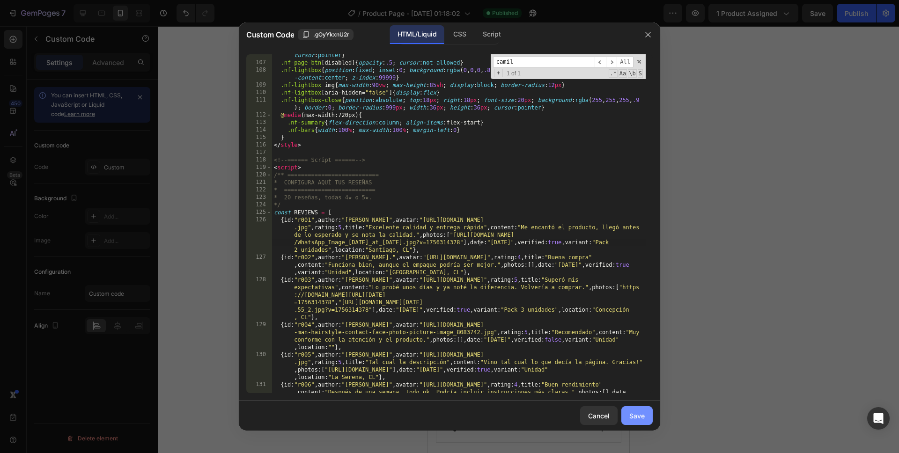
click at [630, 359] on div "Save" at bounding box center [636, 416] width 15 height 10
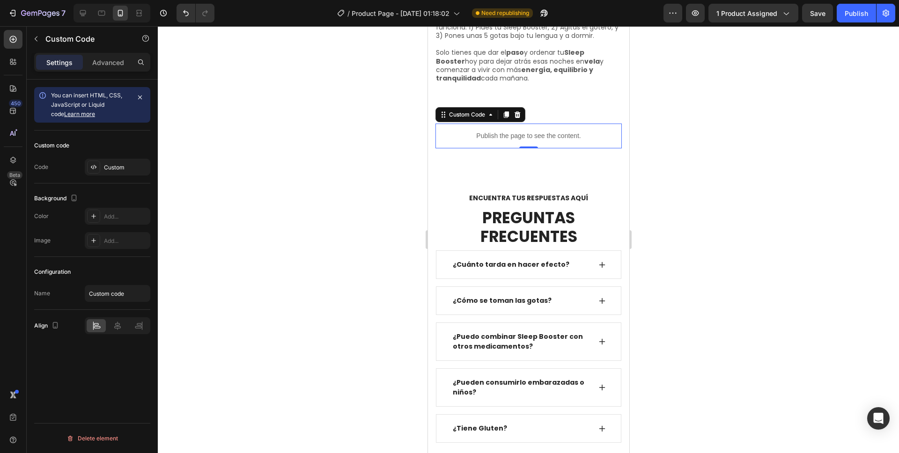
click at [514, 131] on p "Publish the page to see the content." at bounding box center [528, 136] width 186 height 10
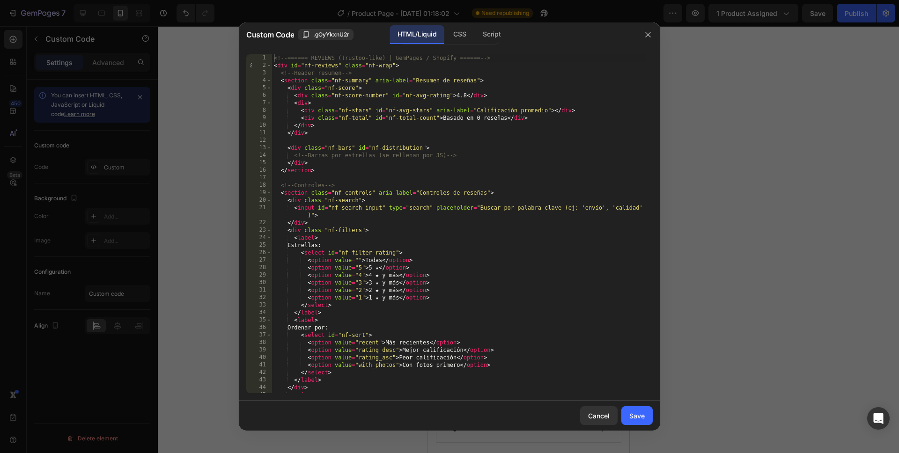
click at [416, 299] on div "<!-- ====== REVIEWS (Trustoo-like) | GemPages / Shopify ====== --> < div id = "…" at bounding box center [459, 231] width 374 height 354
click at [456, 284] on div "<!-- ====== REVIEWS (Trustoo-like) | GemPages / Shopify ====== --> < div id = "…" at bounding box center [459, 231] width 374 height 354
type textarea "<option value="3">3 ★ y más</option>"
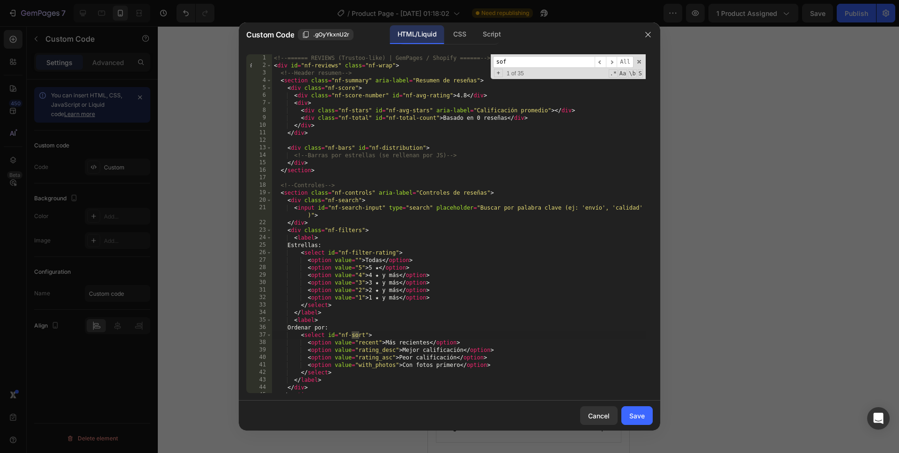
scroll to position [1014, 0]
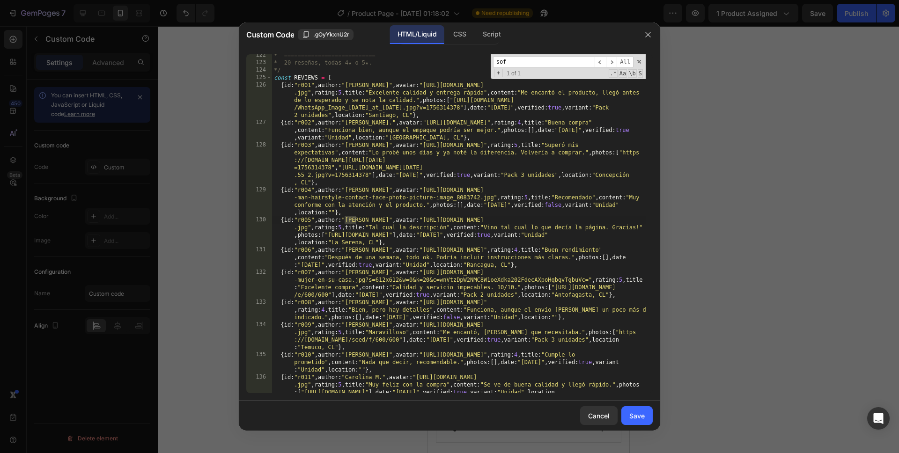
type input "sof"
drag, startPoint x: 329, startPoint y: 235, endPoint x: 379, endPoint y: 241, distance: 50.5
click at [329, 235] on div "* =========================== * 20 reseñas, todas 4★ o 5★. */ const REVIEWS = […" at bounding box center [459, 240] width 374 height 376
paste textarea "[DOMAIN_NAME][URL][DATE]"
type textarea "{id:"r005",author:"[PERSON_NAME]",avatar:"[URL][DOMAIN_NAME]",rating:5,title:"T…"
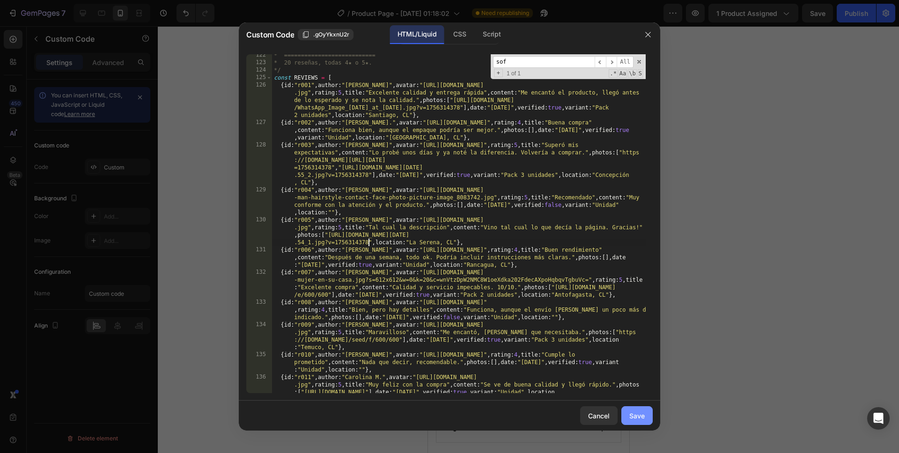
click at [642, 359] on div "Save" at bounding box center [636, 416] width 15 height 10
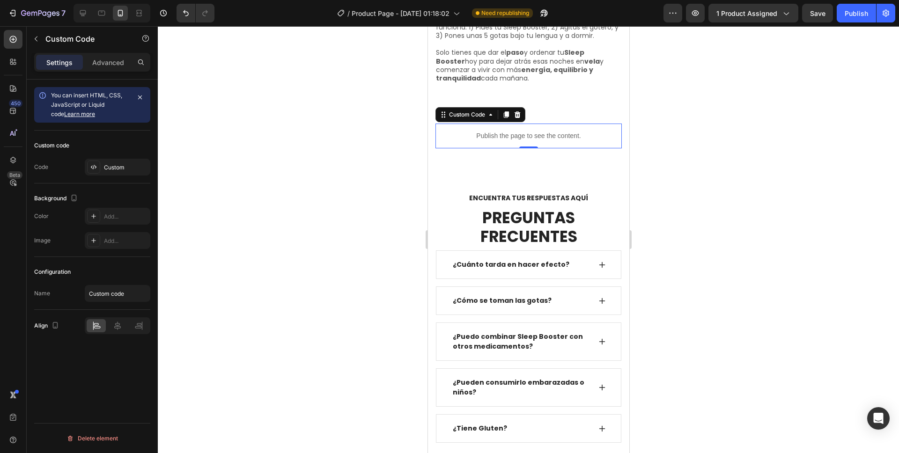
click at [524, 131] on p "Publish the page to see the content." at bounding box center [528, 136] width 186 height 10
drag, startPoint x: 524, startPoint y: 126, endPoint x: 924, endPoint y: 176, distance: 403.0
click at [524, 131] on p "Publish the page to see the content." at bounding box center [528, 136] width 186 height 10
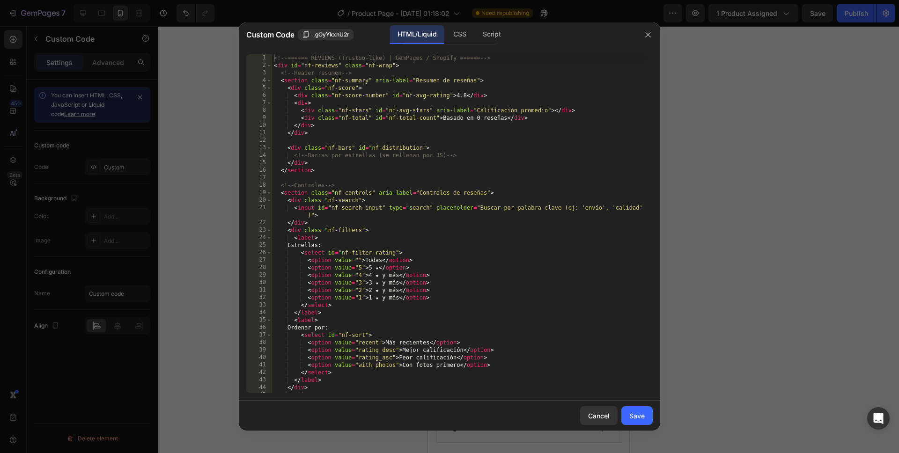
type textarea "<div class="nf-search">"
click at [439, 199] on div "<!-- ====== REVIEWS (Trustoo-like) | GemPages / Shopify ====== --> < div id = "…" at bounding box center [459, 231] width 374 height 354
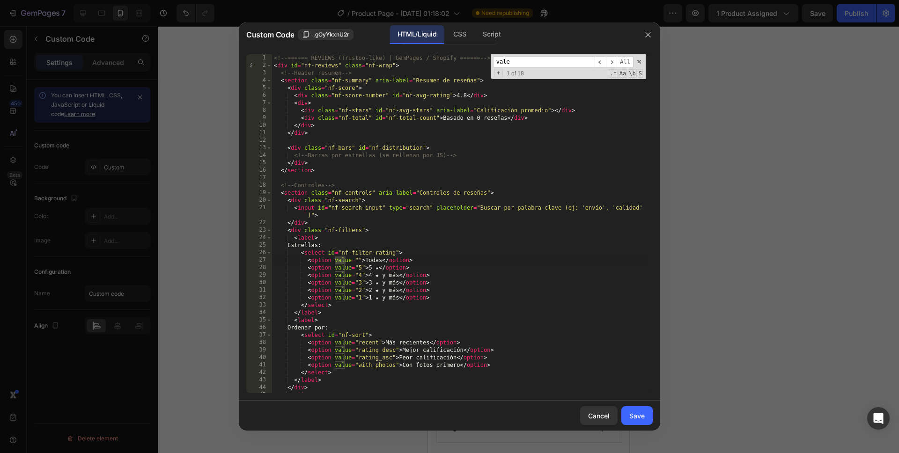
scroll to position [1067, 0]
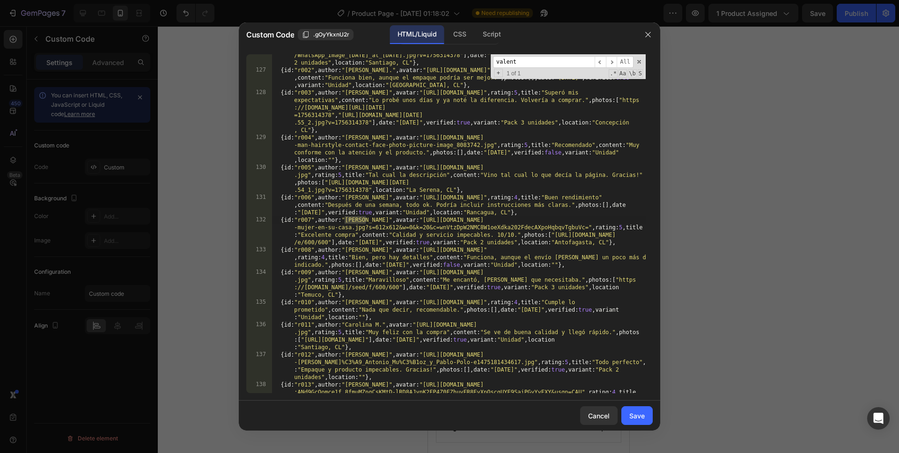
type input "valent"
click at [560, 234] on div "{ id : "r001" , author : "[PERSON_NAME]" , avatar : "[URL][DOMAIN_NAME] .jpg" ,…" at bounding box center [459, 232] width 374 height 406
paste textarea "[DOMAIN_NAME][URL][DATE][DATE]"]"
type textarea "{id:"r007",author:"[PERSON_NAME]",avatar:"[URL][DOMAIN_NAME]",rating:5,title:"E…"
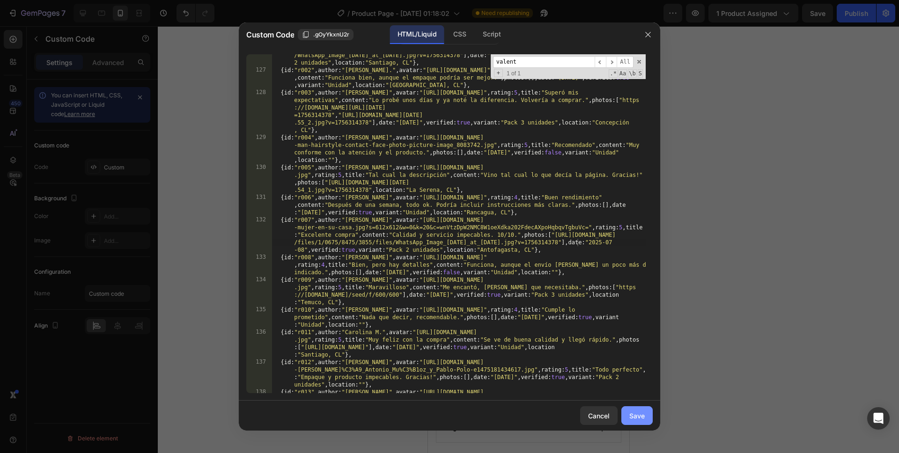
click at [644, 359] on div "Save" at bounding box center [636, 416] width 15 height 10
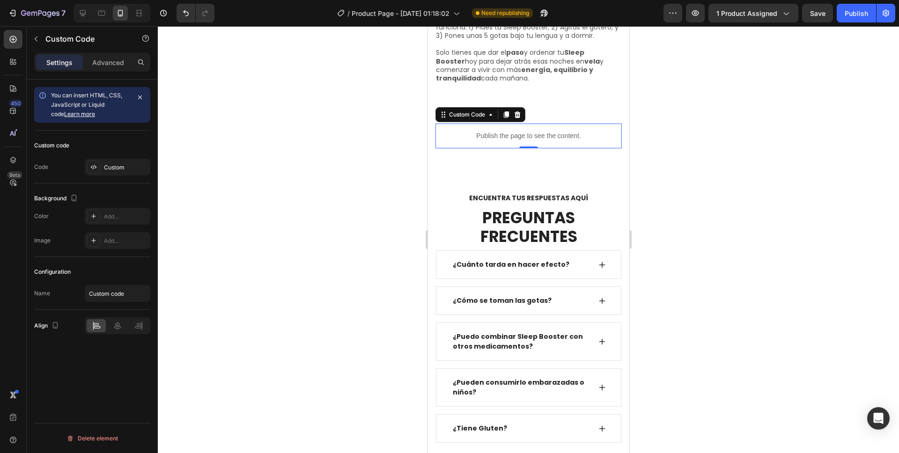
click at [506, 134] on div "Publish the page to see the content." at bounding box center [528, 136] width 186 height 25
click at [506, 134] on p "Publish the page to see the content." at bounding box center [528, 136] width 186 height 10
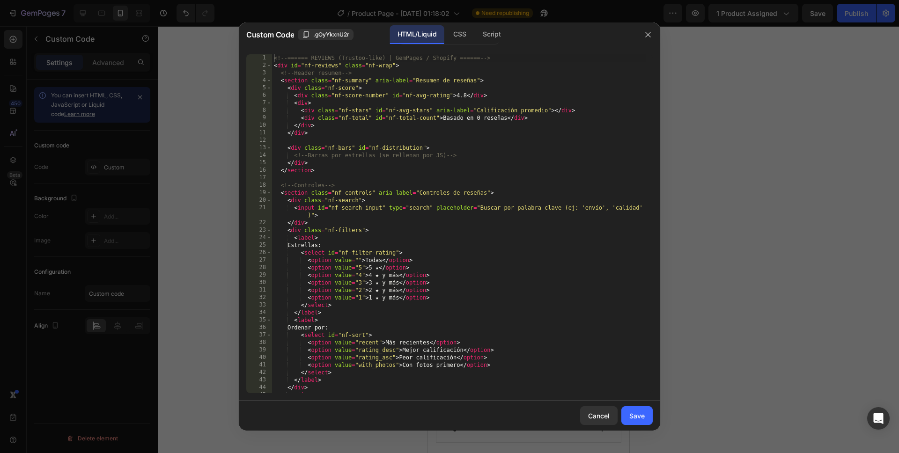
type textarea "<div class="nf-search">"
click at [481, 203] on div "<!-- ====== REVIEWS (Trustoo-like) | GemPages / Shopify ====== --> < div id = "…" at bounding box center [459, 231] width 374 height 354
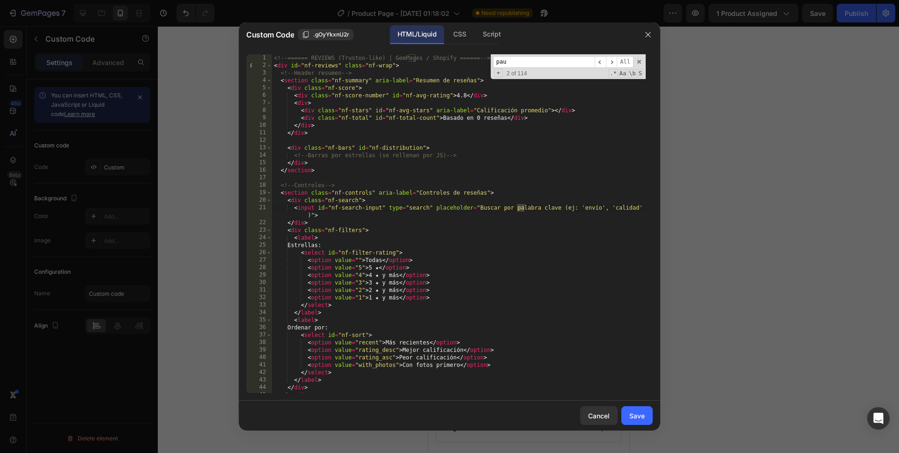
scroll to position [1127, 0]
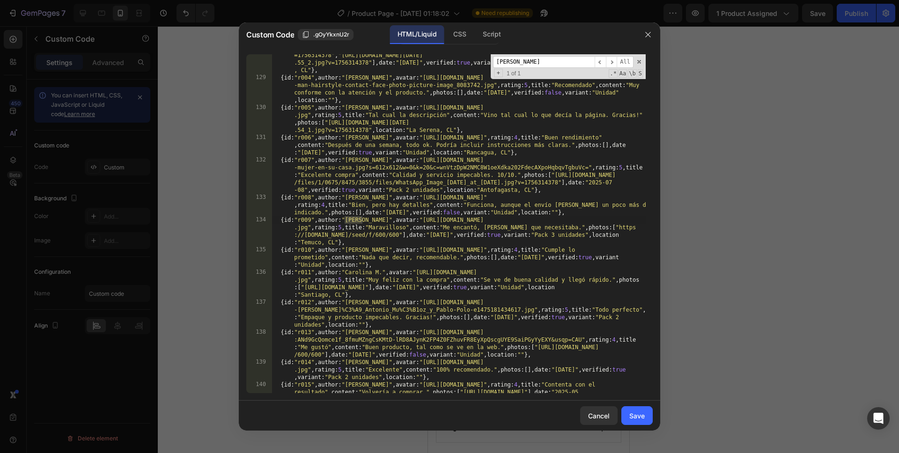
type input "[PERSON_NAME]"
click at [572, 229] on div "{ id : "r003" , author : "[PERSON_NAME]" , avatar : "[URL][DOMAIN_NAME]" , rati…" at bounding box center [459, 232] width 374 height 406
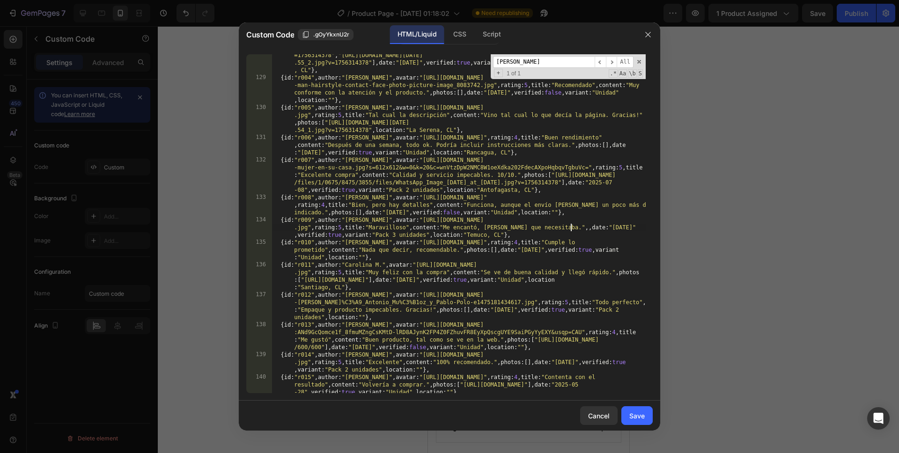
type textarea "{id:"r009",author:"[PERSON_NAME]",avatar:"[URL][DOMAIN_NAME]",rating:5,title:"M…"
click at [640, 359] on div "Save" at bounding box center [636, 416] width 15 height 10
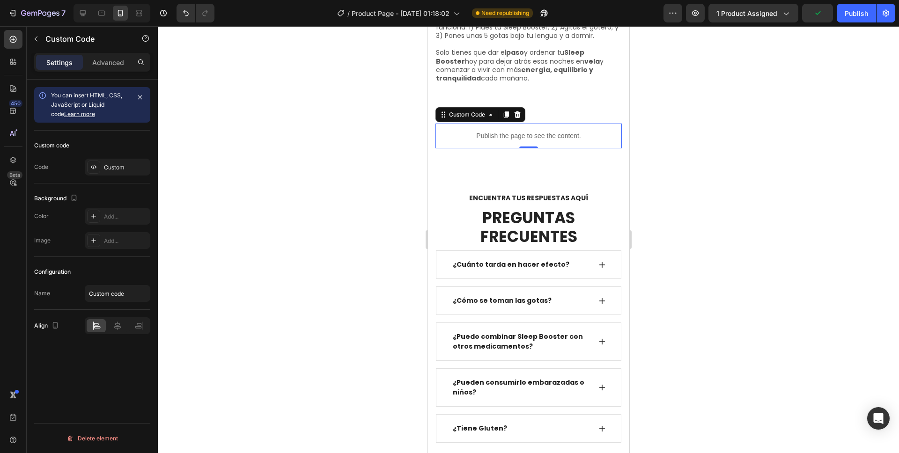
click at [500, 131] on p "Publish the page to see the content." at bounding box center [528, 136] width 186 height 10
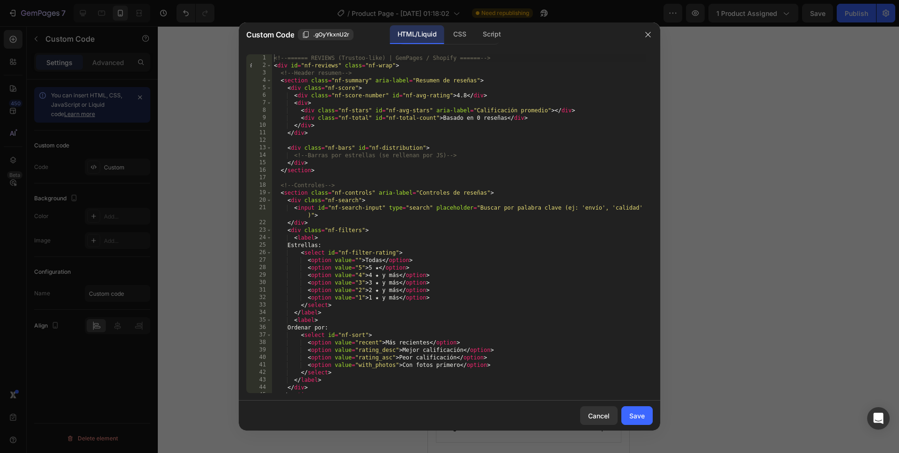
click at [542, 181] on div "<!-- ====== REVIEWS (Trustoo-like) | GemPages / Shopify ====== --> < div id = "…" at bounding box center [459, 231] width 374 height 354
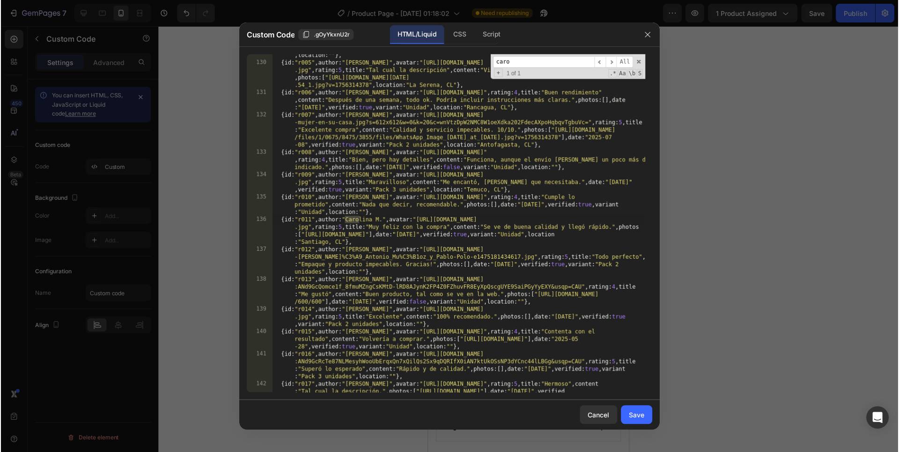
scroll to position [1171, 0]
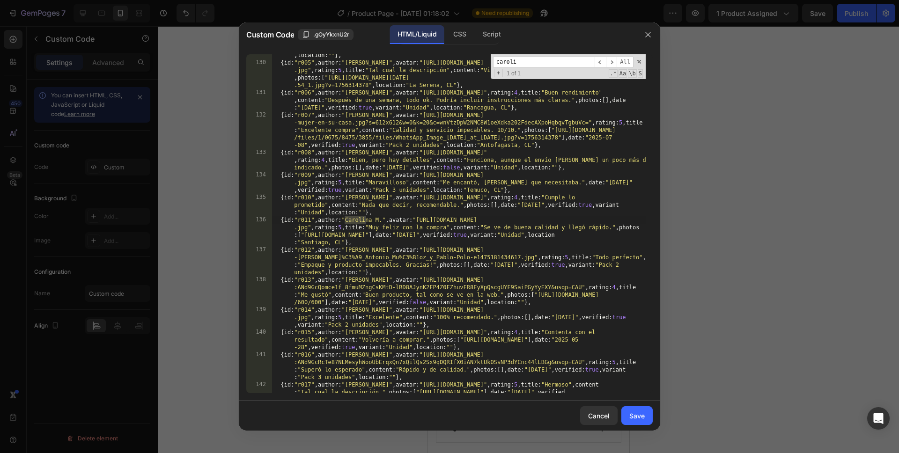
type input "caroli"
click at [617, 226] on div "{ id : "r004" , author : "[PERSON_NAME]" , avatar : "[URL][DOMAIN_NAME] -man-ha…" at bounding box center [459, 224] width 374 height 391
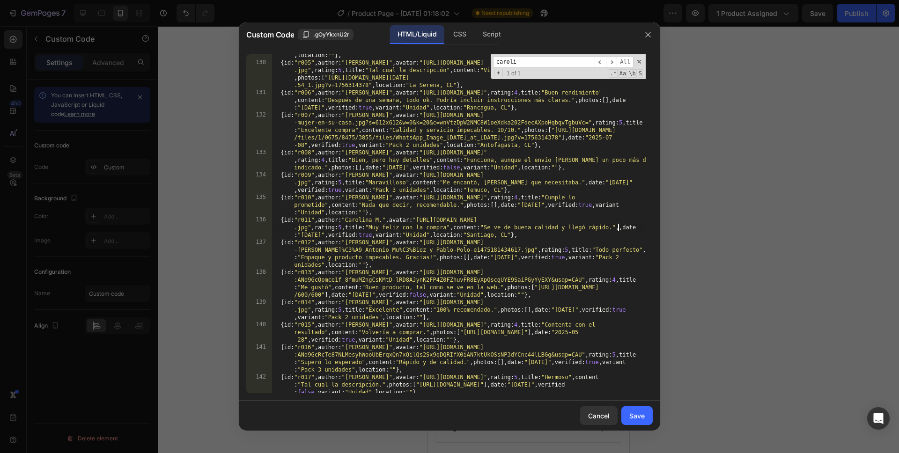
type textarea "{id:"r011",author:"Carolina M.",avatar:"[URL][DOMAIN_NAME]",rating:5,title:"Muy…"
click at [553, 66] on input "caroli" at bounding box center [544, 62] width 102 height 12
type input "consta"
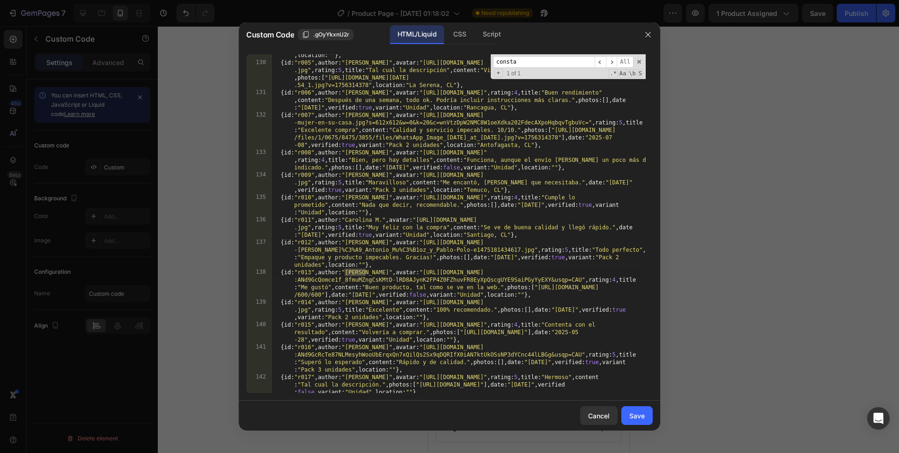
click at [535, 288] on div "{ id : "r004" , author : "[PERSON_NAME]" , avatar : "[URL][DOMAIN_NAME] -man-ha…" at bounding box center [459, 224] width 374 height 391
click at [420, 324] on div "{ id : "r004" , author : "[PERSON_NAME]" , avatar : "[URL][DOMAIN_NAME] -man-ha…" at bounding box center [459, 224] width 374 height 391
click at [354, 324] on div "{ id : "r004" , author : "[PERSON_NAME]" , avatar : "[URL][DOMAIN_NAME] -man-ha…" at bounding box center [459, 224] width 374 height 391
drag, startPoint x: 434, startPoint y: 332, endPoint x: 440, endPoint y: 322, distance: 12.0
click at [434, 332] on div "{ id : "r004" , author : "[PERSON_NAME]" , avatar : "[URL][DOMAIN_NAME] -man-ha…" at bounding box center [459, 224] width 374 height 391
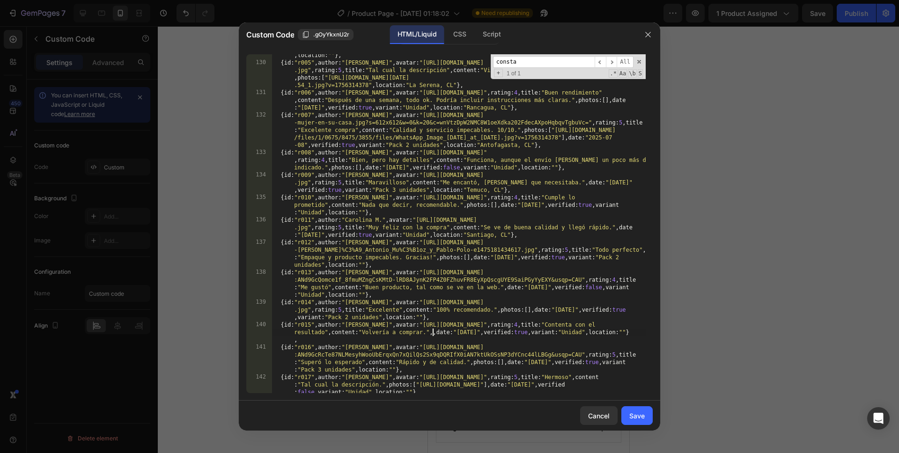
type textarea "{id:"r015",author:"[PERSON_NAME]",avatar:"[URL][DOMAIN_NAME]",rating:4,title:"C…"
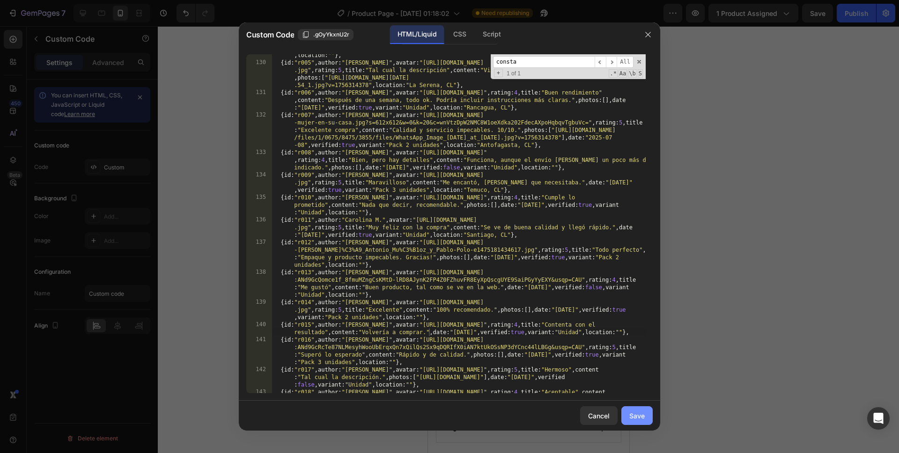
click at [639, 359] on div "Save" at bounding box center [636, 416] width 15 height 10
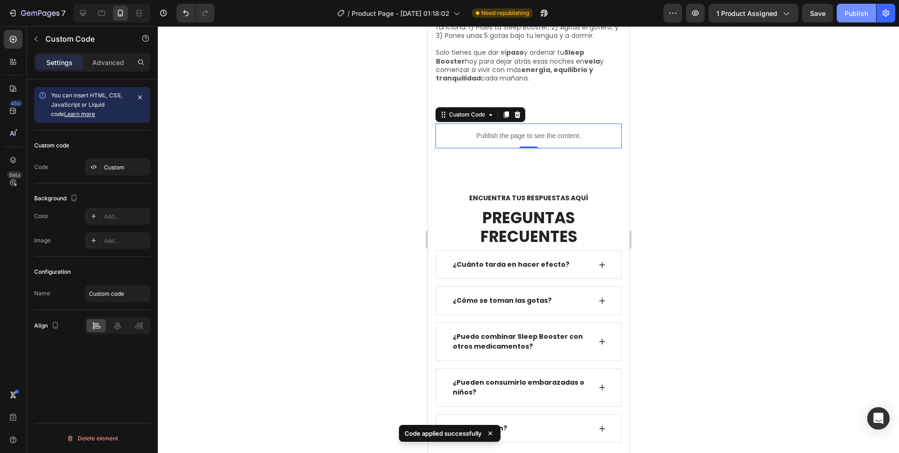
click at [688, 20] on button "Publish" at bounding box center [856, 13] width 39 height 19
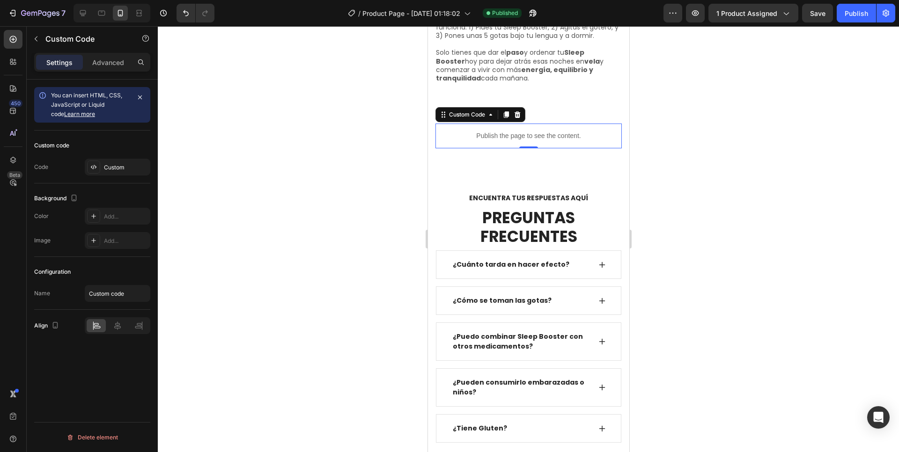
click at [526, 131] on p "Publish the page to see the content." at bounding box center [528, 136] width 186 height 10
drag, startPoint x: 526, startPoint y: 125, endPoint x: 953, endPoint y: 152, distance: 427.8
click at [526, 131] on p "Publish the page to see the content." at bounding box center [528, 136] width 186 height 10
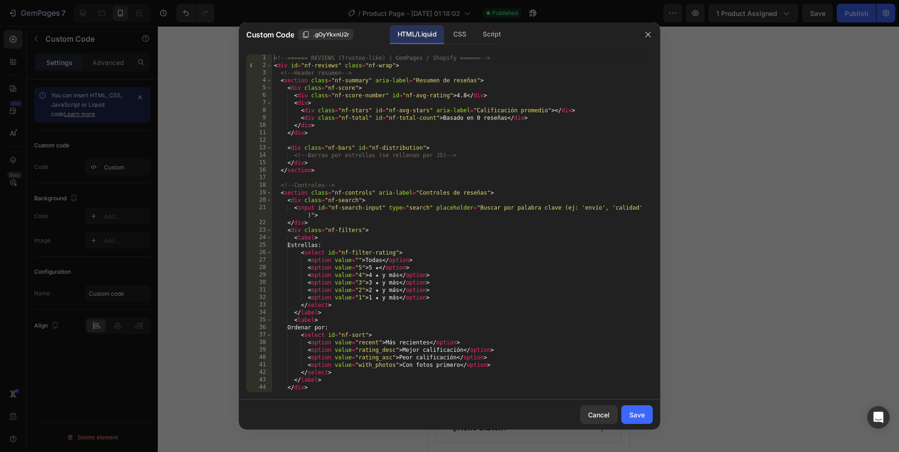
click at [439, 236] on div "<!-- ====== REVIEWS (Trustoo-like) | GemPages / Shopify ====== --> < div id = "…" at bounding box center [459, 230] width 374 height 353
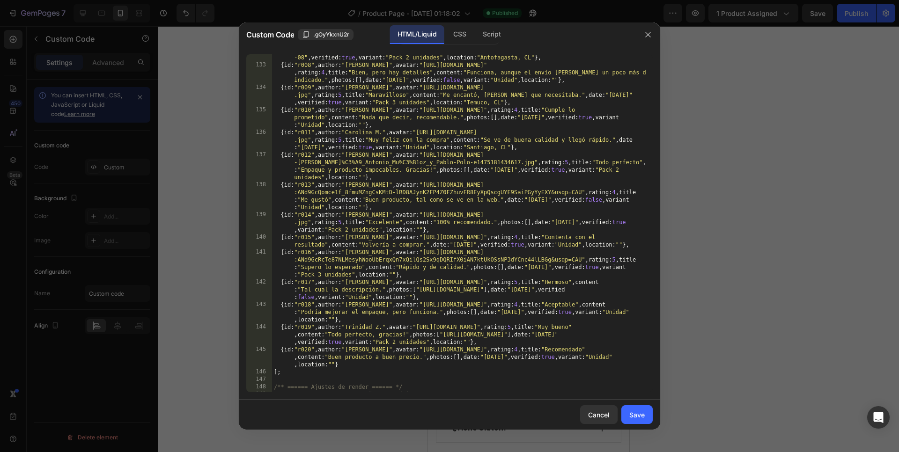
scroll to position [995, 0]
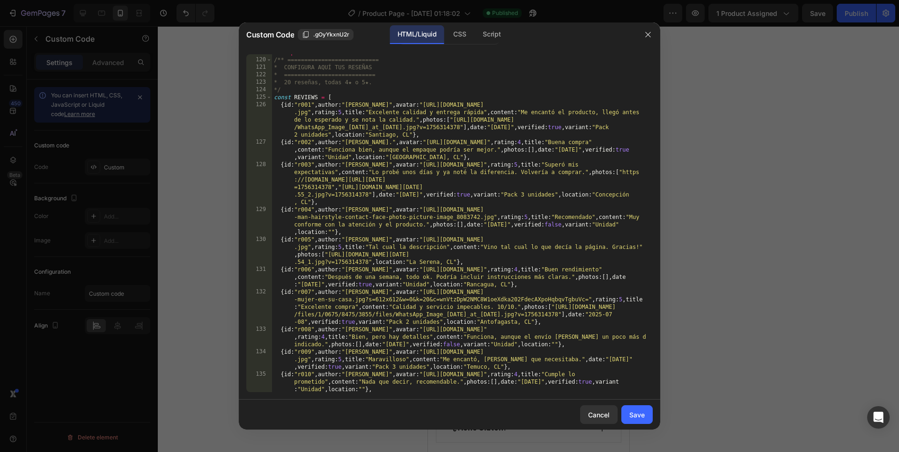
click at [431, 230] on div "< script > /** =========================== * CONFIGURA AQUÍ TUS RESEÑAS * =====…" at bounding box center [459, 233] width 374 height 368
type textarea "{id:"r004",author:"[PERSON_NAME]",avatar:"[URL][DOMAIN_NAME]",rating:5,title:"R…"
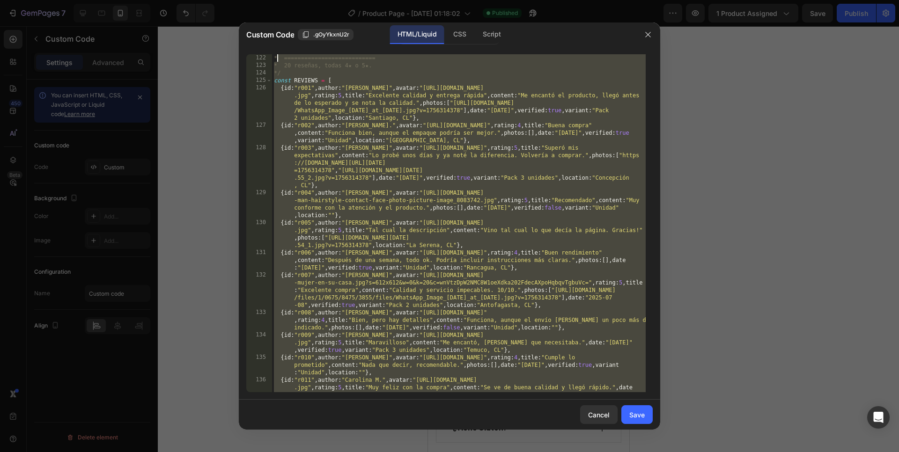
scroll to position [1004, 0]
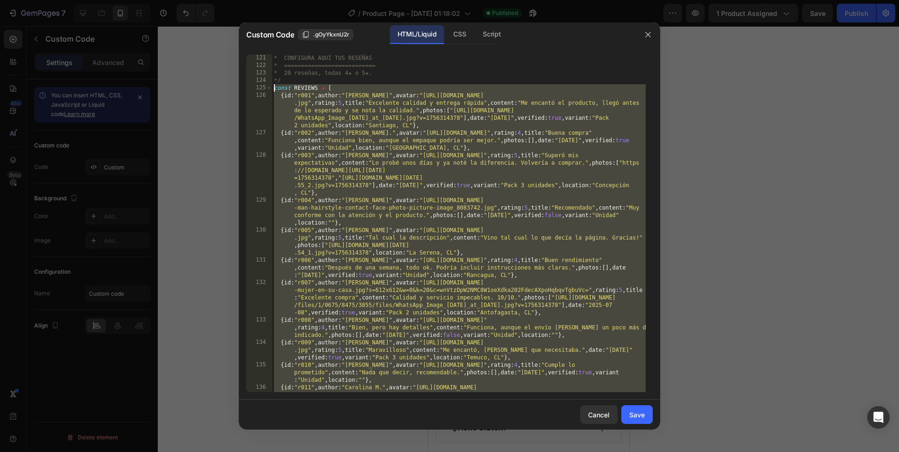
drag, startPoint x: 287, startPoint y: 281, endPoint x: 283, endPoint y: 100, distance: 181.3
click at [272, 89] on div "{id:"r004",author:"[PERSON_NAME]",avatar:"[URL][DOMAIN_NAME]",rating:5,title:"R…" at bounding box center [449, 223] width 406 height 338
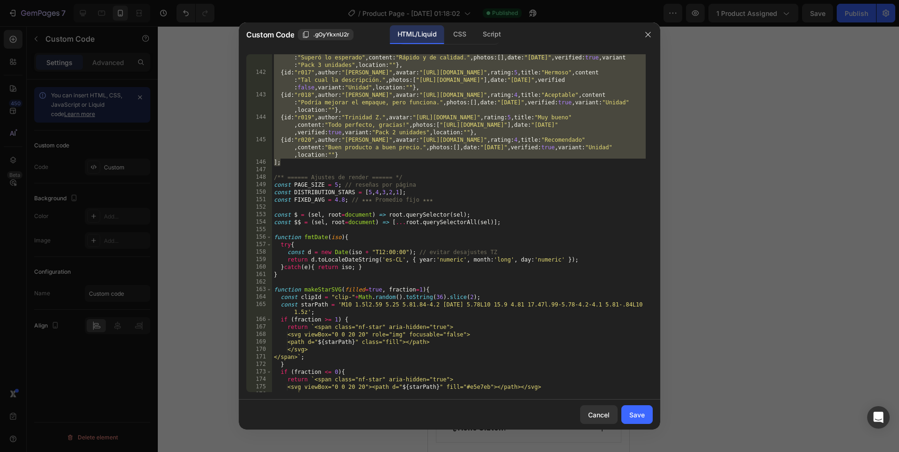
scroll to position [1468, 0]
click at [221, 178] on div at bounding box center [449, 226] width 899 height 452
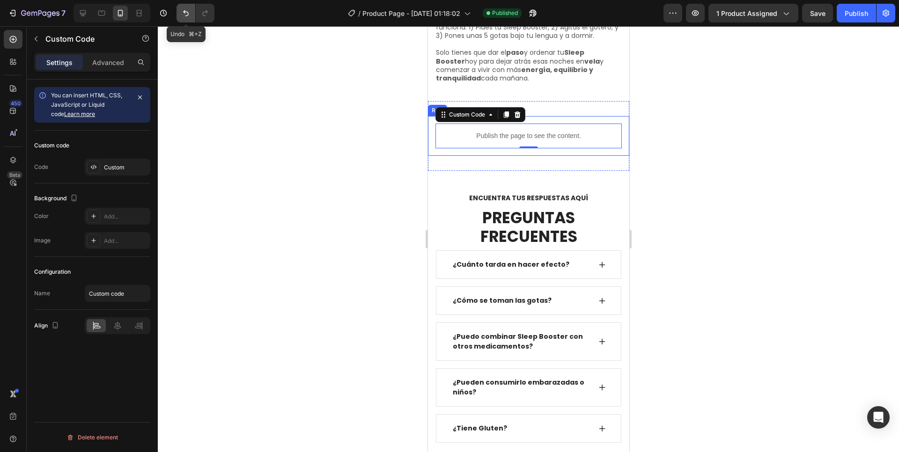
click at [184, 16] on icon "Undo/Redo" at bounding box center [185, 12] width 9 height 9
click at [184, 12] on icon "Undo/Redo" at bounding box center [185, 12] width 9 height 9
click at [187, 17] on icon "Undo/Redo" at bounding box center [185, 12] width 9 height 9
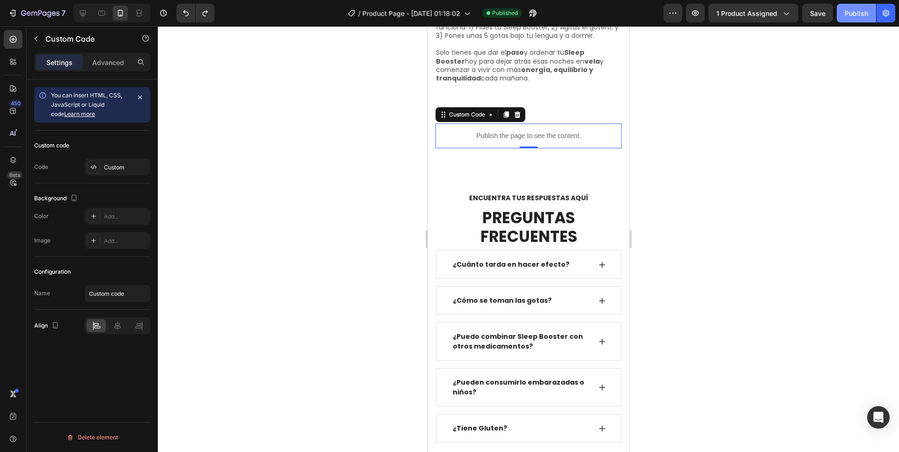
click at [688, 12] on div "Publish" at bounding box center [856, 13] width 23 height 10
click at [205, 14] on icon "Undo/Redo" at bounding box center [204, 12] width 9 height 9
click at [210, 10] on button "Undo/Redo" at bounding box center [205, 13] width 19 height 19
click at [688, 14] on div "Publish" at bounding box center [856, 13] width 23 height 10
click at [182, 12] on icon "Undo/Redo" at bounding box center [185, 12] width 9 height 9
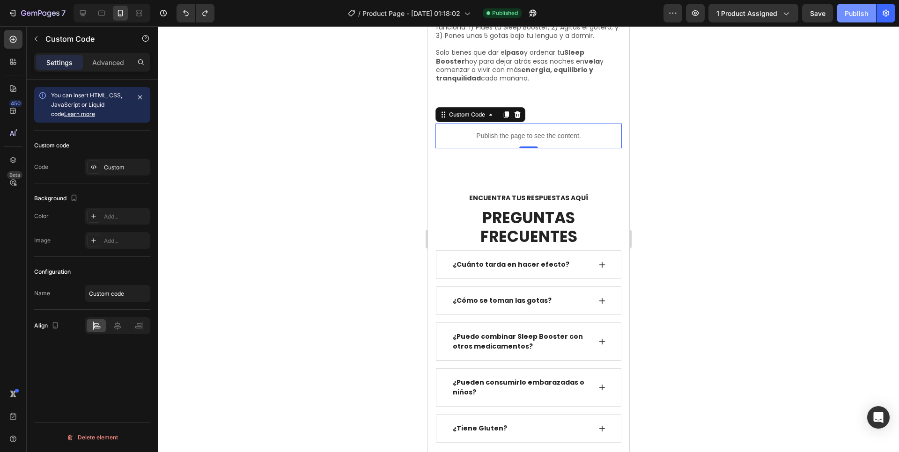
click at [688, 13] on div "Publish" at bounding box center [856, 13] width 23 height 10
click at [508, 131] on p "Publish the page to see the content." at bounding box center [528, 136] width 186 height 10
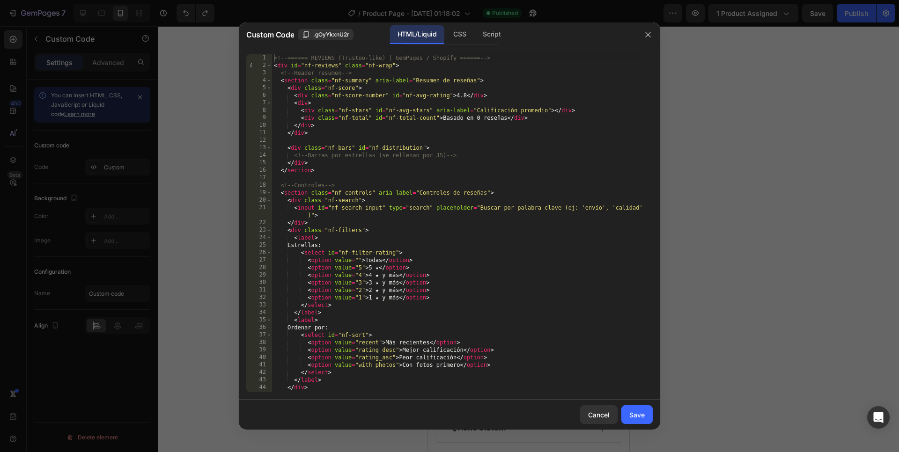
type textarea "<div>"
click at [510, 103] on div "<!-- ====== REVIEWS (Trustoo-like) | GemPages / Shopify ====== --> < div id = "…" at bounding box center [459, 230] width 374 height 353
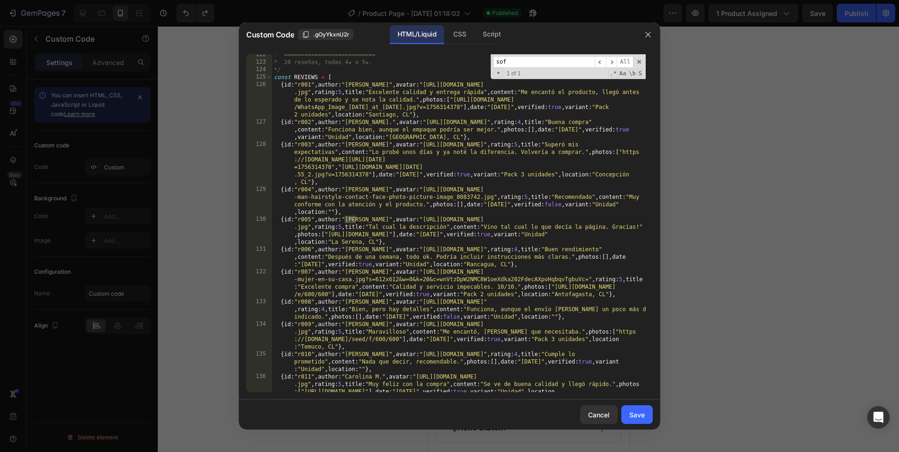
scroll to position [1015, 0]
type input "sof"
click at [334, 235] on div "* =========================== * 20 reseñas, todas 4★ o 5★. */ const REVIEWS = […" at bounding box center [459, 239] width 374 height 376
paste textarea "[DOMAIN_NAME][URL][DATE]"],date:"[DATE]",verified:true,variant:"Unidad",locatio…"
type textarea "{id:"r005",author:"[PERSON_NAME]",avatar:"[URL][DOMAIN_NAME]",rating:5,title:"T…"
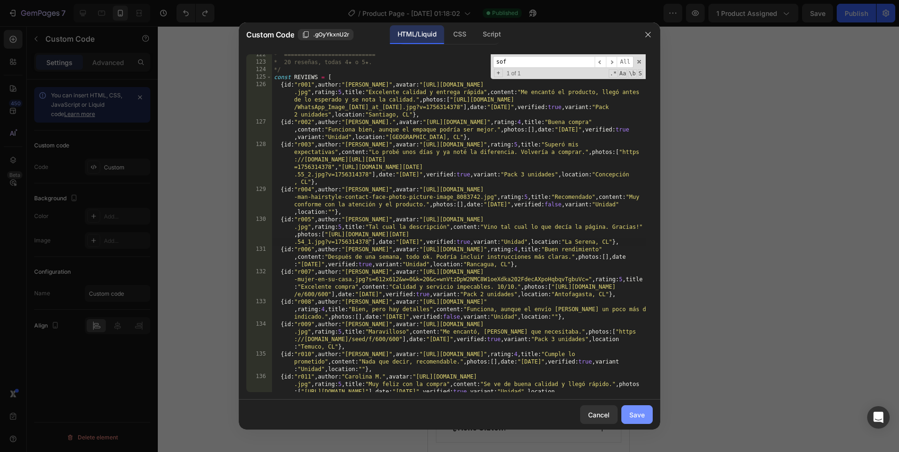
click at [646, 359] on button "Save" at bounding box center [636, 414] width 31 height 19
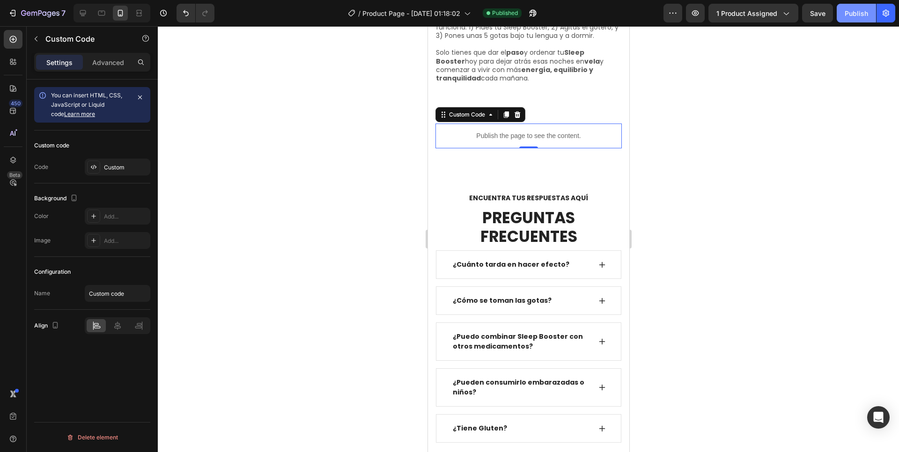
click at [688, 11] on div "Publish" at bounding box center [856, 13] width 23 height 10
click at [519, 131] on p "Publish the page to see the content." at bounding box center [528, 136] width 186 height 10
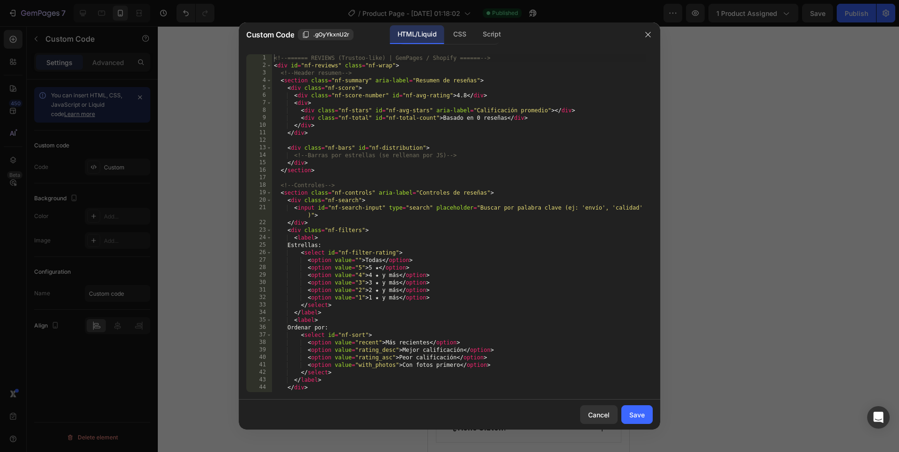
type textarea "<!-- Controles -->"
click at [494, 187] on div "<!-- ====== REVIEWS (Trustoo-like) | GemPages / Shopify ====== --> < div id = "…" at bounding box center [459, 230] width 374 height 353
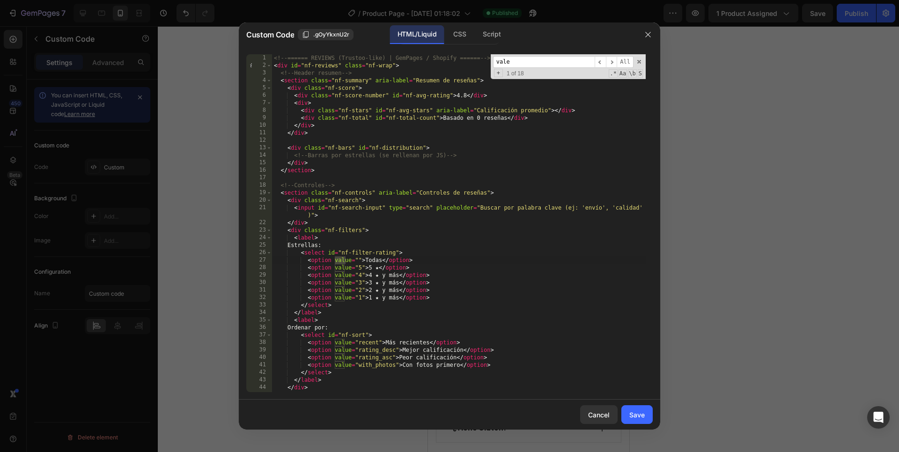
scroll to position [1067, 0]
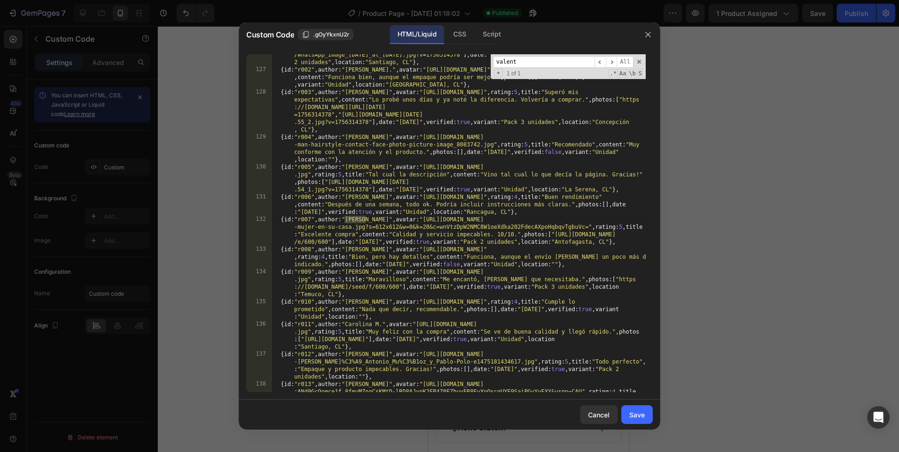
type input "valent"
type textarea "{id:"r007",author:"[PERSON_NAME]",avatar:"[URL][DOMAIN_NAME]",rating:5,title:"E…"
click at [553, 236] on div "{ id : "r001" , author : "[PERSON_NAME]" , avatar : "[URL][DOMAIN_NAME] .jpg" ,…" at bounding box center [459, 231] width 374 height 405
paste textarea
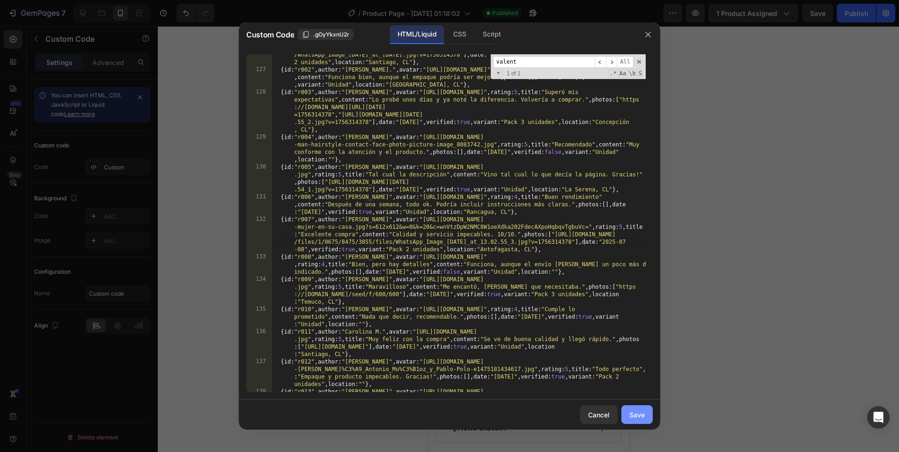
click at [637, 359] on div "Save" at bounding box center [636, 415] width 15 height 10
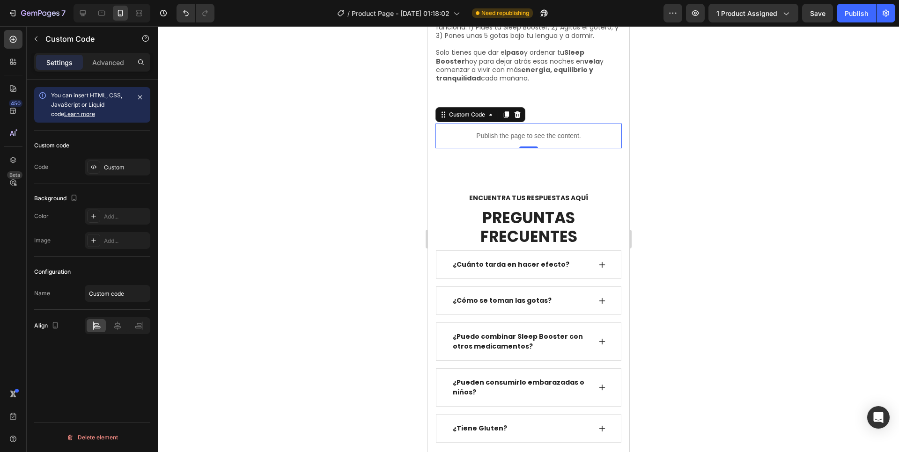
click at [479, 131] on p "Publish the page to see the content." at bounding box center [528, 136] width 186 height 10
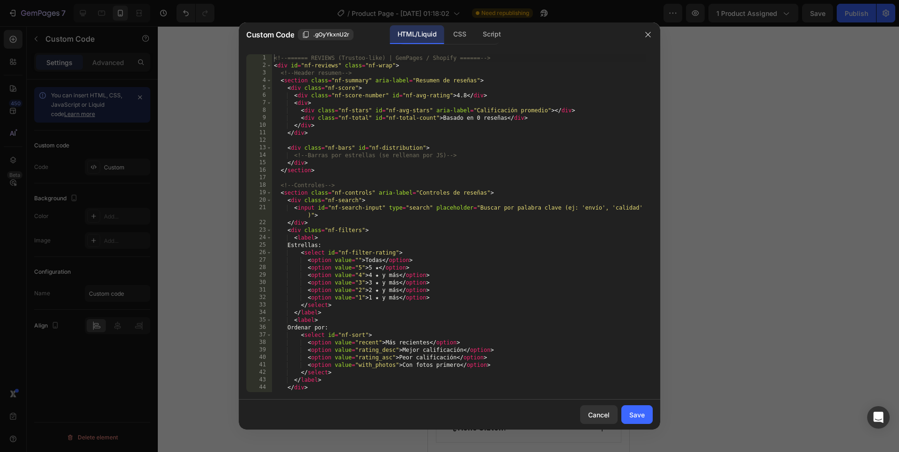
type textarea "<div class="nf-search">"
click at [478, 204] on div "<!-- ====== REVIEWS (Trustoo-like) | GemPages / Shopify ====== --> < div id = "…" at bounding box center [459, 230] width 374 height 353
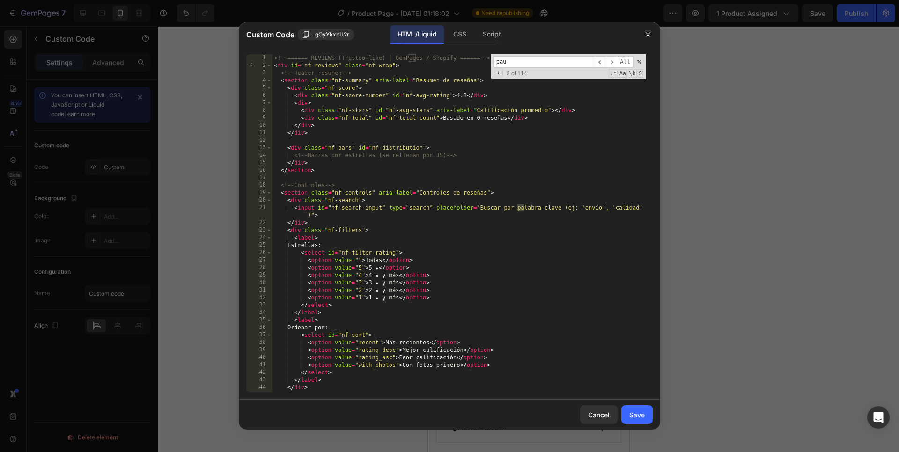
scroll to position [1127, 0]
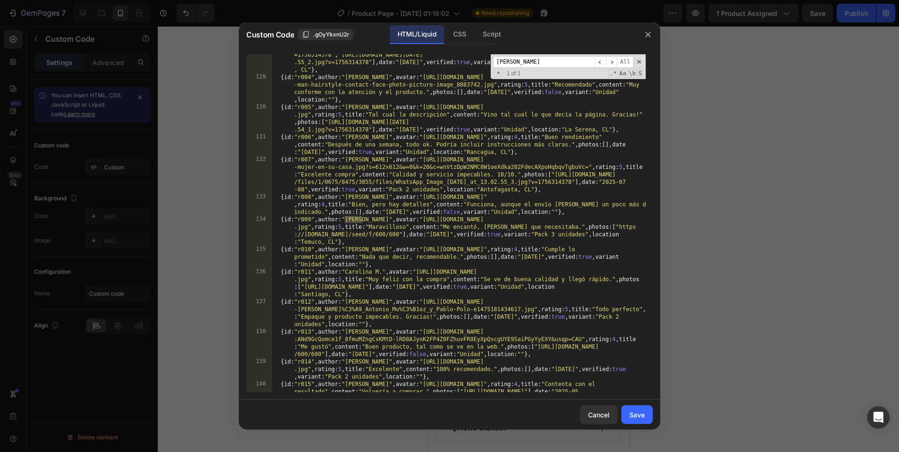
type input "[PERSON_NAME]"
click at [601, 226] on div "{ id : "r003" , author : "[PERSON_NAME]" , avatar : "[URL][DOMAIN_NAME]" , rati…" at bounding box center [459, 231] width 374 height 405
paste textarea "[DOMAIN_NAME][URL]"],date:"[DATE]",verified:true,variant:"Pack 3 unidades",locat"
type textarea "{id:"r009",author:"[PERSON_NAME]",avatar:"[URL][DOMAIN_NAME]",rating:5,title:"M…"
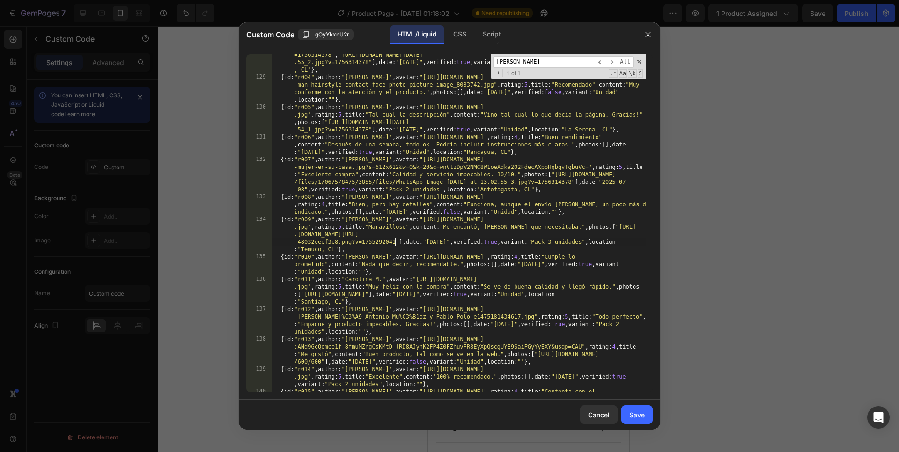
click at [523, 61] on input "[PERSON_NAME]" at bounding box center [544, 62] width 102 height 12
type input "[PERSON_NAME]"
drag, startPoint x: 304, startPoint y: 295, endPoint x: 330, endPoint y: 263, distance: 40.3
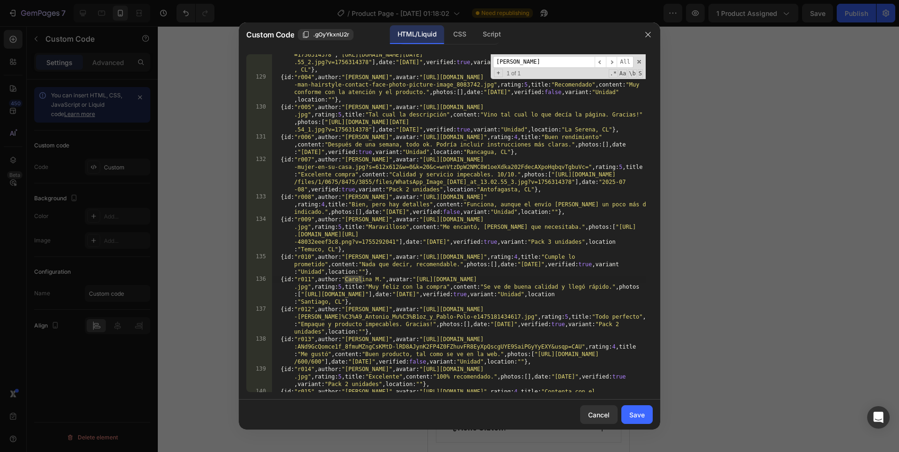
click at [304, 294] on div "{ id : "r003" , author : "[PERSON_NAME]" , avatar : "[URL][DOMAIN_NAME]" , rati…" at bounding box center [459, 231] width 374 height 405
paste textarea "[DOMAIN_NAME][URL]"],date:"[DATE]",verified:true,variant:"Unidad"
type textarea "{id:"r011",author:"Carolina M.",avatar:"[URL][DOMAIN_NAME]",rating:5,title:"Muy…"
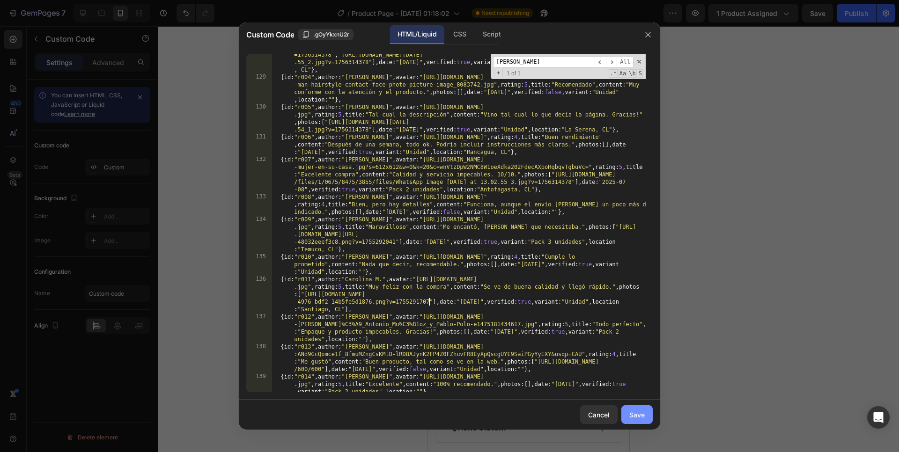
click at [626, 359] on button "Save" at bounding box center [636, 414] width 31 height 19
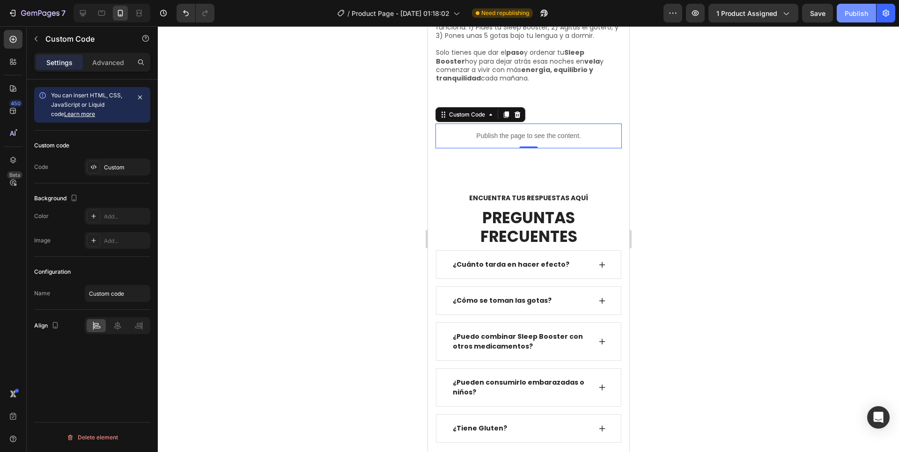
click at [688, 14] on div "Publish" at bounding box center [856, 13] width 23 height 10
click at [589, 116] on div "Publish the page to see the content. Custom Code 0 Row" at bounding box center [527, 136] width 201 height 40
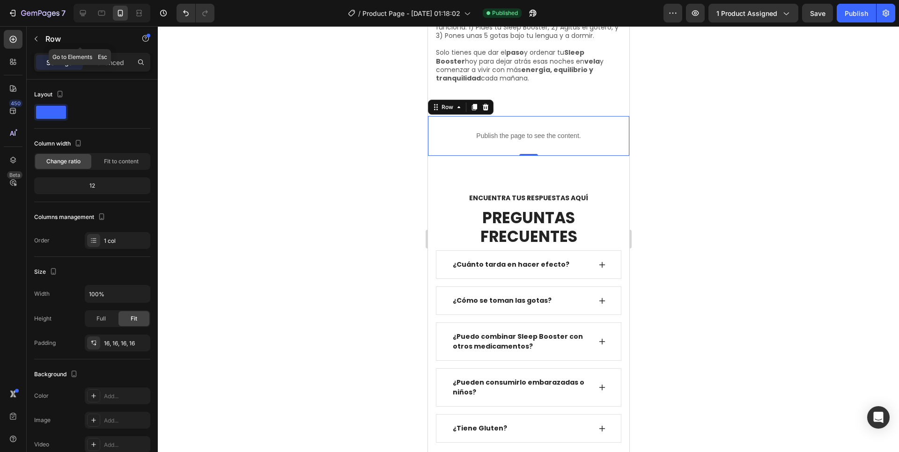
click at [39, 39] on icon "button" at bounding box center [35, 38] width 7 height 7
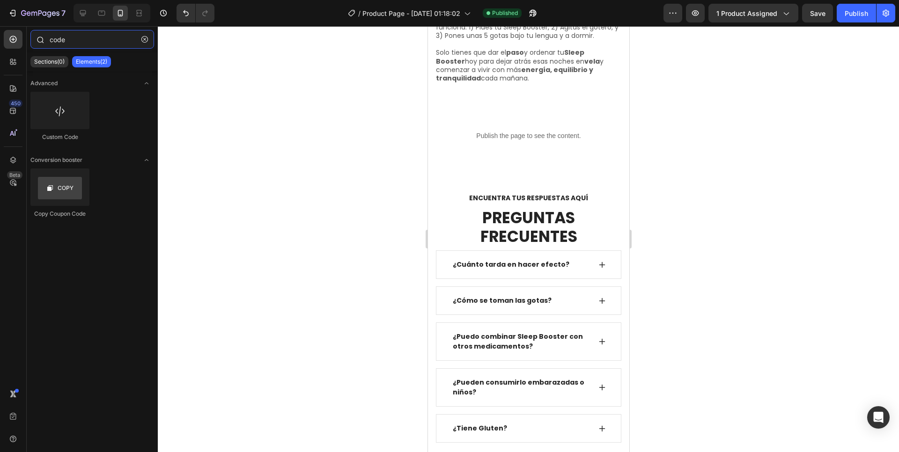
click at [70, 42] on input "code" at bounding box center [92, 39] width 124 height 19
click at [70, 43] on input "code" at bounding box center [92, 39] width 124 height 19
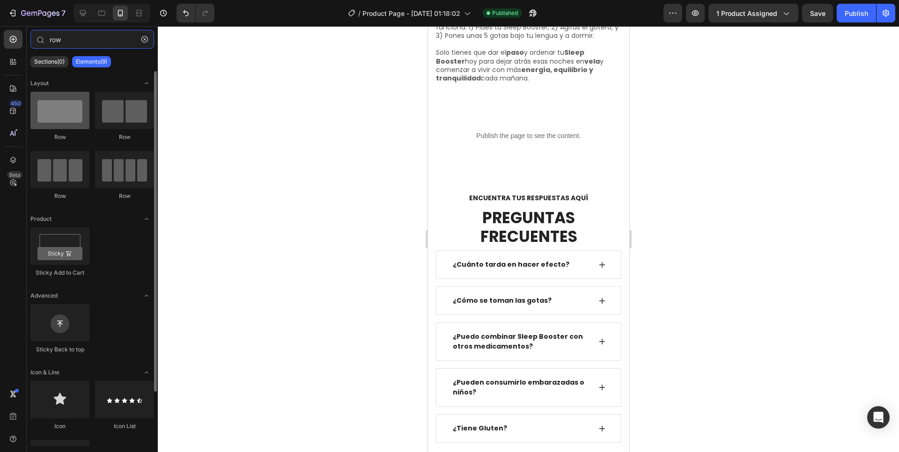
type input "row"
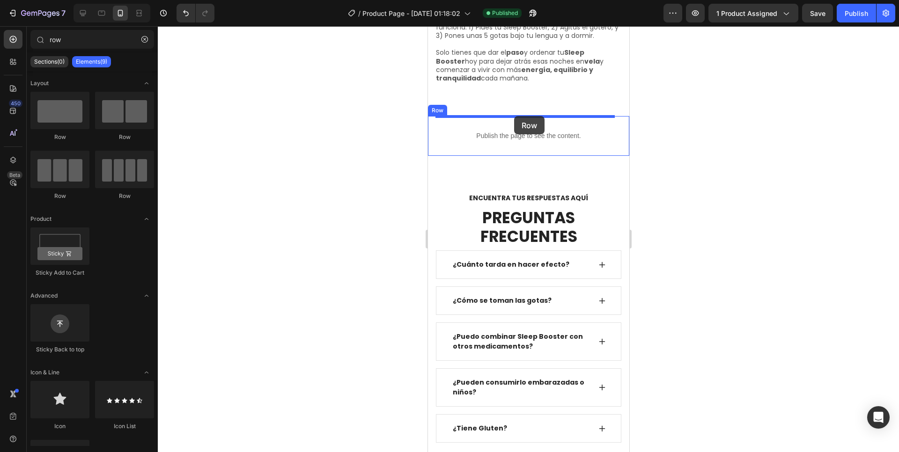
drag, startPoint x: 483, startPoint y: 141, endPoint x: 514, endPoint y: 116, distance: 39.6
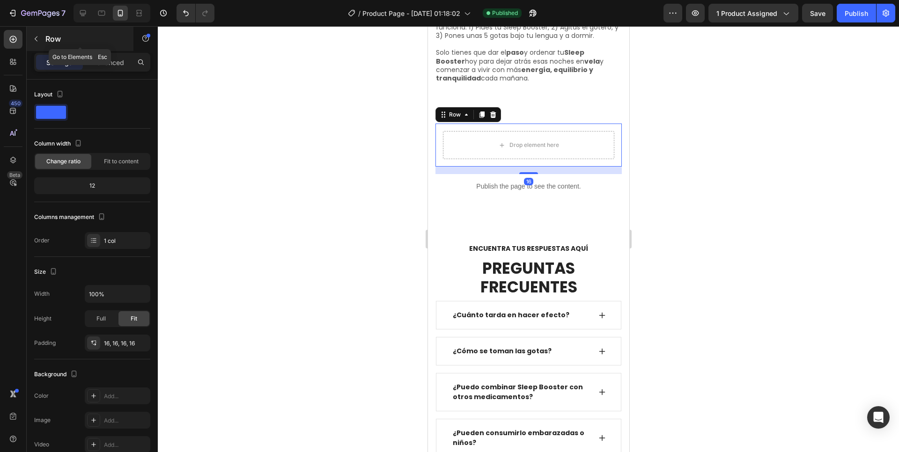
click at [71, 38] on p "Row" at bounding box center [85, 38] width 80 height 11
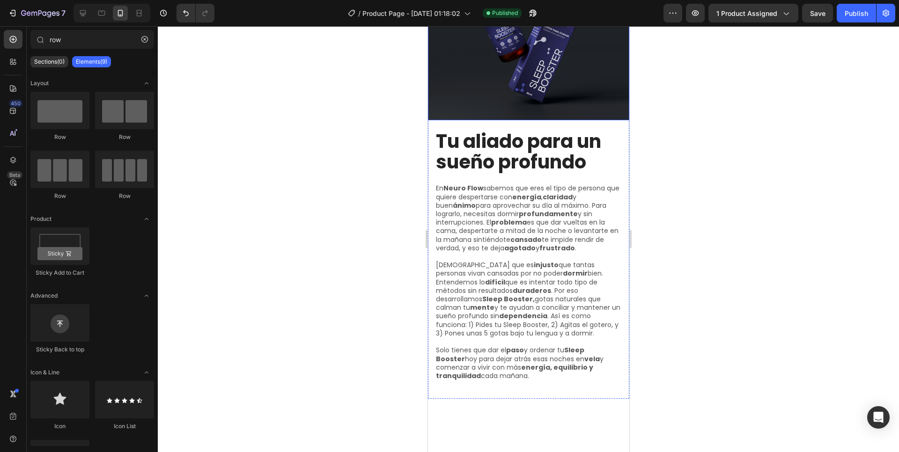
scroll to position [2370, 0]
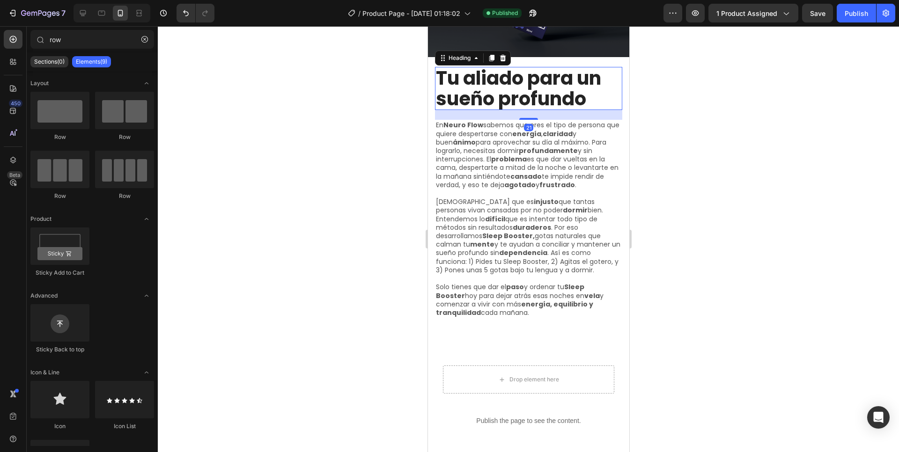
click at [520, 77] on h2 "Tu aliado para un sueño profundo" at bounding box center [528, 88] width 187 height 43
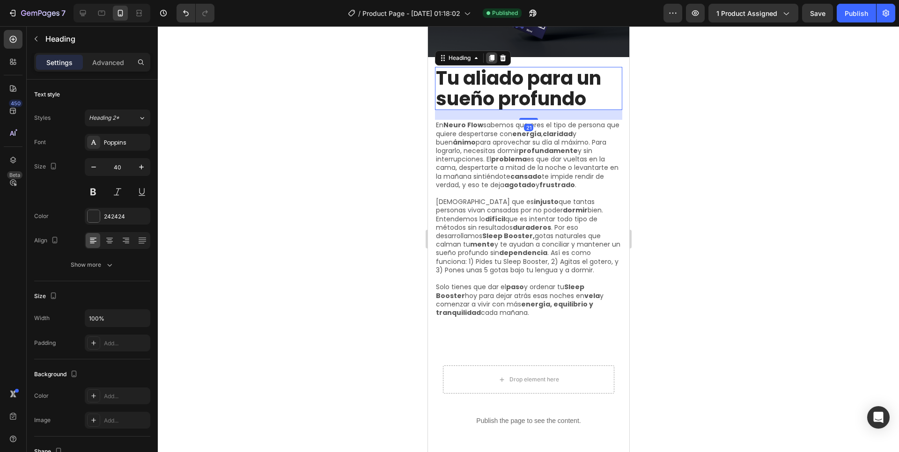
click at [493, 55] on icon at bounding box center [491, 58] width 5 height 7
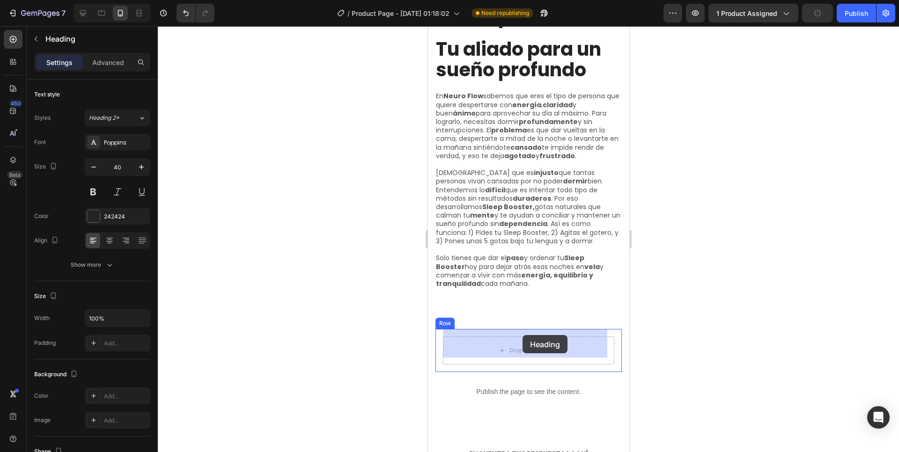
drag, startPoint x: 463, startPoint y: 105, endPoint x: 522, endPoint y: 336, distance: 237.8
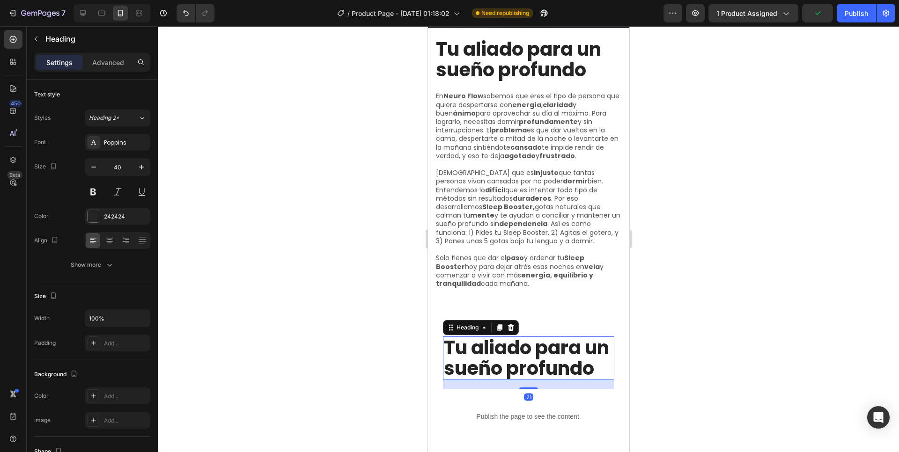
click at [519, 350] on h2 "Tu aliado para un sueño profundo" at bounding box center [527, 358] width 171 height 43
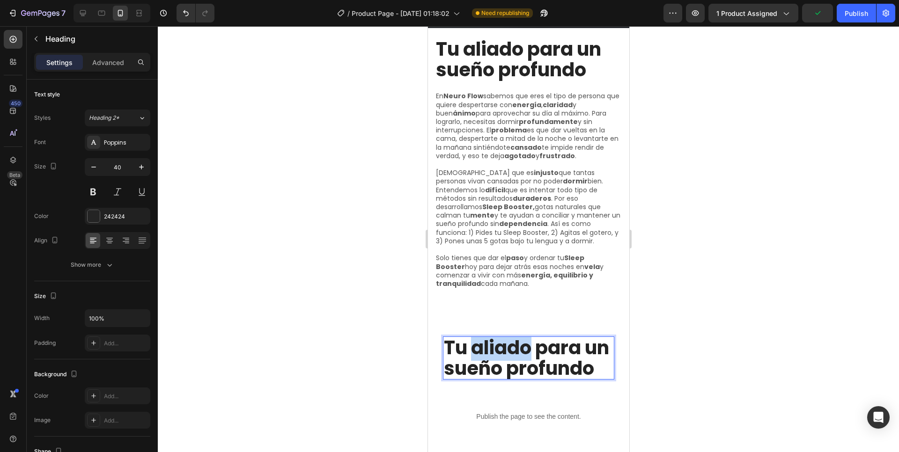
click at [519, 350] on p "Tu aliado para un sueño profundo" at bounding box center [527, 358] width 169 height 41
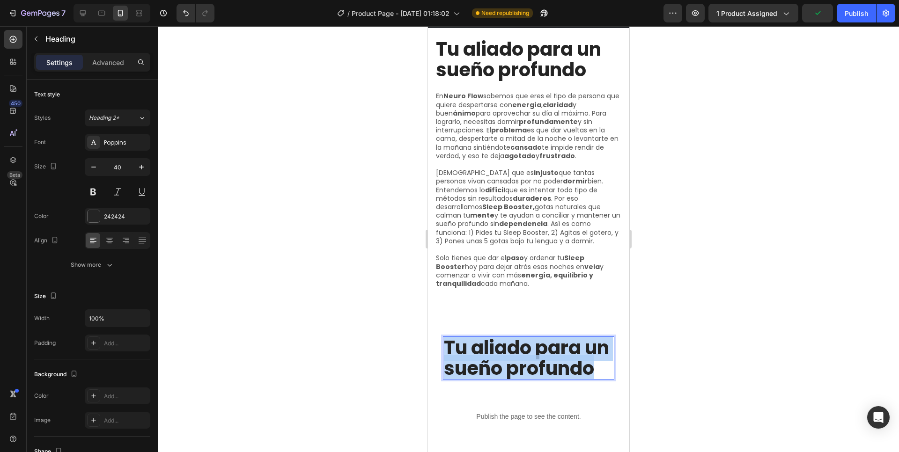
click at [519, 350] on p "Tu aliado para un sueño profundo" at bounding box center [527, 358] width 169 height 41
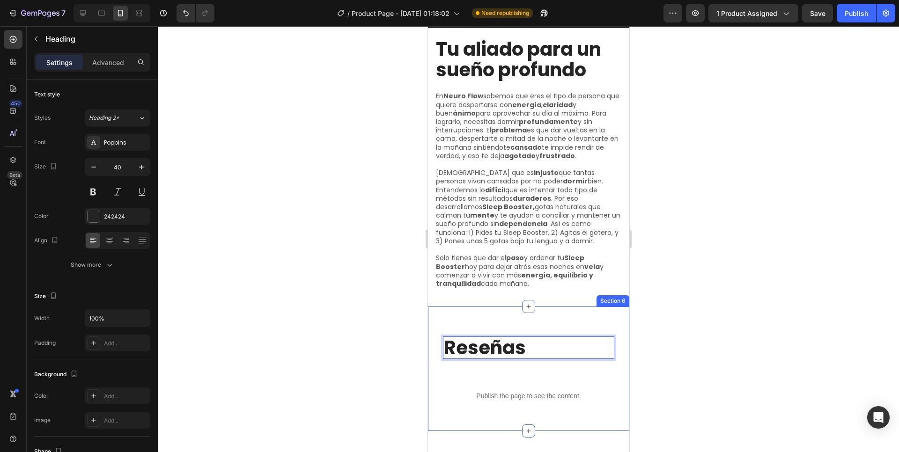
click at [688, 291] on div at bounding box center [528, 239] width 741 height 426
click at [537, 341] on p "Reseñas" at bounding box center [527, 348] width 169 height 21
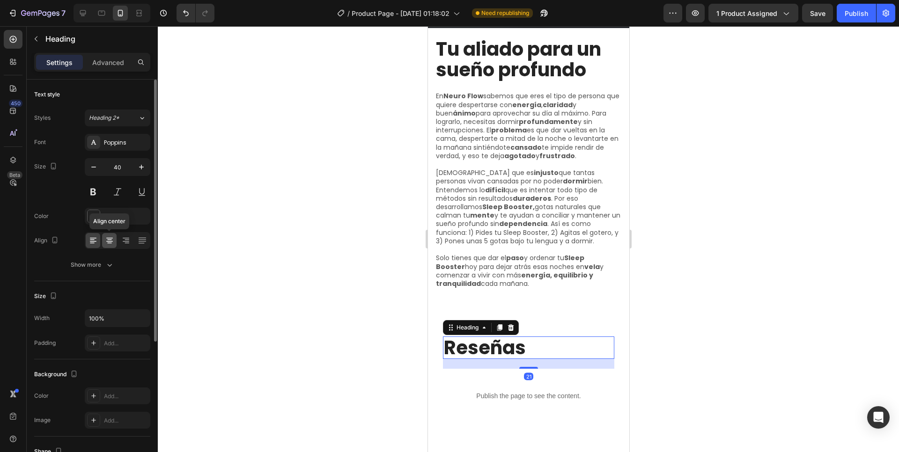
click at [113, 244] on icon at bounding box center [109, 240] width 9 height 9
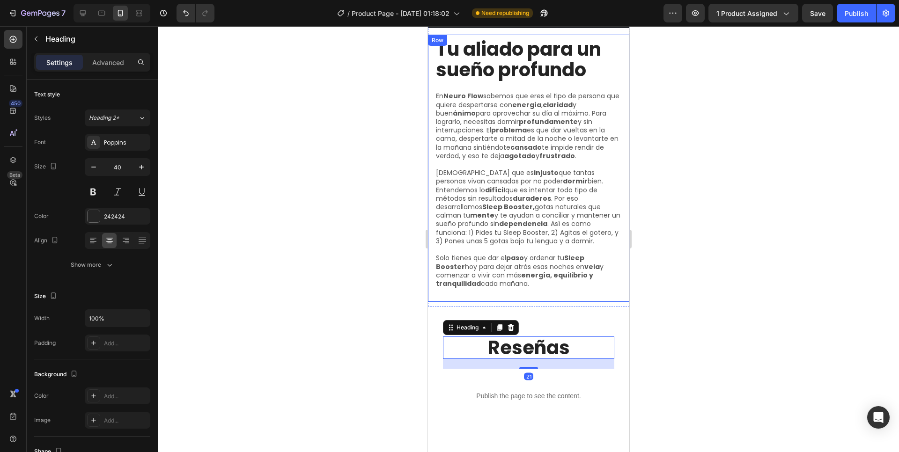
drag, startPoint x: 722, startPoint y: 283, endPoint x: 683, endPoint y: 293, distance: 40.7
click at [688, 283] on div at bounding box center [528, 239] width 741 height 426
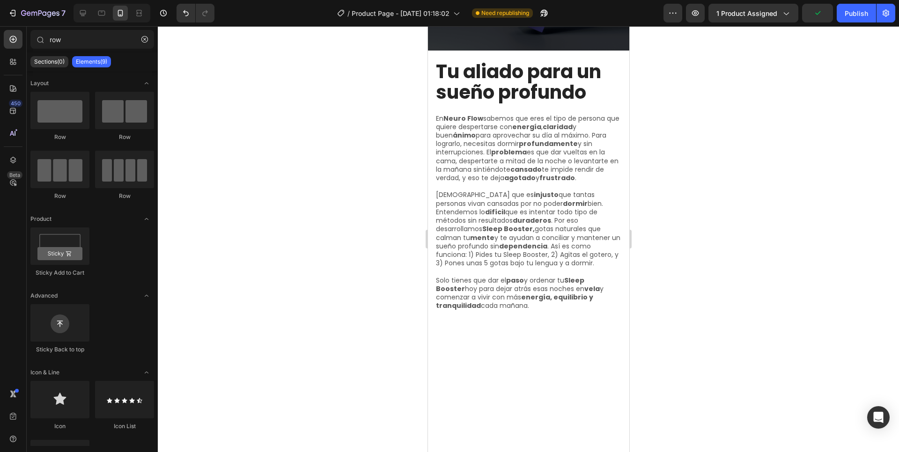
scroll to position [2358, 0]
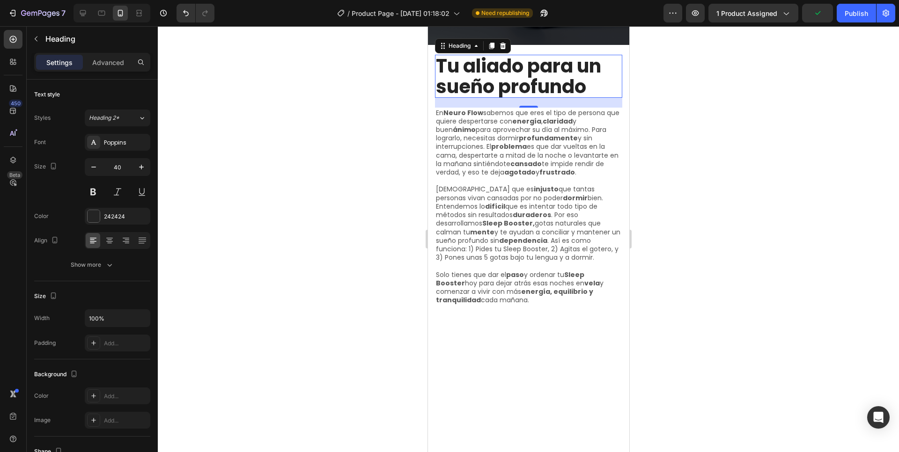
click at [522, 98] on h2 "Tu aliado para un sueño profundo" at bounding box center [528, 76] width 187 height 43
click at [111, 246] on div at bounding box center [109, 240] width 15 height 15
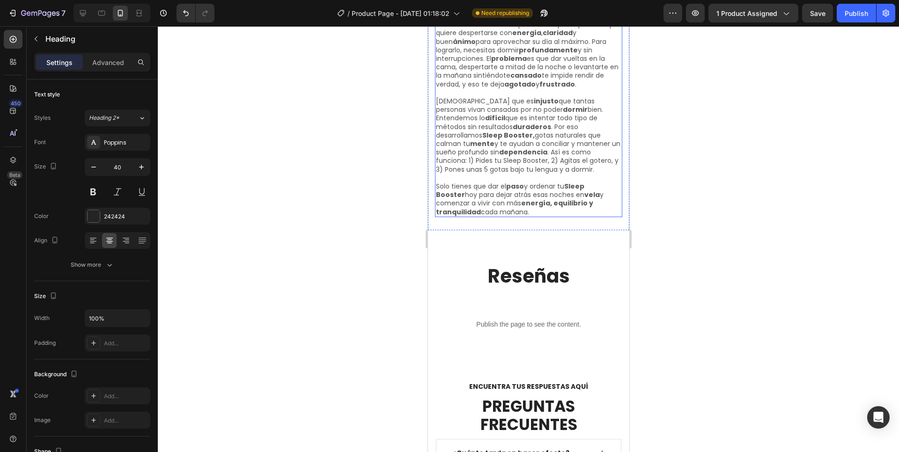
scroll to position [2694, 0]
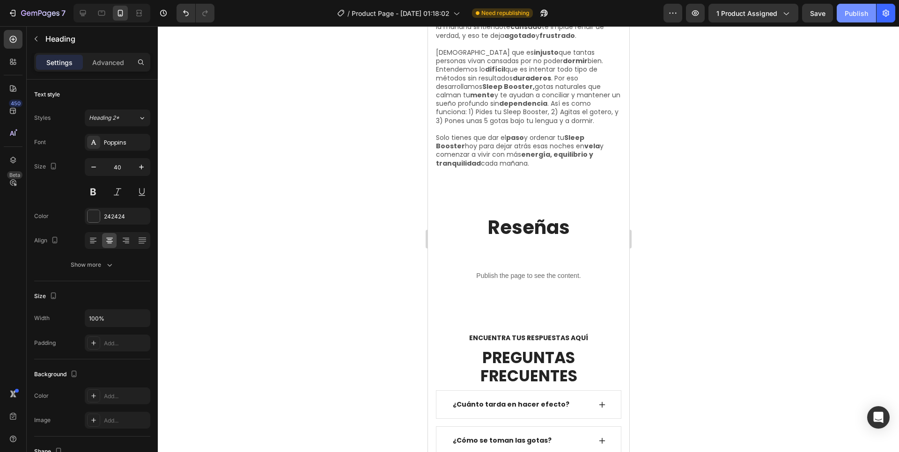
click at [688, 18] on button "Publish" at bounding box center [856, 13] width 39 height 19
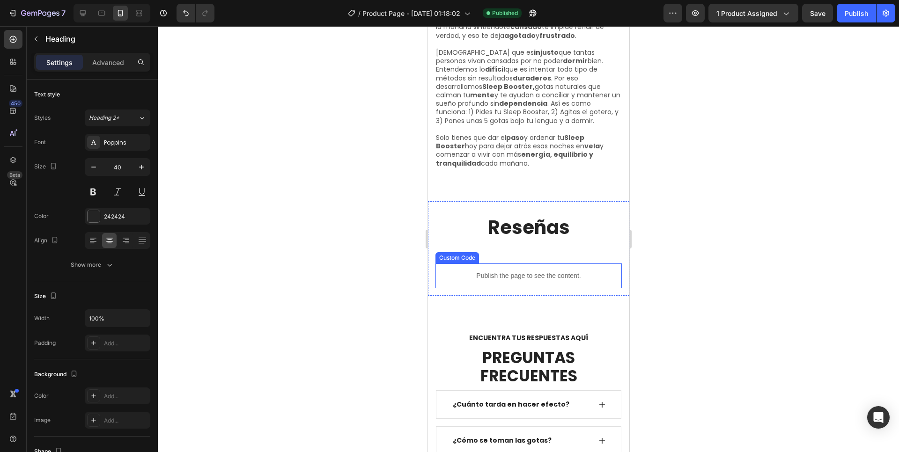
click at [532, 272] on p "Publish the page to see the content." at bounding box center [528, 276] width 186 height 10
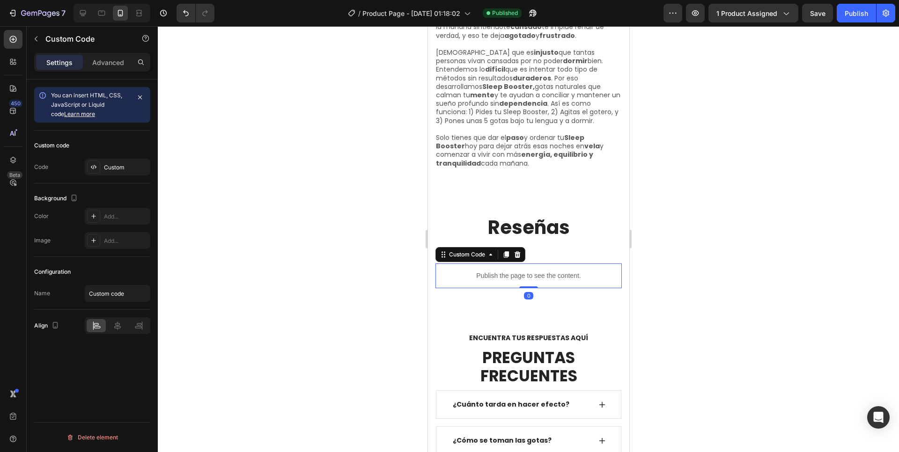
click at [532, 272] on p "Publish the page to see the content." at bounding box center [528, 276] width 186 height 10
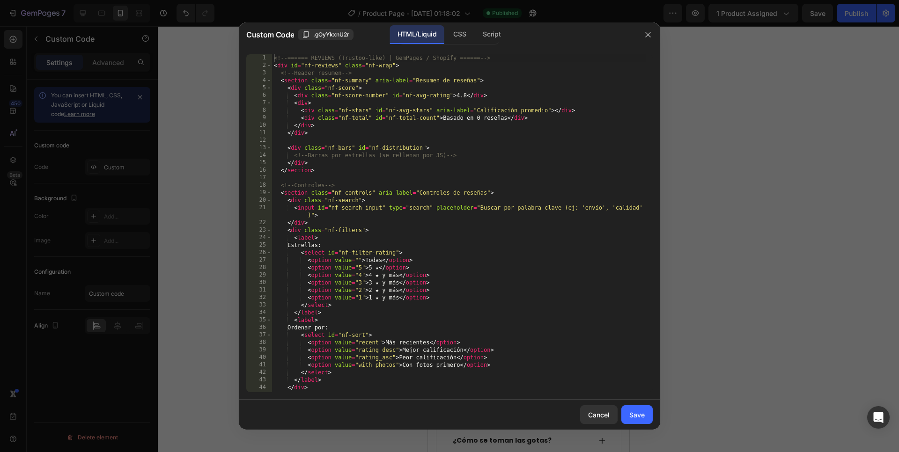
type textarea "<input id="nf-search-input" type="search" placeholder="Buscar por palabra clave…"
click at [497, 215] on div "<!-- ====== REVIEWS (Trustoo-like) | GemPages / Shopify ====== --> < div id = "…" at bounding box center [459, 230] width 374 height 353
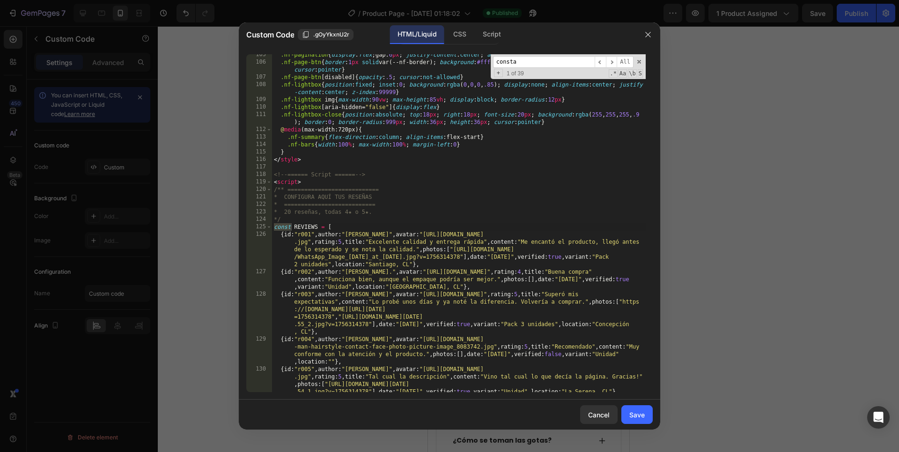
scroll to position [1254, 0]
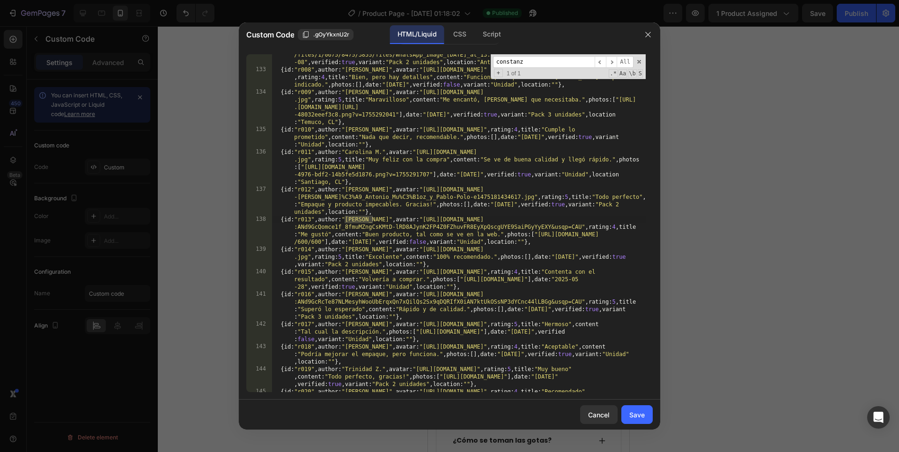
type input "constanz"
click at [537, 235] on div "{ id : "r007" , author : "[PERSON_NAME]" , avatar : "[URL][DOMAIN_NAME] -mujer-…" at bounding box center [459, 228] width 374 height 398
paste textarea "[DOMAIN_NAME][URL][DATE]"],date:"[DATE]",verifie"
type textarea "{id:"r013",author:"[PERSON_NAME]",avatar:"[URL][DOMAIN_NAME]",rating:4,title:"M…"
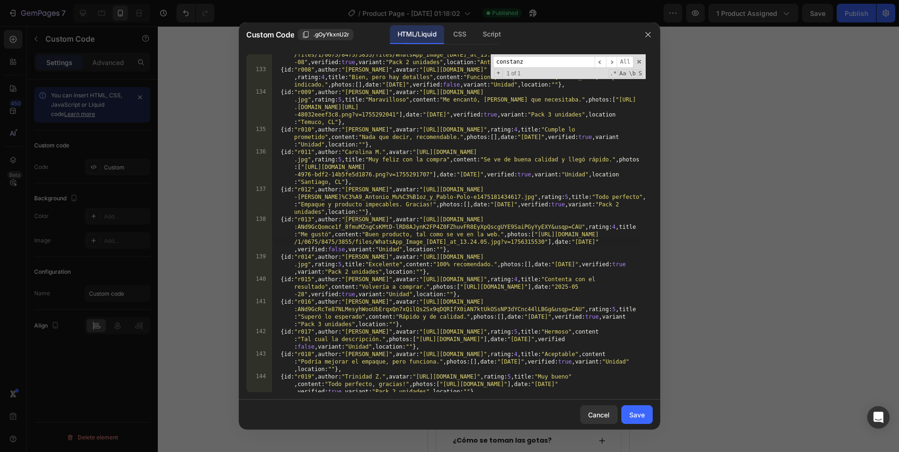
click at [553, 62] on input "constanz" at bounding box center [544, 62] width 102 height 12
type input "isido"
drag, startPoint x: 464, startPoint y: 288, endPoint x: 477, endPoint y: 251, distance: 38.8
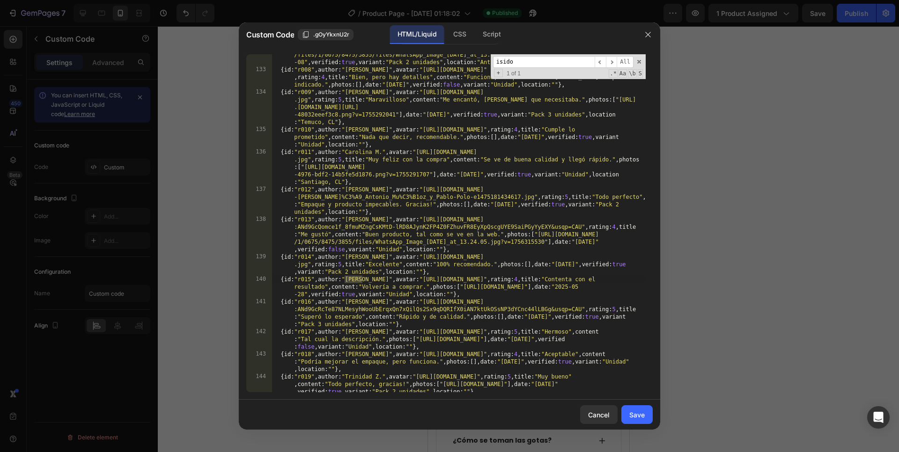
click at [464, 287] on div "{ id : "r007" , author : "[PERSON_NAME]" , avatar : "[URL][DOMAIN_NAME] -mujer-…" at bounding box center [459, 228] width 374 height 398
paste textarea "[DOMAIN_NAME][URL][DATE]"
type textarea "{id:"r015",author:"[PERSON_NAME]",avatar:"[URL][DOMAIN_NAME]",rating:4,title:"C…"
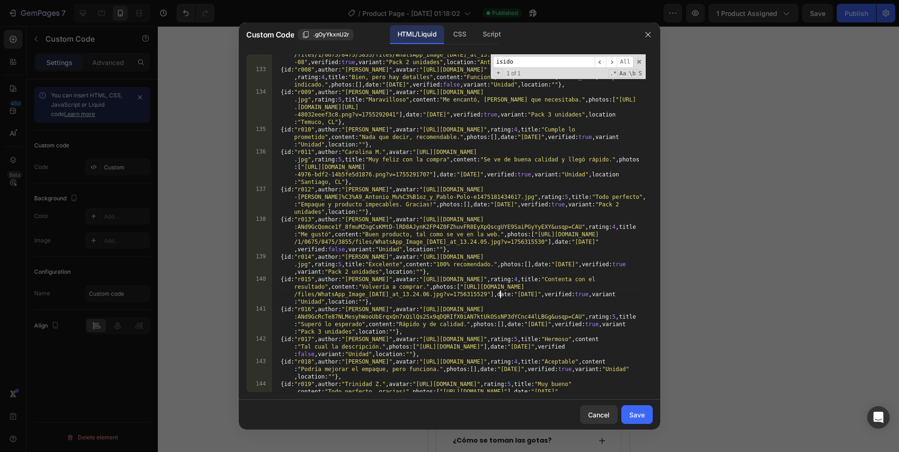
click at [519, 60] on input "isido" at bounding box center [544, 62] width 102 height 12
click at [518, 59] on input "isido" at bounding box center [544, 62] width 102 height 12
click at [517, 59] on input "isido" at bounding box center [544, 62] width 102 height 12
drag, startPoint x: 516, startPoint y: 59, endPoint x: 494, endPoint y: 55, distance: 22.2
click at [494, 55] on div "isido ​ ​ All Replace All + 1 of 1 .* Aa \b S" at bounding box center [568, 66] width 155 height 25
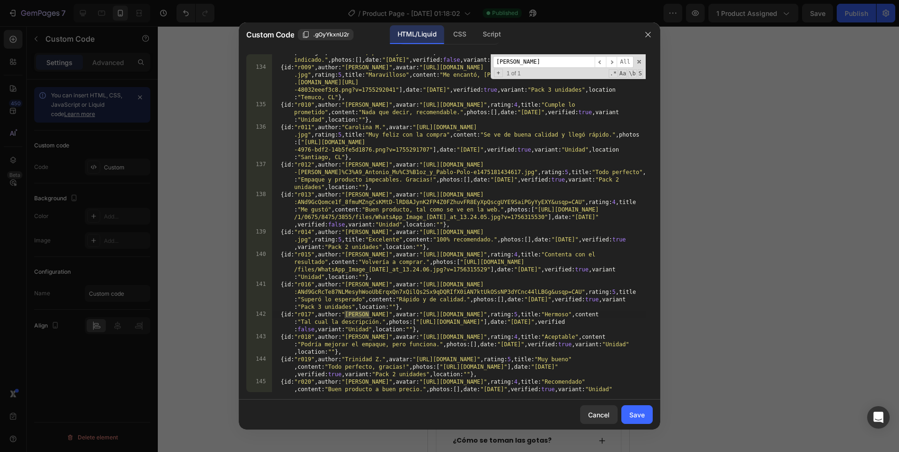
scroll to position [1279, 0]
type input "[PERSON_NAME]"
drag, startPoint x: 421, startPoint y: 321, endPoint x: 438, endPoint y: 300, distance: 27.6
click at [422, 321] on div "{ id : "r008" , author : "[PERSON_NAME]" , avatar : "[URL][DOMAIN_NAME]" , rati…" at bounding box center [459, 232] width 374 height 383
paste textarea "[DOMAIN_NAME][URL][DATE]"
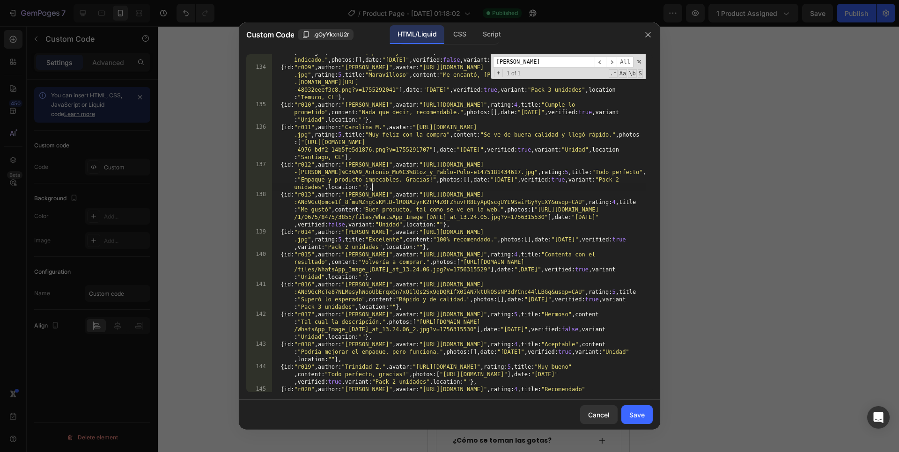
click at [546, 187] on div "{ id : "r008" , author : "[PERSON_NAME]" , avatar : "[URL][DOMAIN_NAME]" , rati…" at bounding box center [459, 232] width 374 height 383
type textarea "{id:"r012",author:"[PERSON_NAME]",avatar:"[URL][DOMAIN_NAME][PERSON_NAME]",rati…"
click at [539, 62] on input "[PERSON_NAME]" at bounding box center [544, 62] width 102 height 12
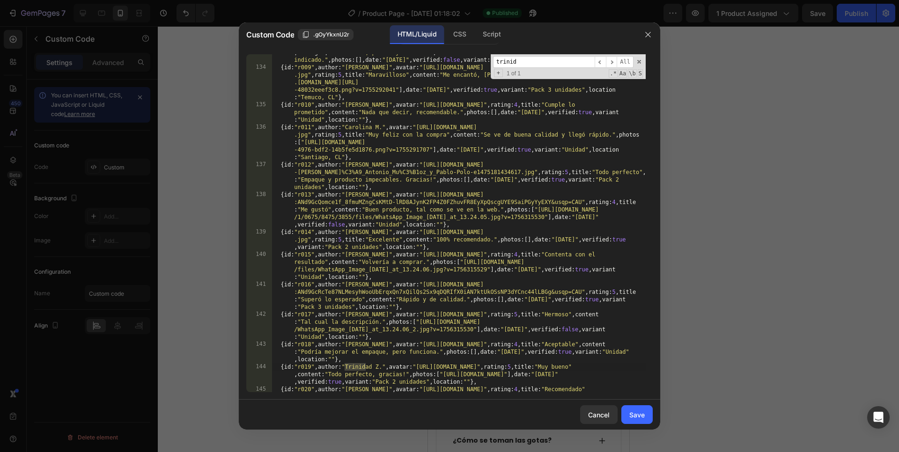
type input "trinid"
click at [443, 359] on div "{ id : "r008" , author : "[PERSON_NAME]" , avatar : "[URL][DOMAIN_NAME]" , rati…" at bounding box center [459, 232] width 374 height 383
paste textarea "[DOMAIN_NAME][URL][DATE]"
type textarea "{id:"r019",author:"Trinidad Z.",avatar:"[URL][DOMAIN_NAME]",rating:5,title:"Muy…"
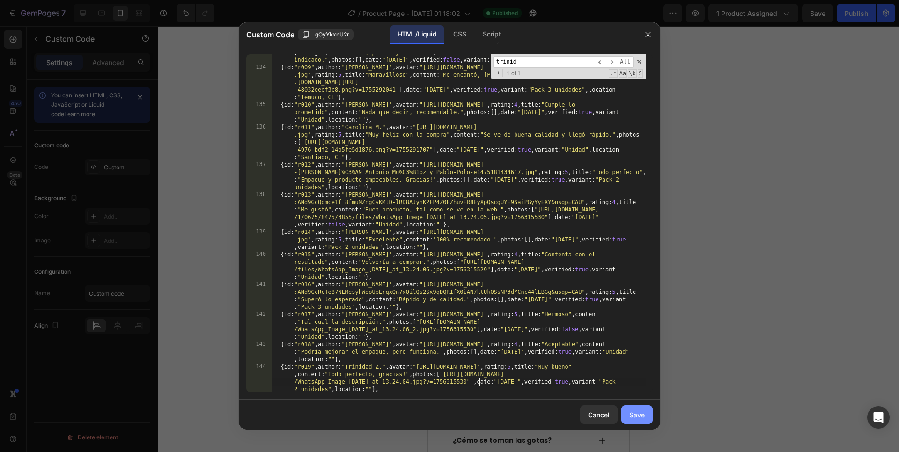
click at [647, 359] on button "Save" at bounding box center [636, 414] width 31 height 19
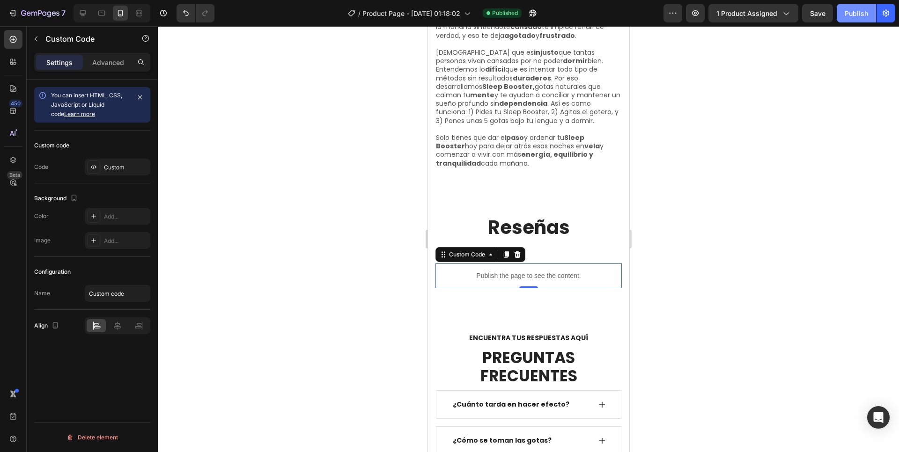
click at [688, 16] on div "Publish" at bounding box center [856, 13] width 23 height 10
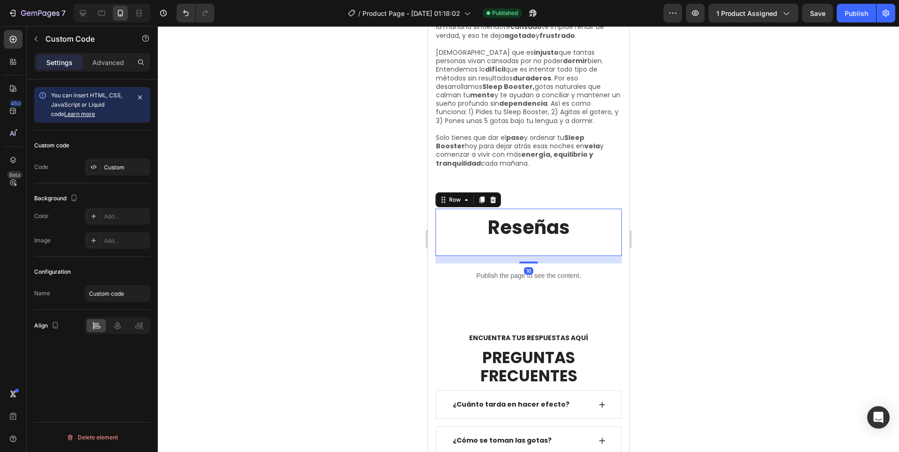
click at [572, 238] on div "Reseñas Heading" at bounding box center [527, 232] width 171 height 32
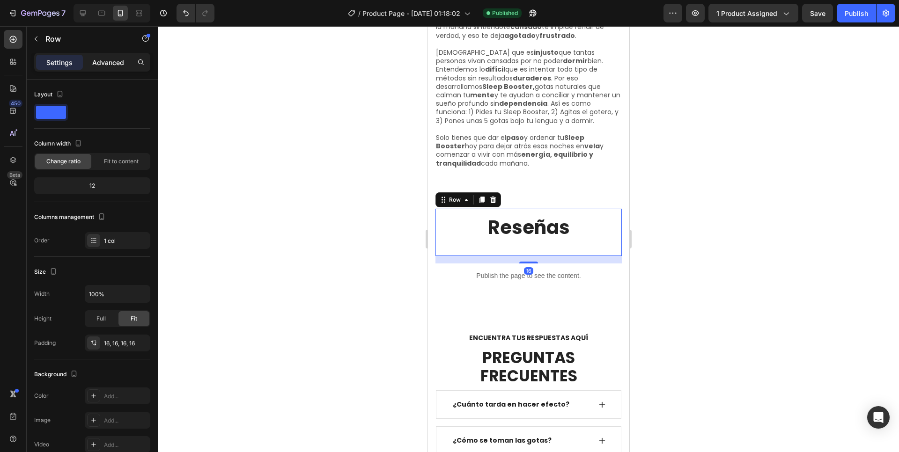
click at [118, 60] on p "Advanced" at bounding box center [108, 63] width 32 height 10
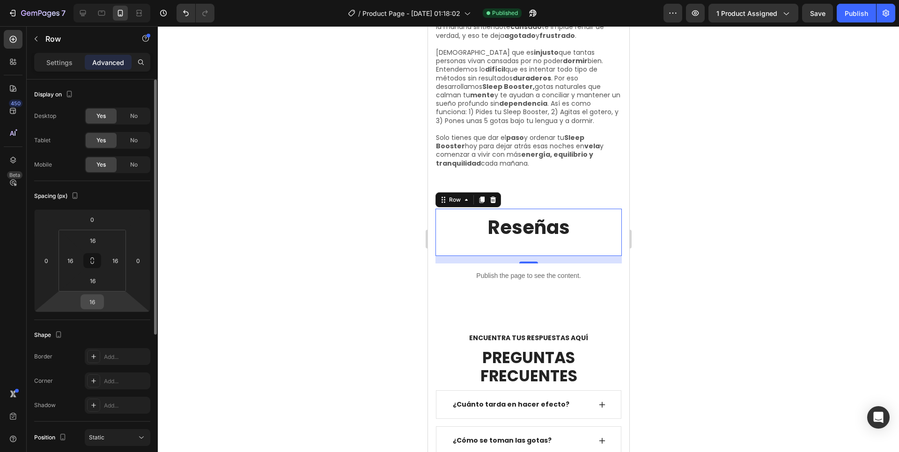
click at [97, 300] on input "16" at bounding box center [92, 302] width 19 height 14
type input "0"
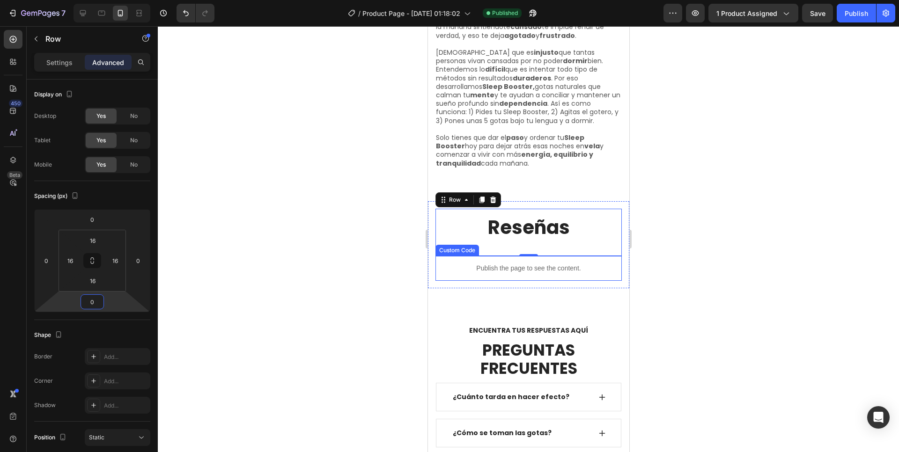
click at [664, 222] on div at bounding box center [528, 239] width 741 height 426
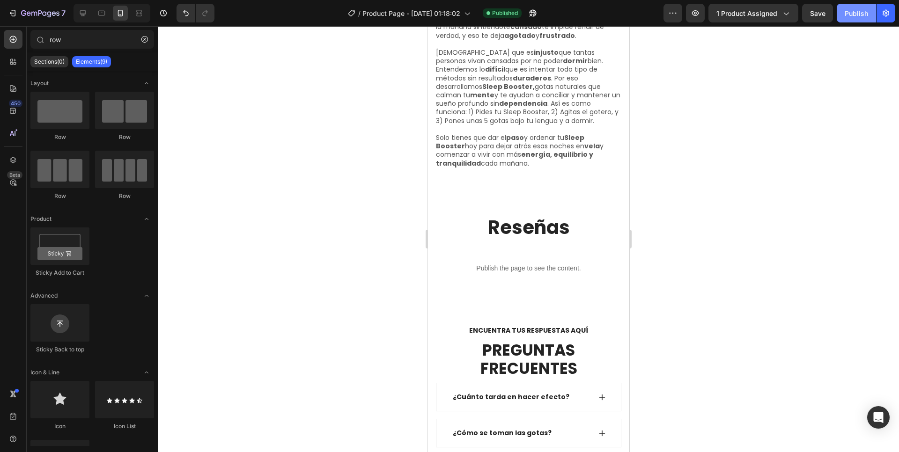
click at [688, 15] on div "Publish" at bounding box center [856, 13] width 23 height 10
click at [512, 264] on p "Publish the page to see the content." at bounding box center [528, 269] width 186 height 10
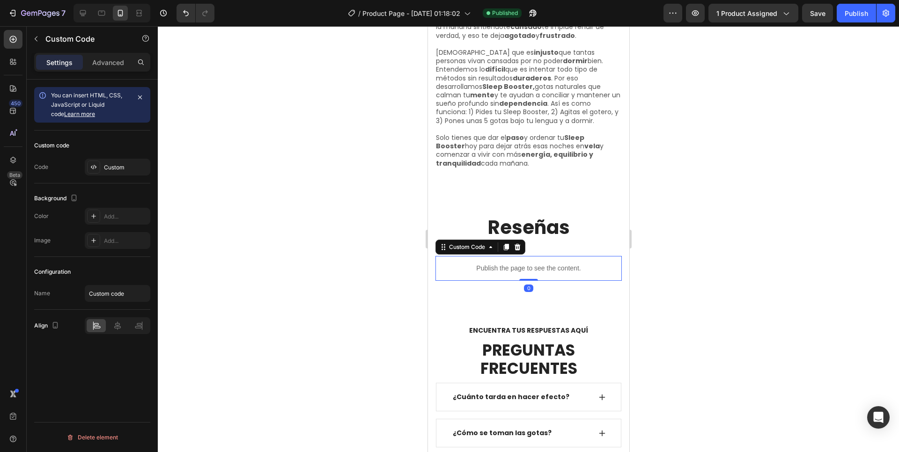
click at [512, 264] on p "Publish the page to see the content." at bounding box center [528, 269] width 186 height 10
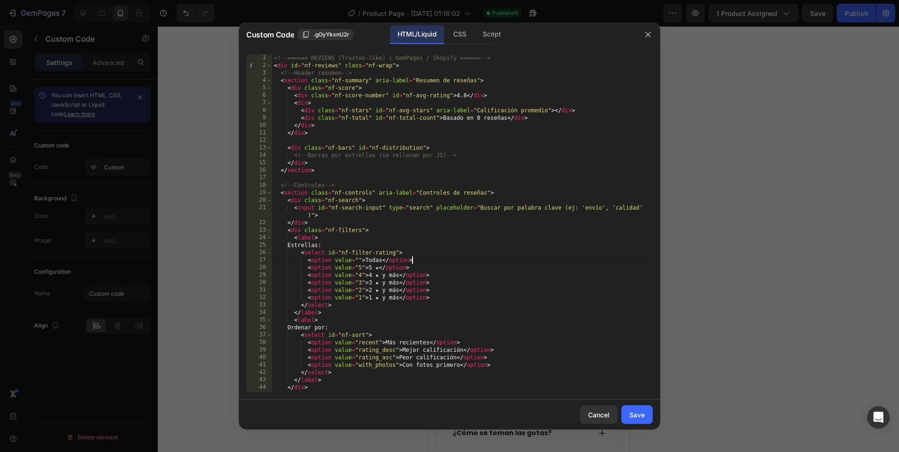
click at [346, 119] on div "<!-- ====== REVIEWS (Trustoo-like) | GemPages / Shopify ====== --> < div id = "…" at bounding box center [459, 230] width 374 height 353
type textarea "</script>"
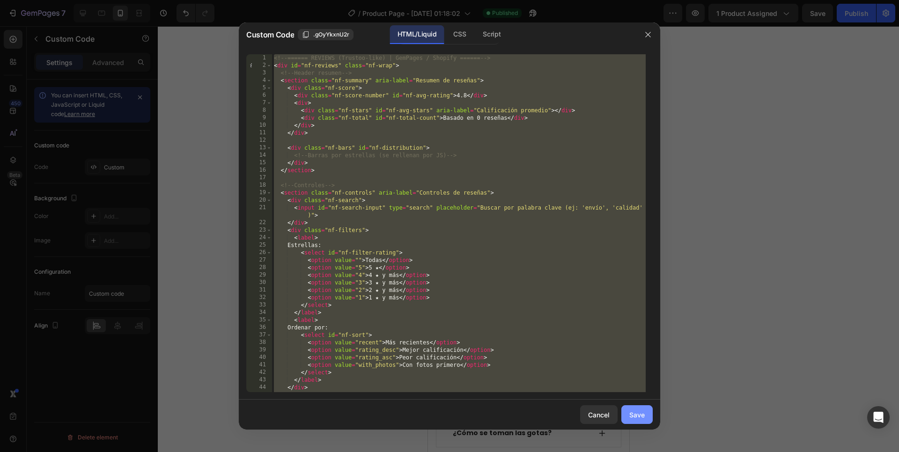
click at [647, 359] on button "Save" at bounding box center [636, 414] width 31 height 19
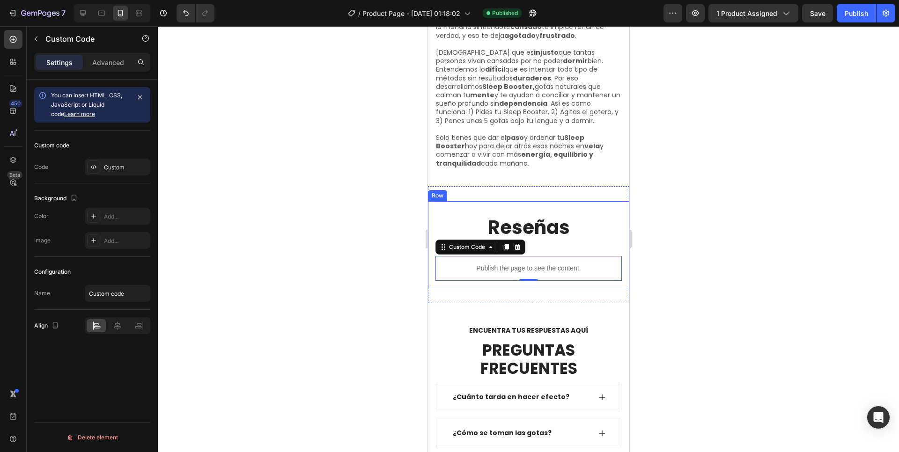
click at [688, 193] on div at bounding box center [528, 239] width 741 height 426
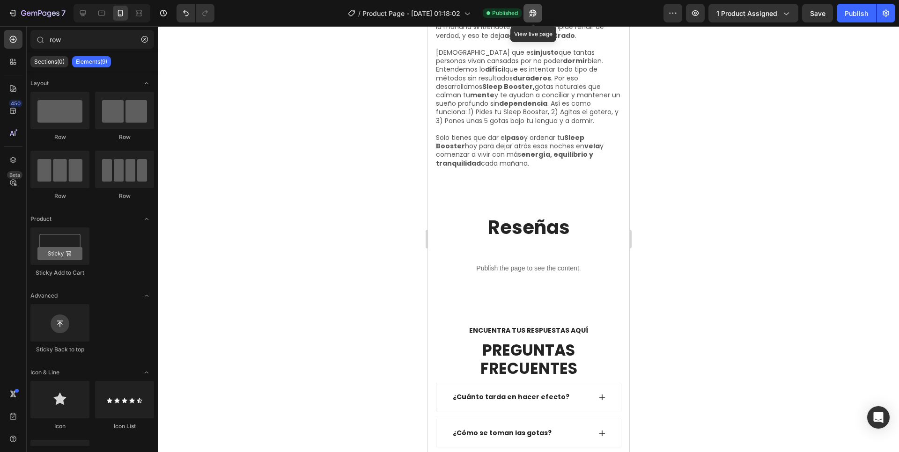
click at [532, 14] on icon "button" at bounding box center [531, 15] width 2 height 2
click at [16, 12] on icon "button" at bounding box center [12, 12] width 9 height 9
